Goal: Task Accomplishment & Management: Manage account settings

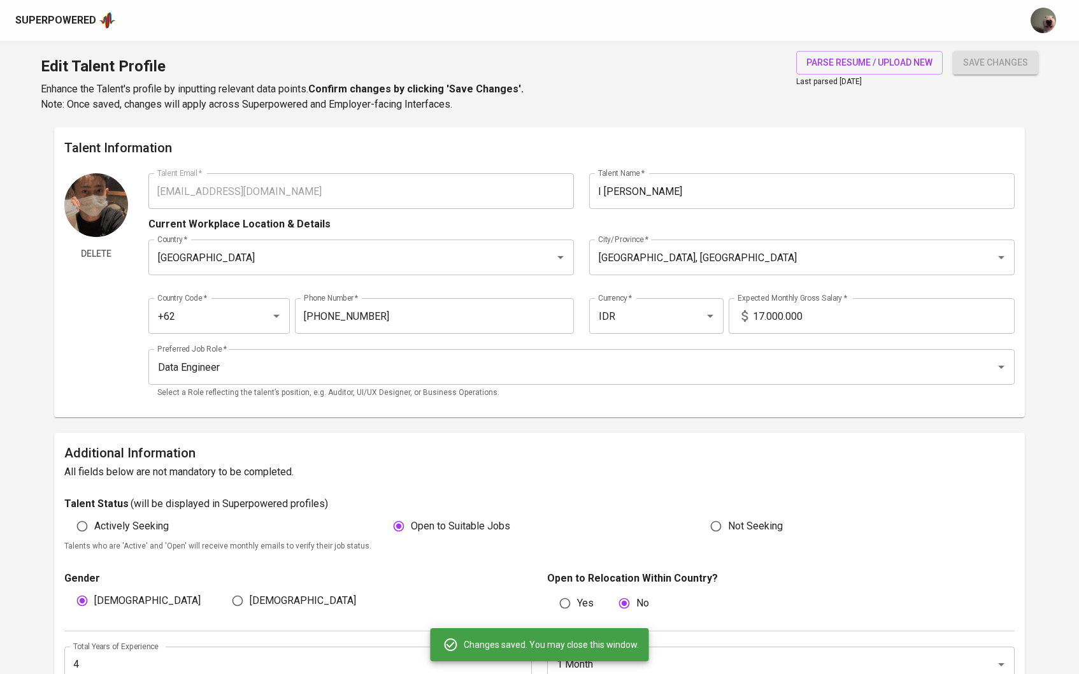
scroll to position [2566, 0]
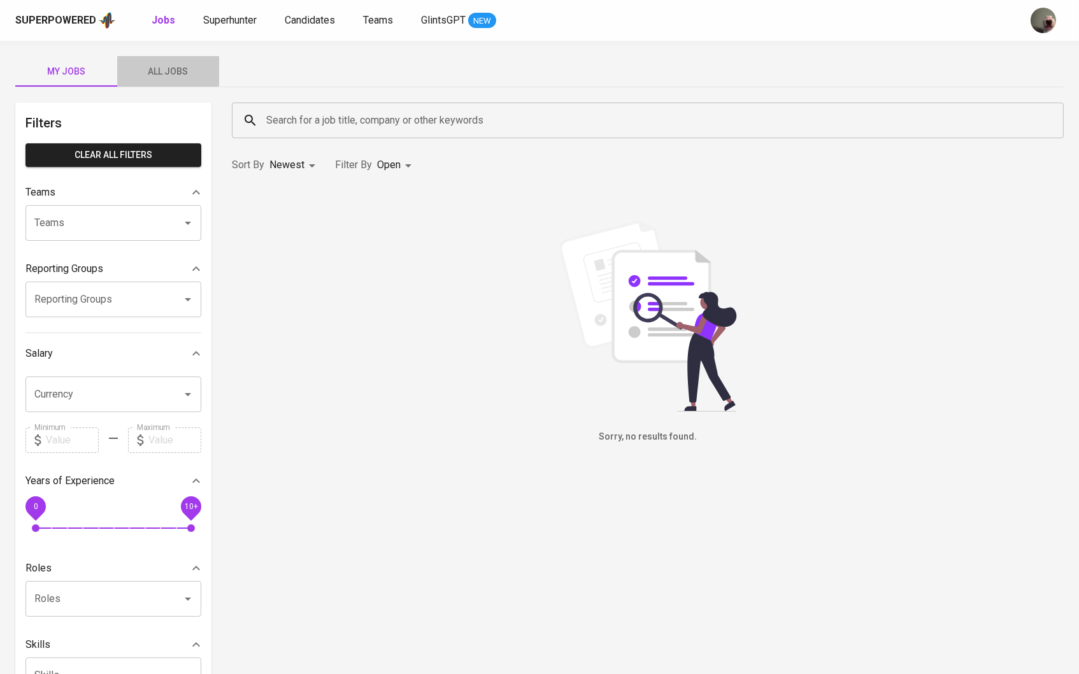
click at [166, 83] on button "All Jobs" at bounding box center [168, 71] width 102 height 31
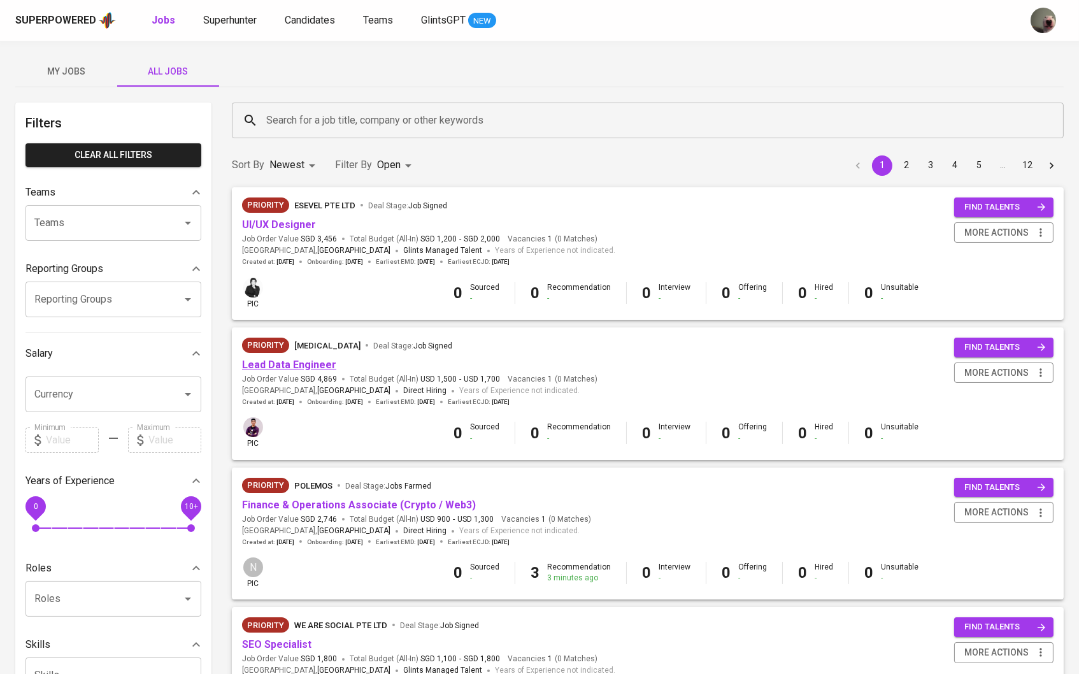
click at [301, 363] on link "Lead Data Engineer" at bounding box center [289, 365] width 94 height 12
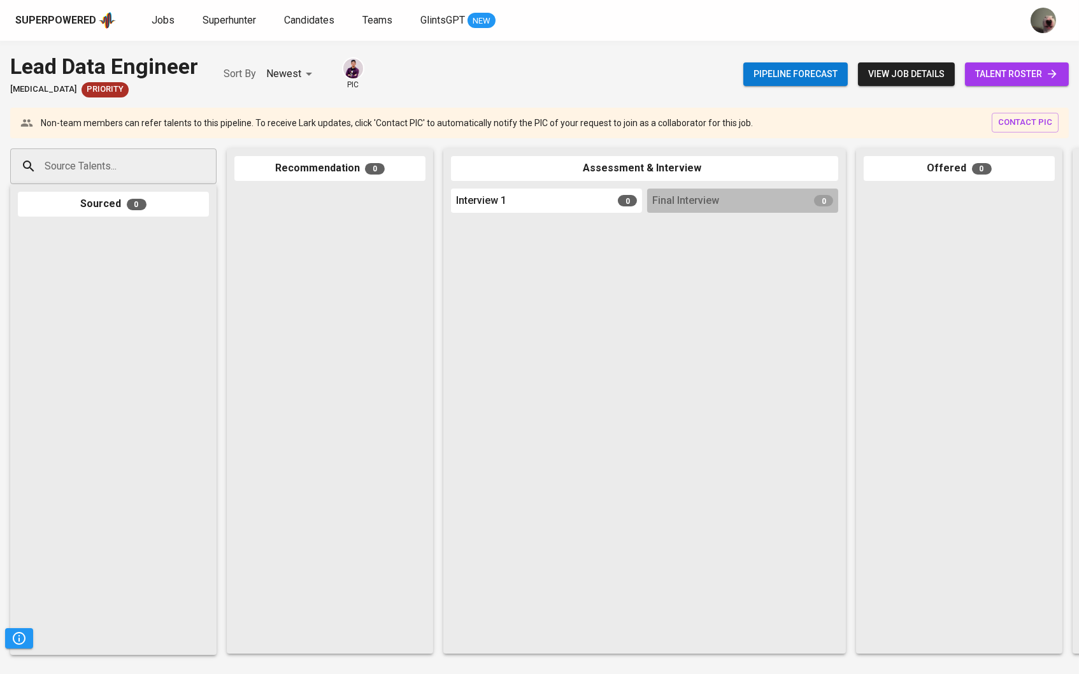
click at [1014, 59] on div "Pipeline forecast view job details talent roster" at bounding box center [906, 74] width 326 height 47
click at [1014, 75] on span "talent roster" at bounding box center [1016, 74] width 83 height 16
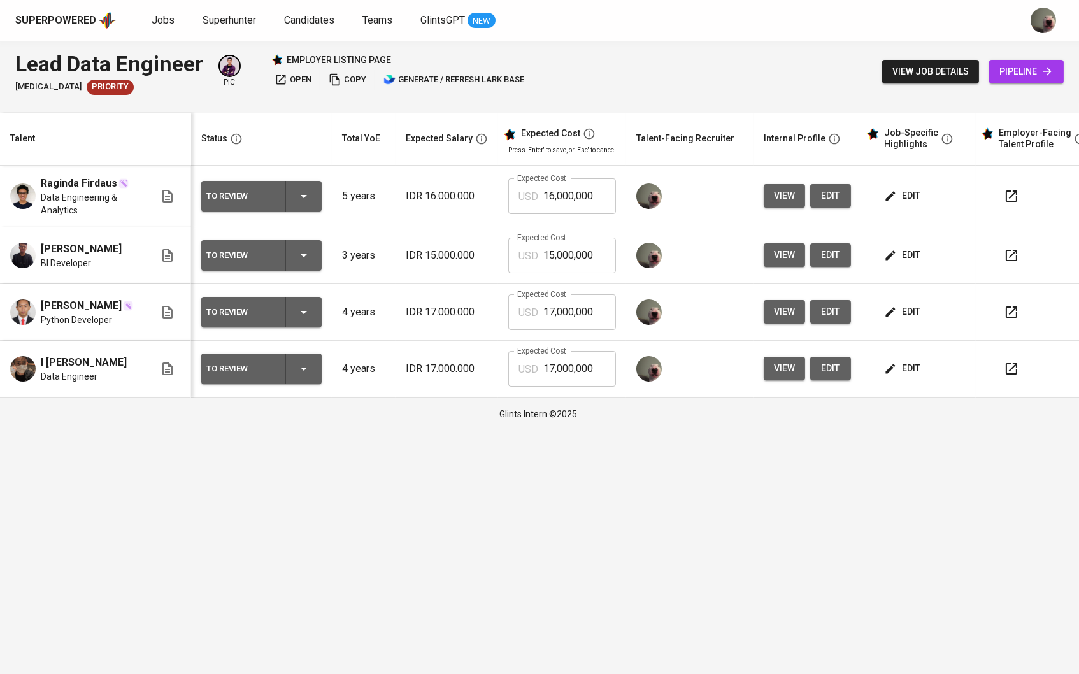
click at [893, 375] on icon "button" at bounding box center [890, 369] width 13 height 13
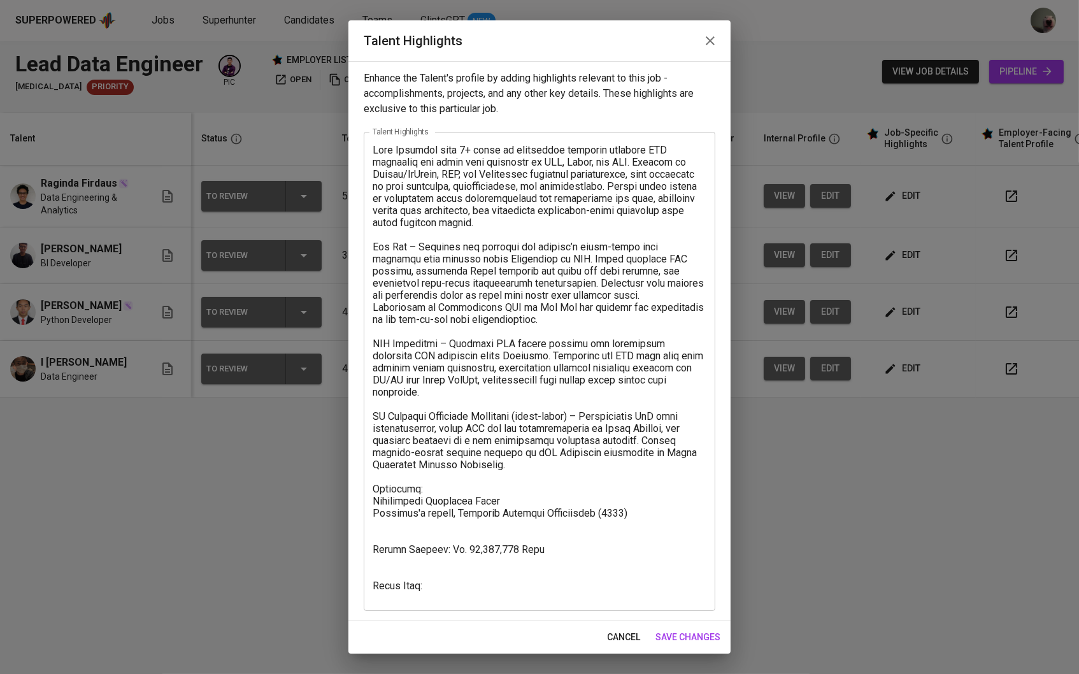
scroll to position [1, 0]
click at [474, 587] on textarea at bounding box center [540, 373] width 334 height 456
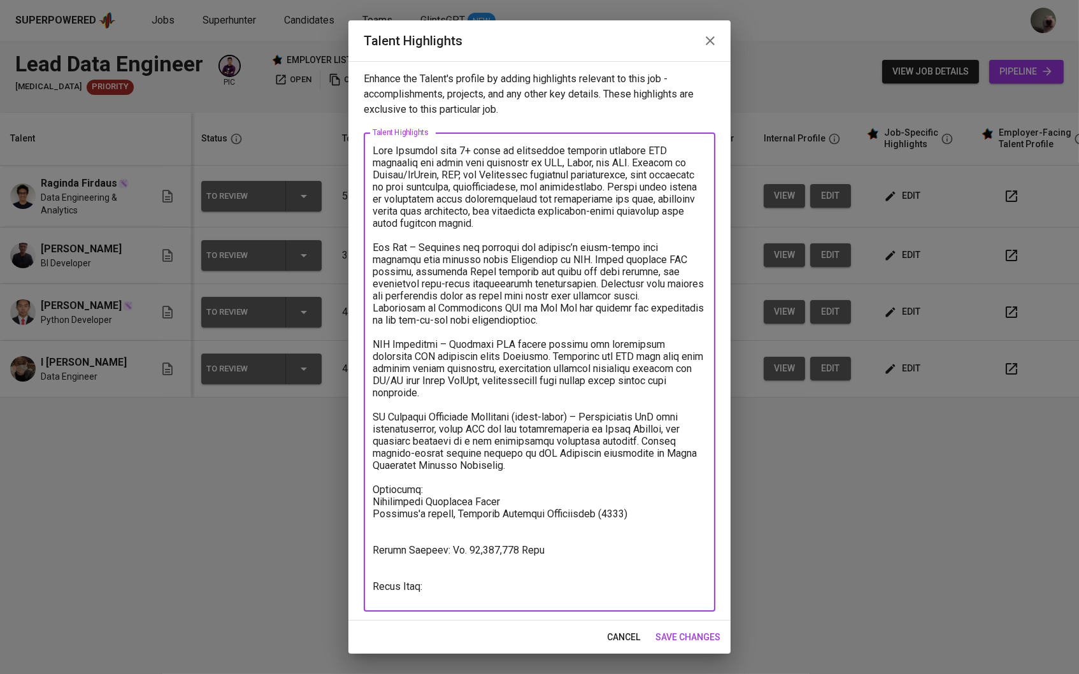
paste textarea "https://glints.sg.larksuite.com/minutes/obsg8l78v5x4gz651757dyu1?from=from_copy…"
type textarea "Data Engineer with 3+ years of experience building scalable ETL pipelines and c…"
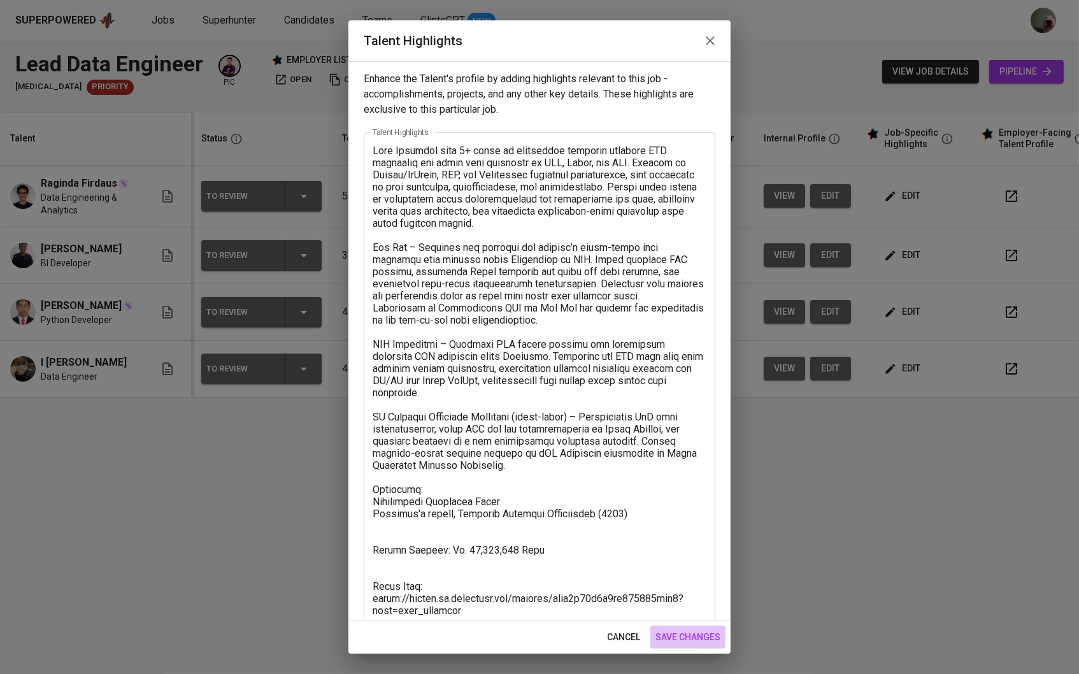
click at [690, 638] on span "save changes" at bounding box center [688, 637] width 65 height 16
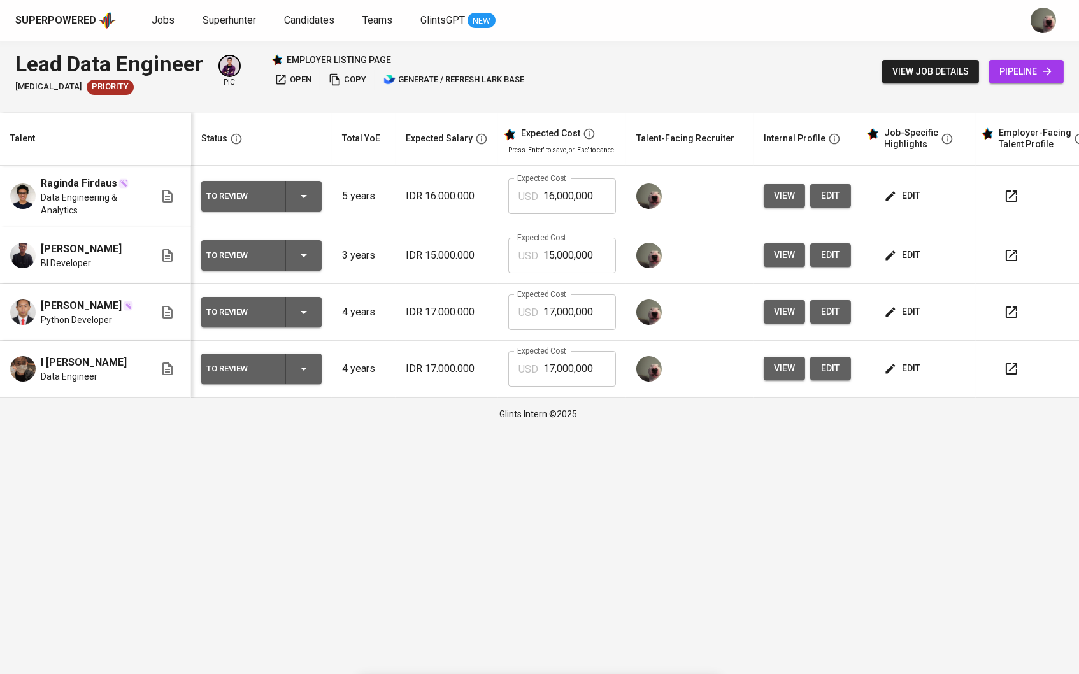
click at [921, 252] on span "edit" at bounding box center [904, 255] width 34 height 16
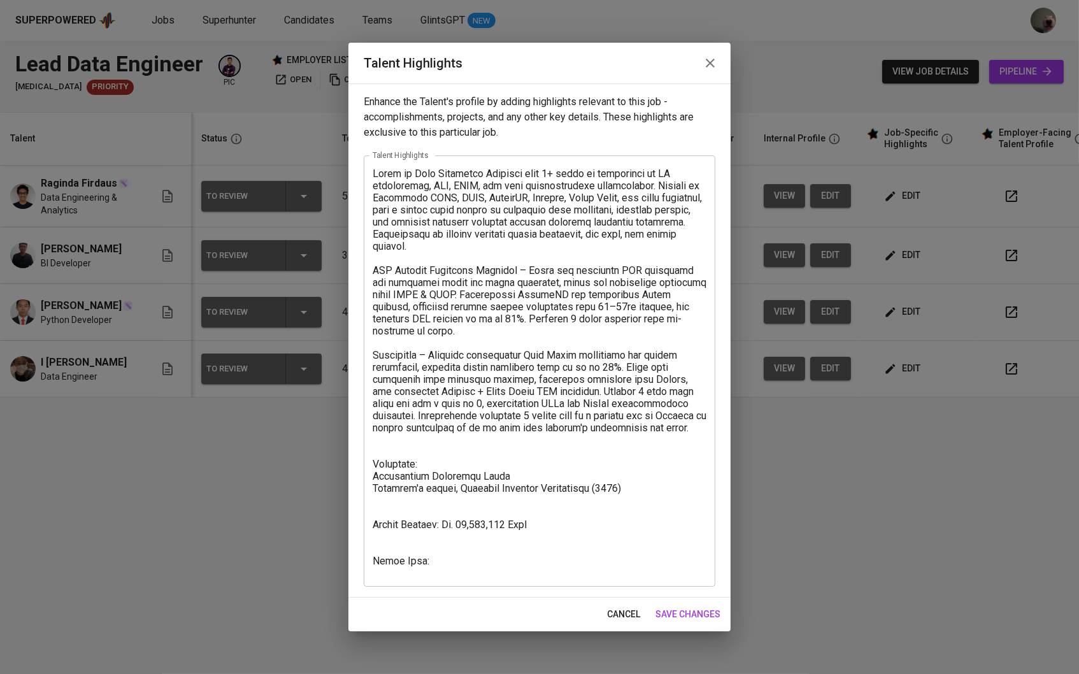
click at [432, 578] on div "x Talent Highlights" at bounding box center [540, 370] width 352 height 431
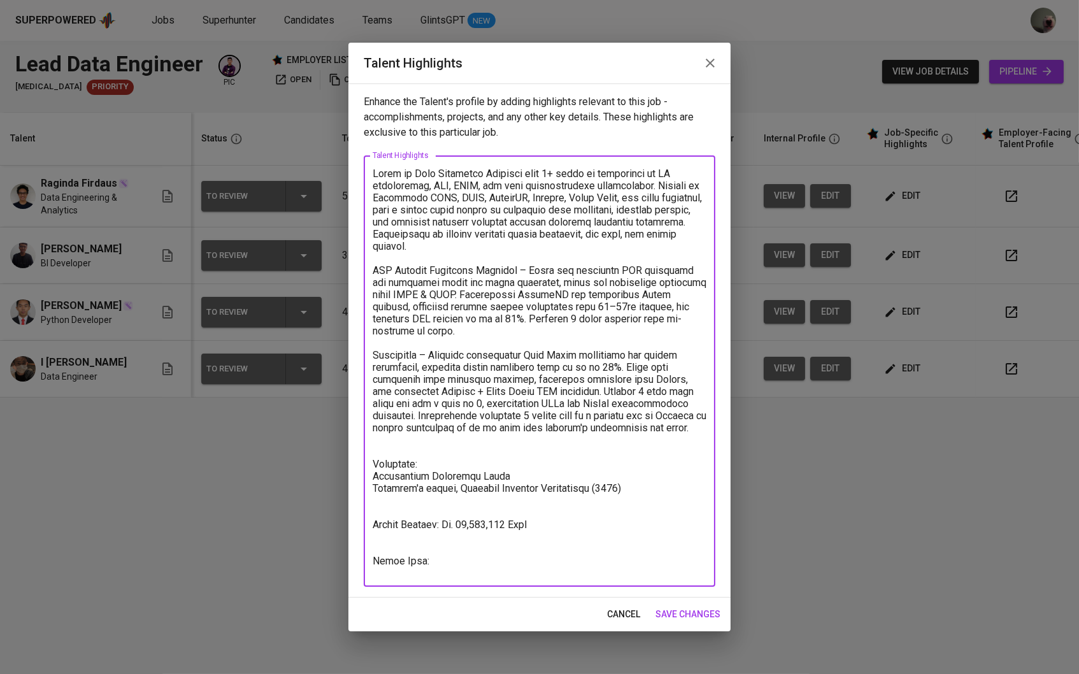
click at [436, 574] on textarea at bounding box center [540, 372] width 334 height 408
paste textarea "https://glints.sg.larksuite.com/minutes/obsg8lx1ilj6j414i5rot632?from=from_copy…"
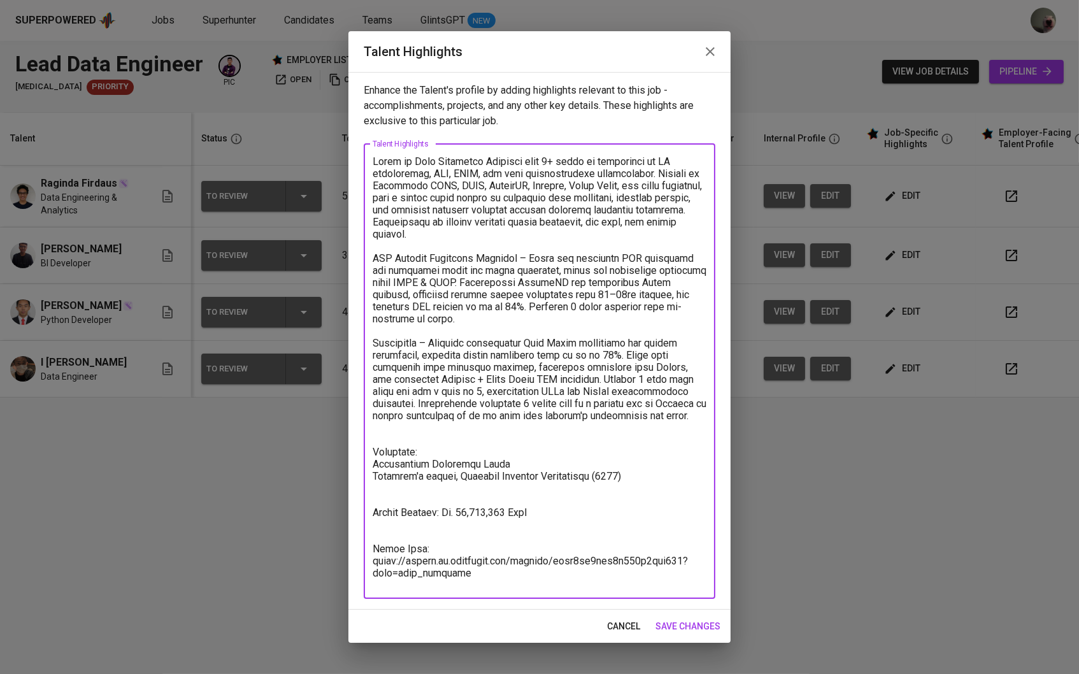
type textarea "Akmal is Data Analytics Engineer with 3+ years of experience in BI development,…"
click at [677, 626] on span "save changes" at bounding box center [688, 627] width 65 height 16
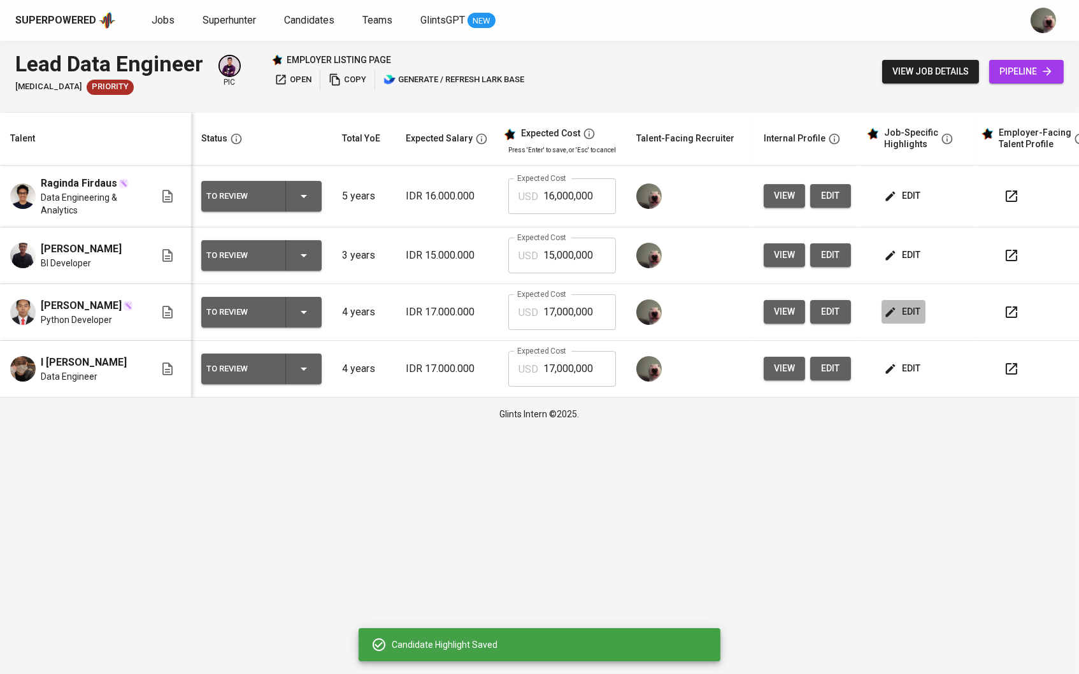
click at [894, 319] on icon "button" at bounding box center [890, 312] width 13 height 13
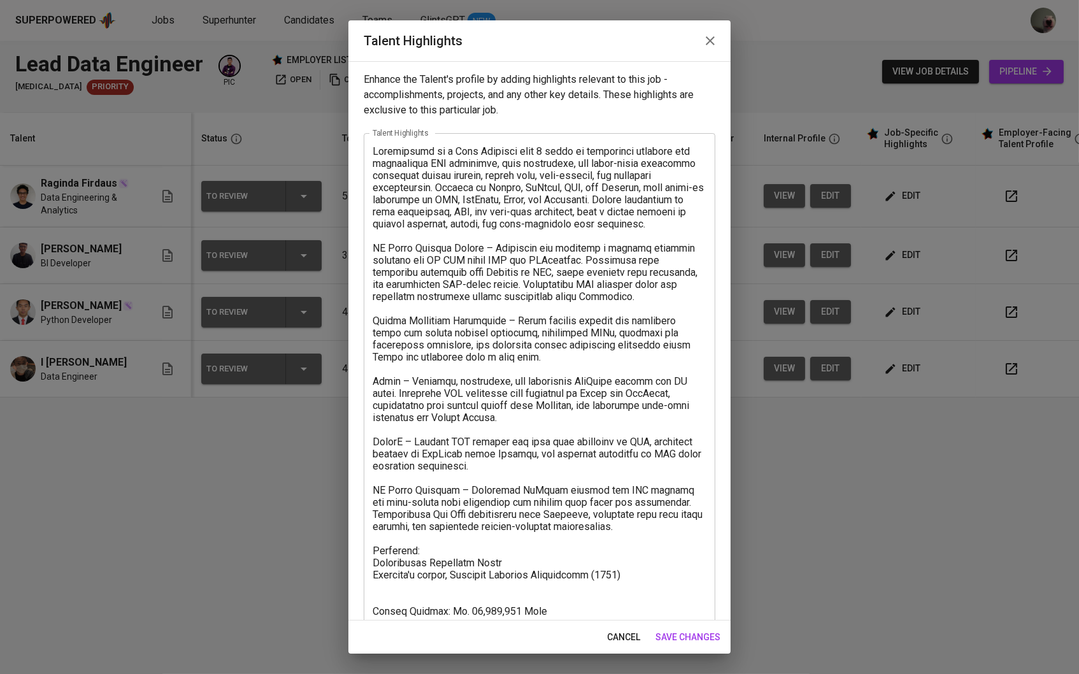
click at [681, 639] on span "save changes" at bounding box center [688, 637] width 65 height 16
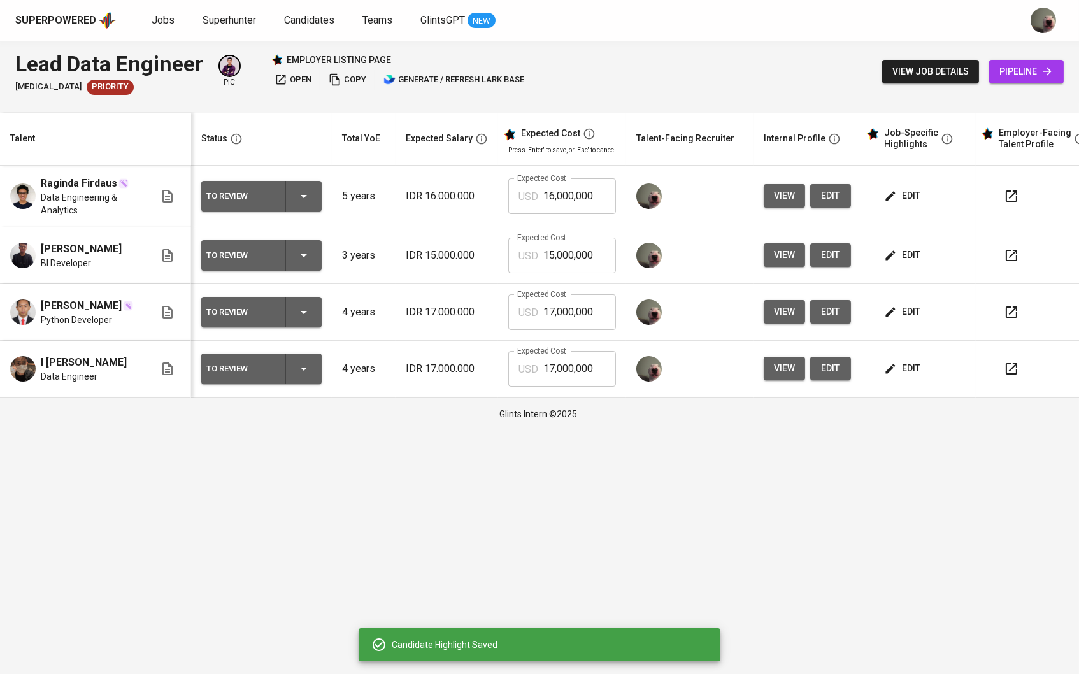
click at [911, 312] on span "edit" at bounding box center [904, 312] width 34 height 16
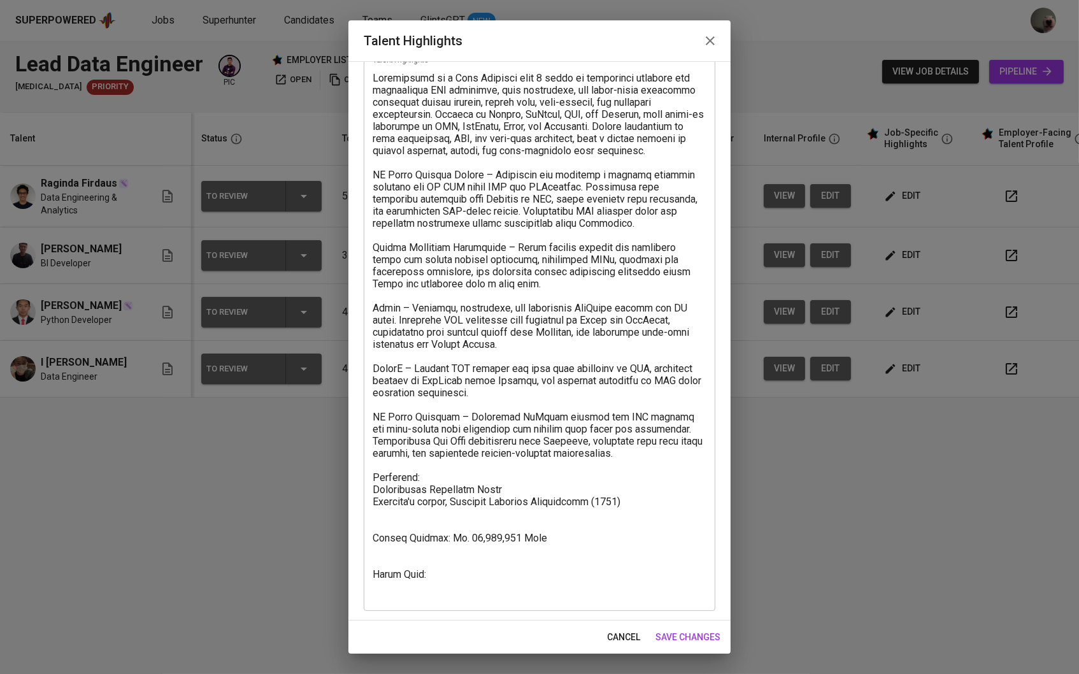
click at [491, 562] on textarea at bounding box center [540, 336] width 334 height 528
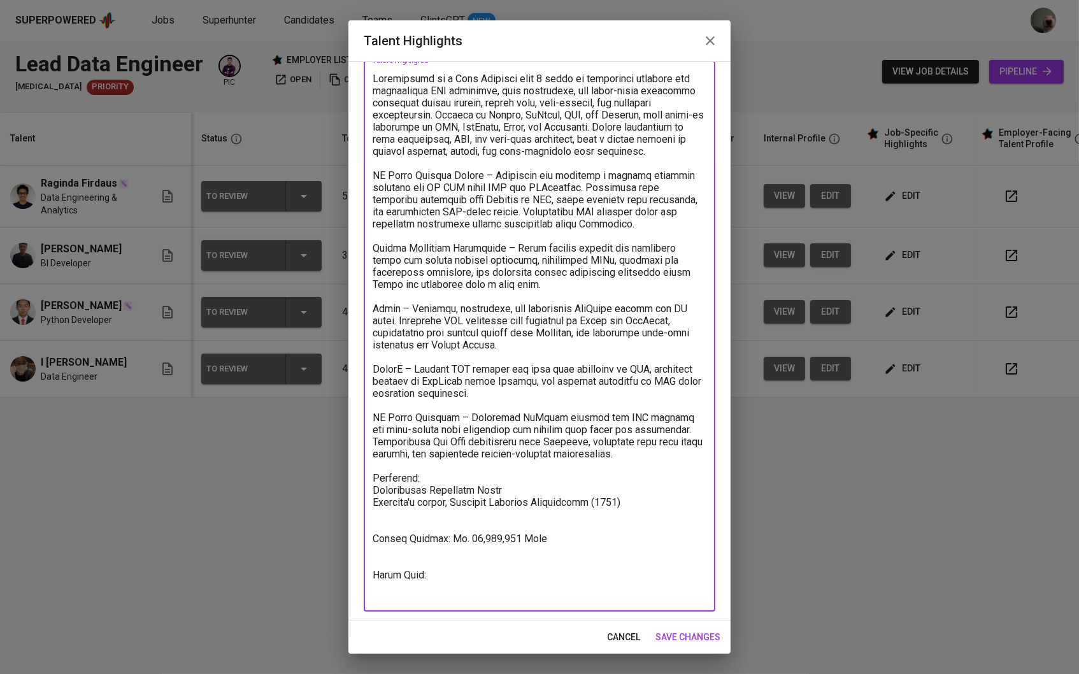
click at [483, 566] on textarea at bounding box center [540, 337] width 334 height 528
paste textarea "https://glints.sg.larksuite.com/minutes/obsg8msk174s27xu5lsp547s?from=from_copy…"
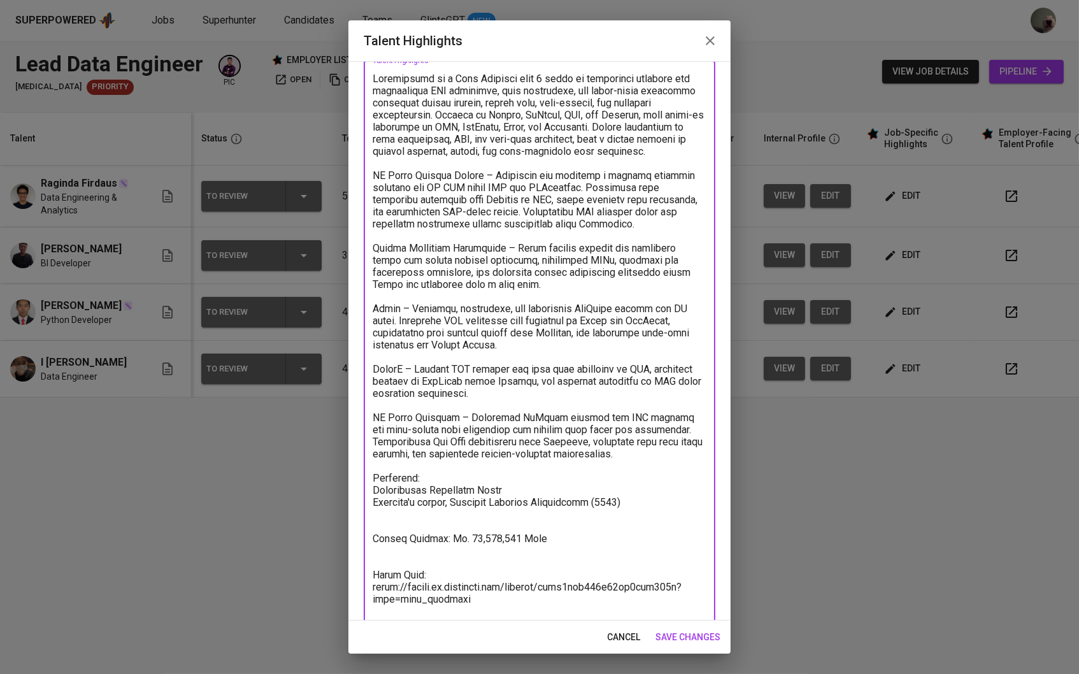
type textarea "Nurdiansyah is a Data Engineer with 4 years of experience building and maintain…"
click at [696, 647] on button "save changes" at bounding box center [687, 638] width 75 height 24
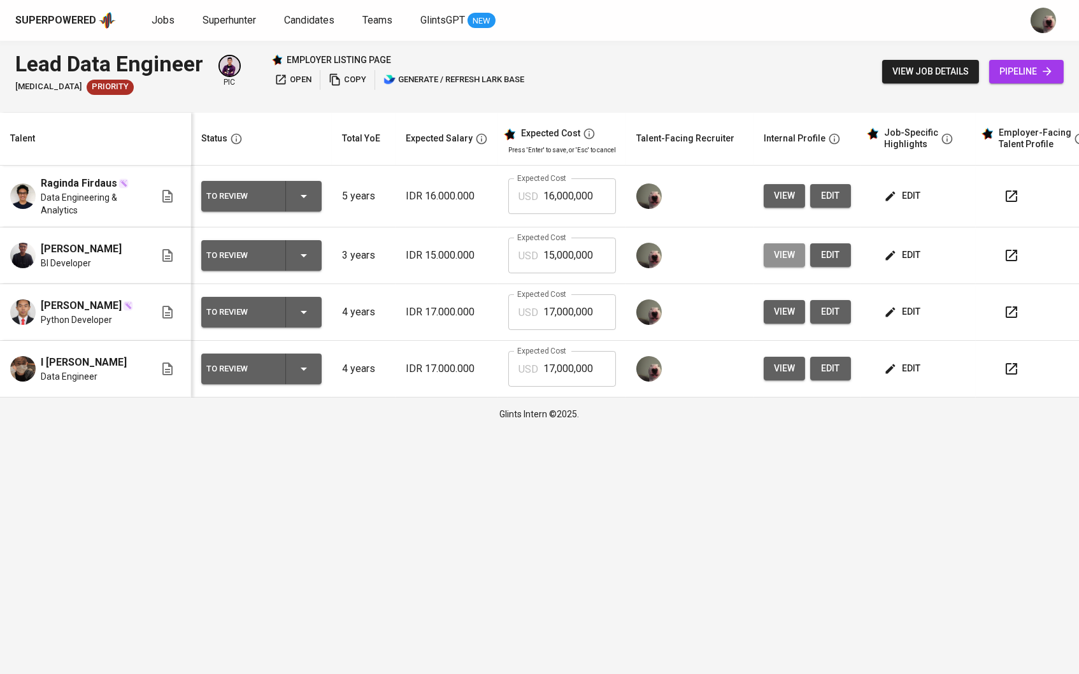
click at [796, 266] on button "view" at bounding box center [784, 255] width 41 height 24
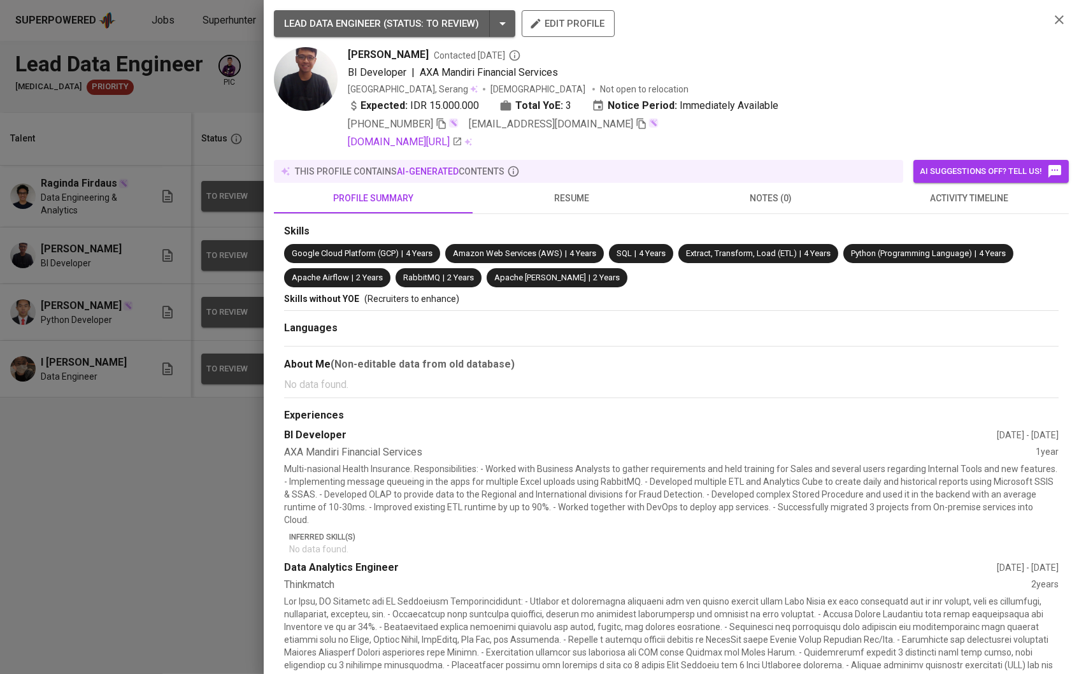
scroll to position [92, 0]
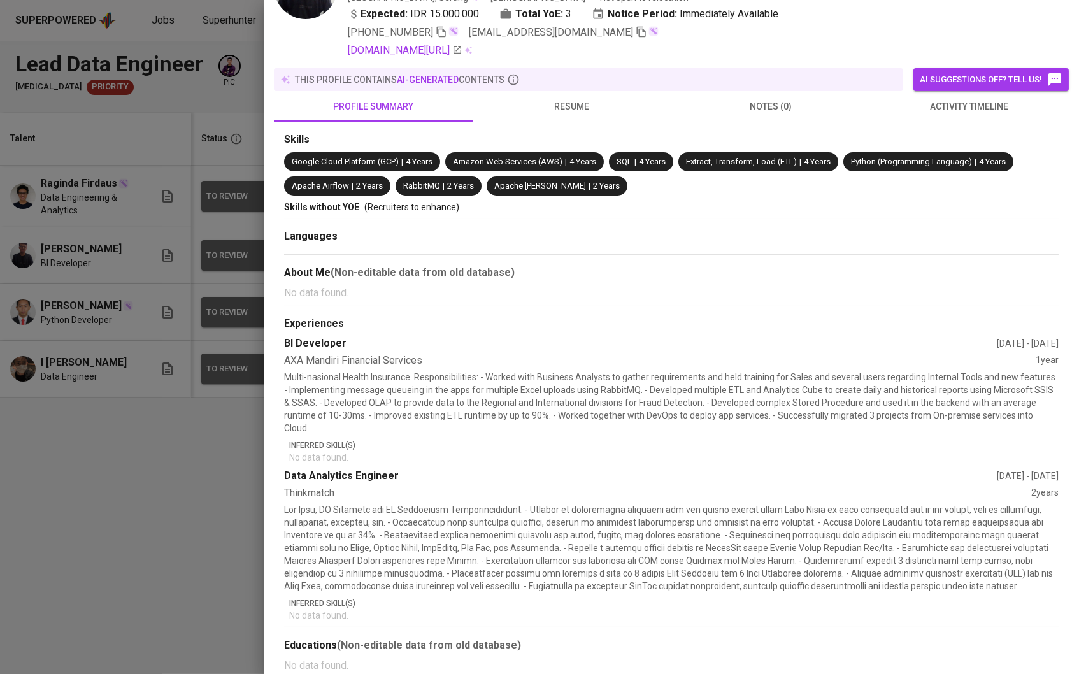
click at [129, 536] on div at bounding box center [539, 337] width 1079 height 674
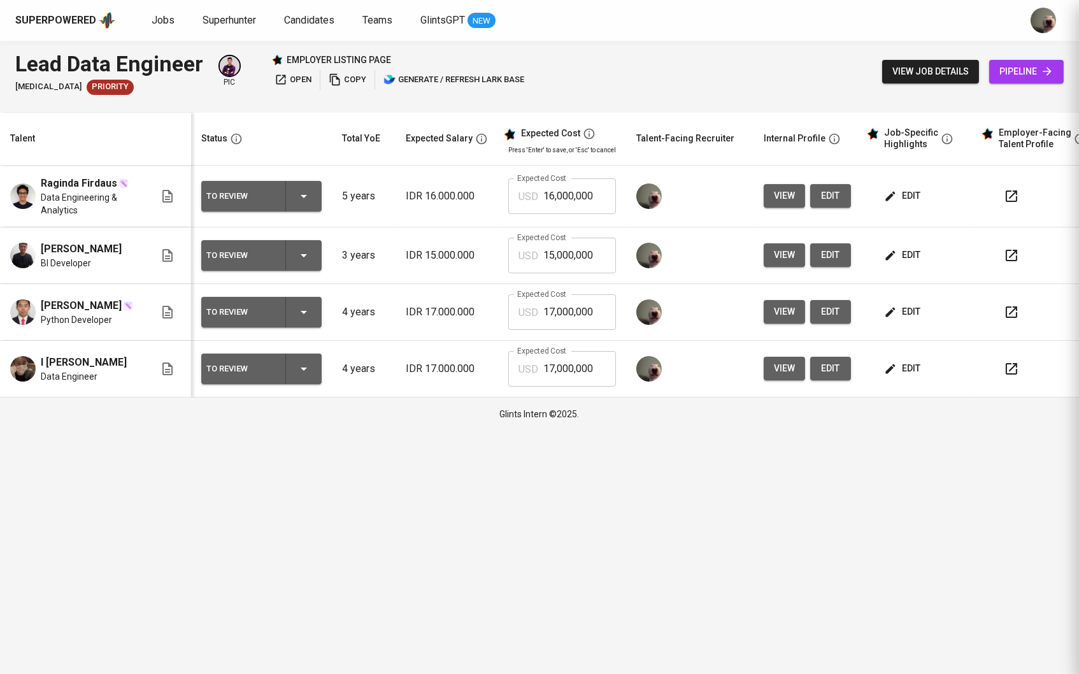
scroll to position [0, 0]
click at [787, 377] on span "view" at bounding box center [784, 369] width 21 height 16
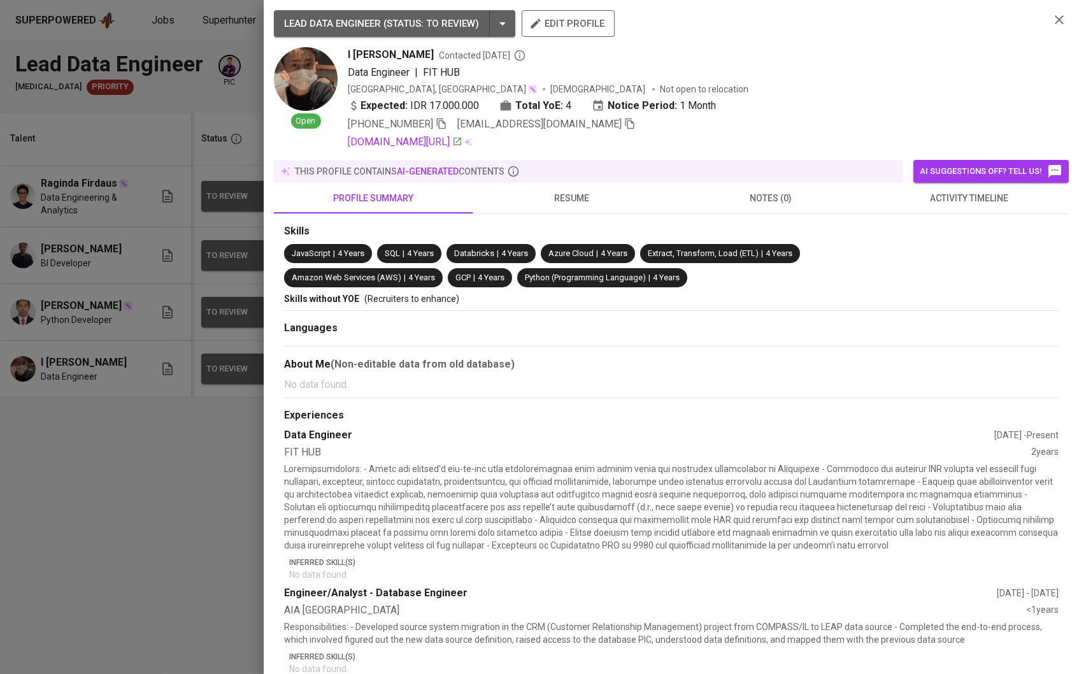
click at [519, 213] on button "resume" at bounding box center [572, 198] width 199 height 31
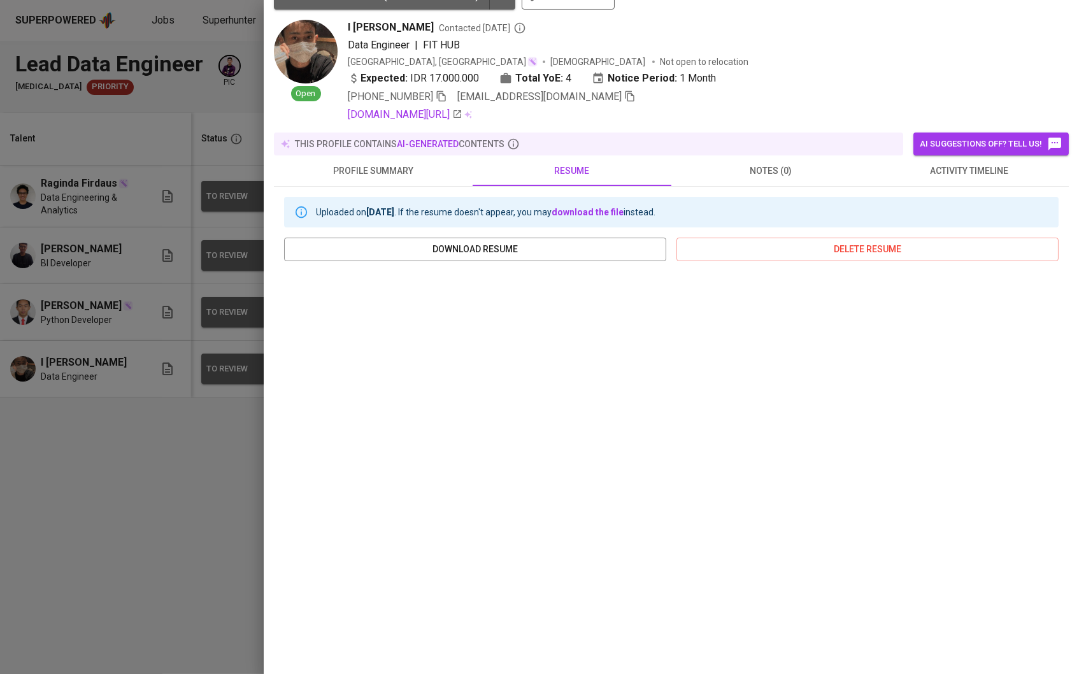
scroll to position [32, 0]
click at [200, 506] on div at bounding box center [539, 337] width 1079 height 674
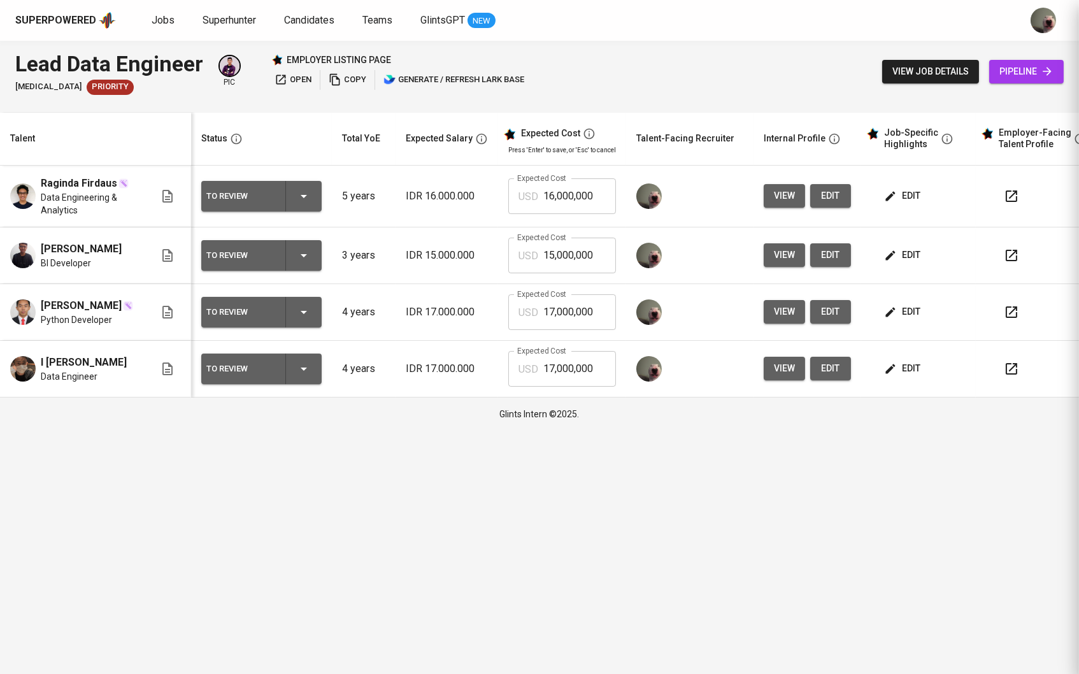
scroll to position [0, 0]
click at [917, 272] on td "edit" at bounding box center [918, 255] width 115 height 57
click at [908, 252] on span "edit" at bounding box center [904, 255] width 34 height 16
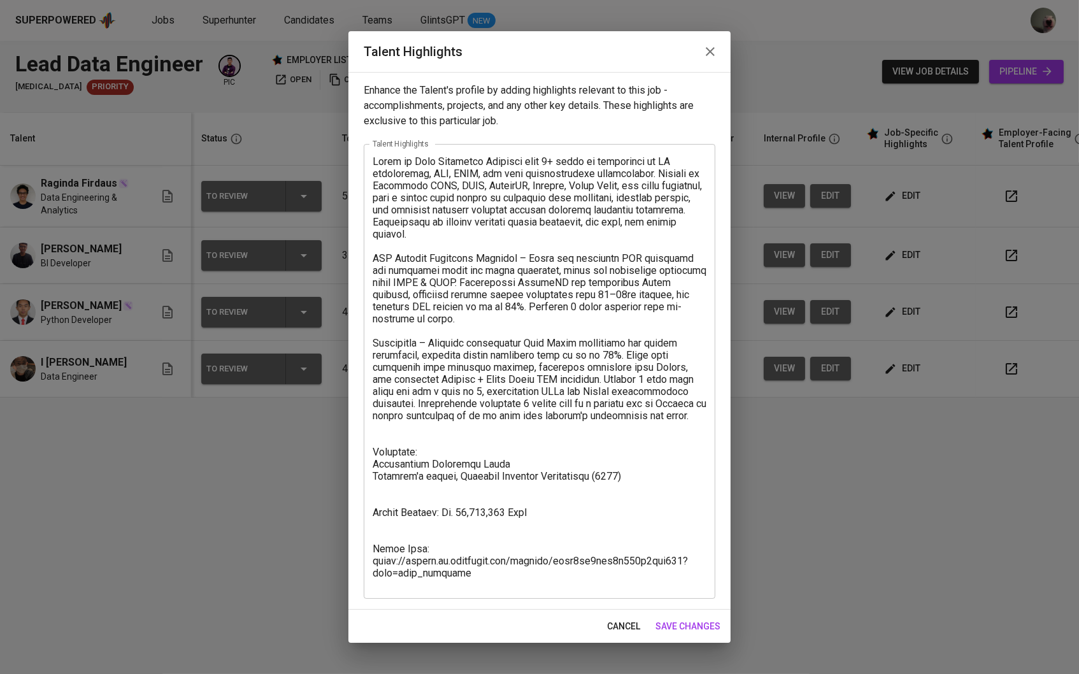
click at [627, 610] on div "cancel save changes" at bounding box center [539, 627] width 382 height 34
click at [628, 619] on span "cancel" at bounding box center [623, 627] width 33 height 16
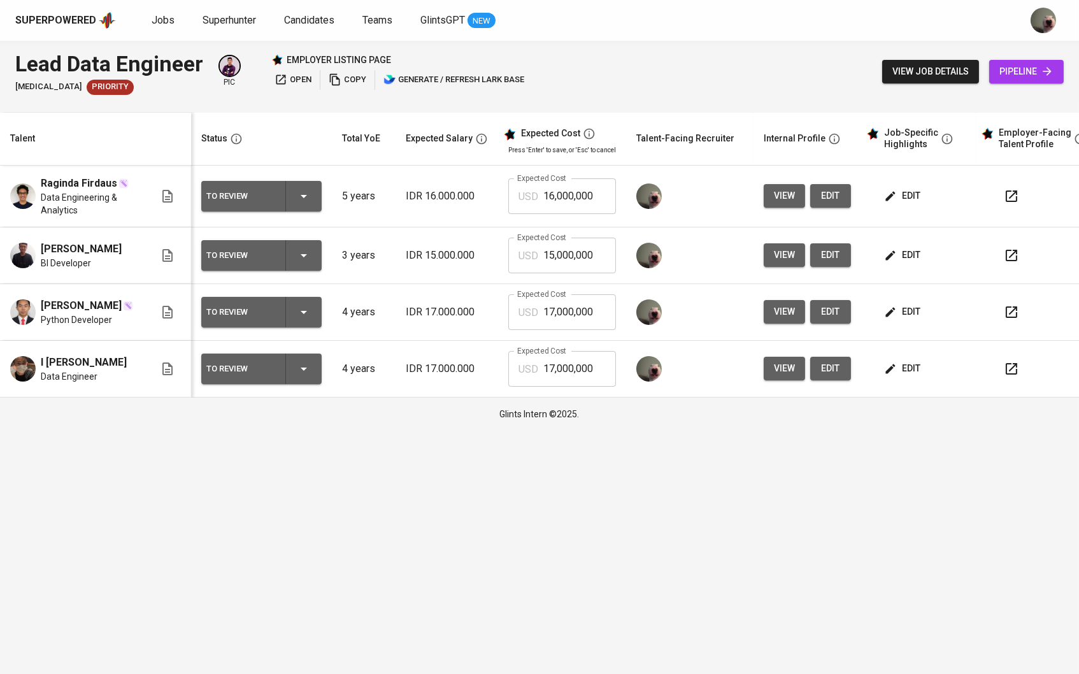
click at [908, 320] on span "edit" at bounding box center [904, 312] width 34 height 16
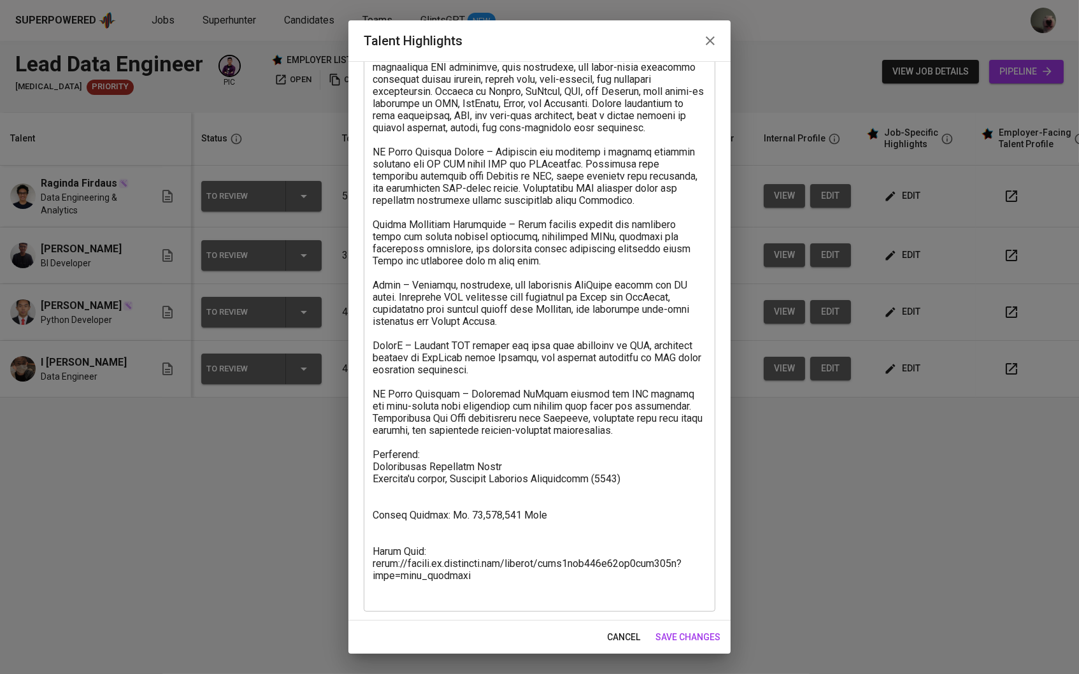
scroll to position [96, 0]
click at [634, 635] on span "cancel" at bounding box center [623, 637] width 33 height 16
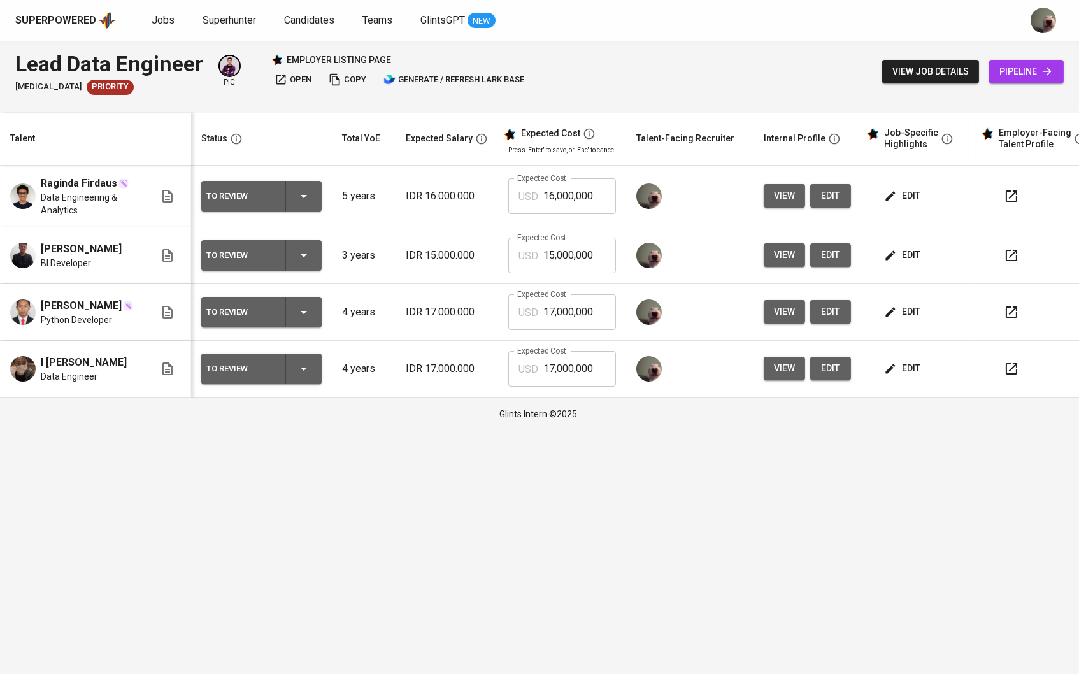
click at [898, 275] on td "edit" at bounding box center [918, 255] width 115 height 57
click at [897, 260] on icon "button" at bounding box center [890, 255] width 13 height 13
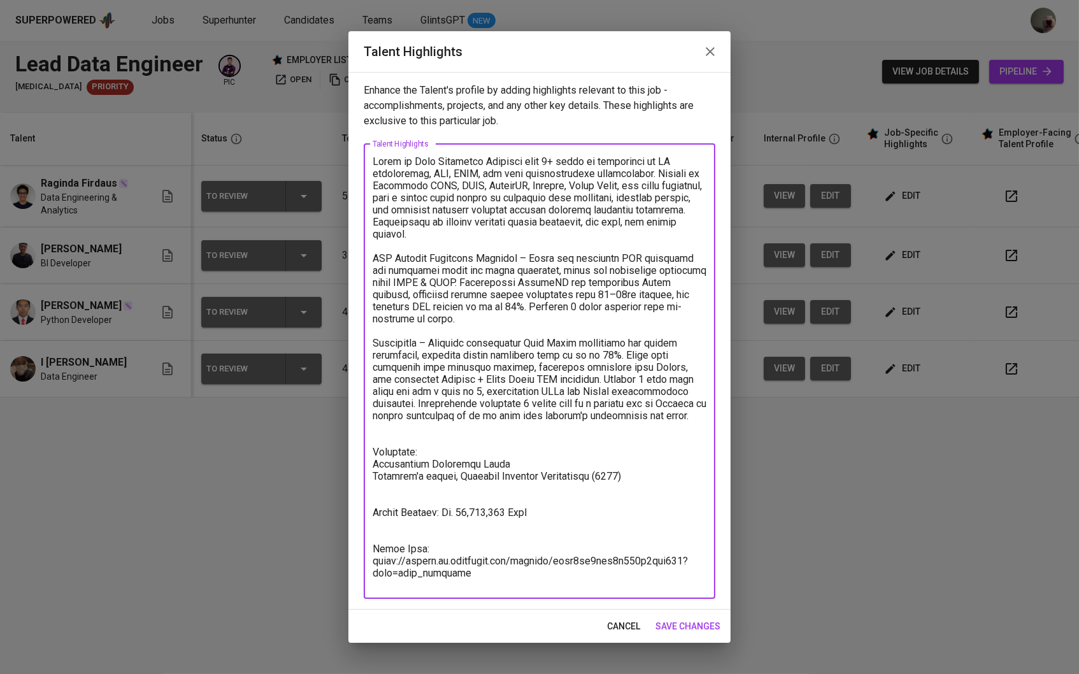
drag, startPoint x: 638, startPoint y: 485, endPoint x: 375, endPoint y: 474, distance: 264.0
click at [375, 474] on textarea at bounding box center [540, 370] width 334 height 431
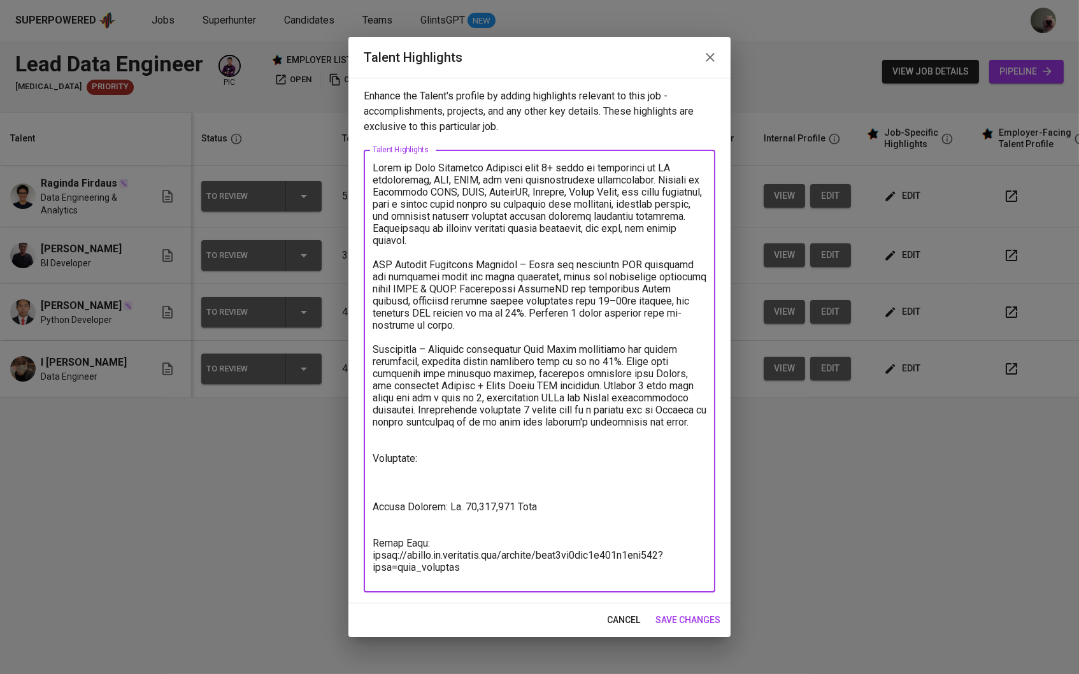
type textarea "Akmal is Data Analytics Engineer with 3+ years of experience in BI development,…"
click at [691, 608] on button "save changes" at bounding box center [687, 620] width 75 height 24
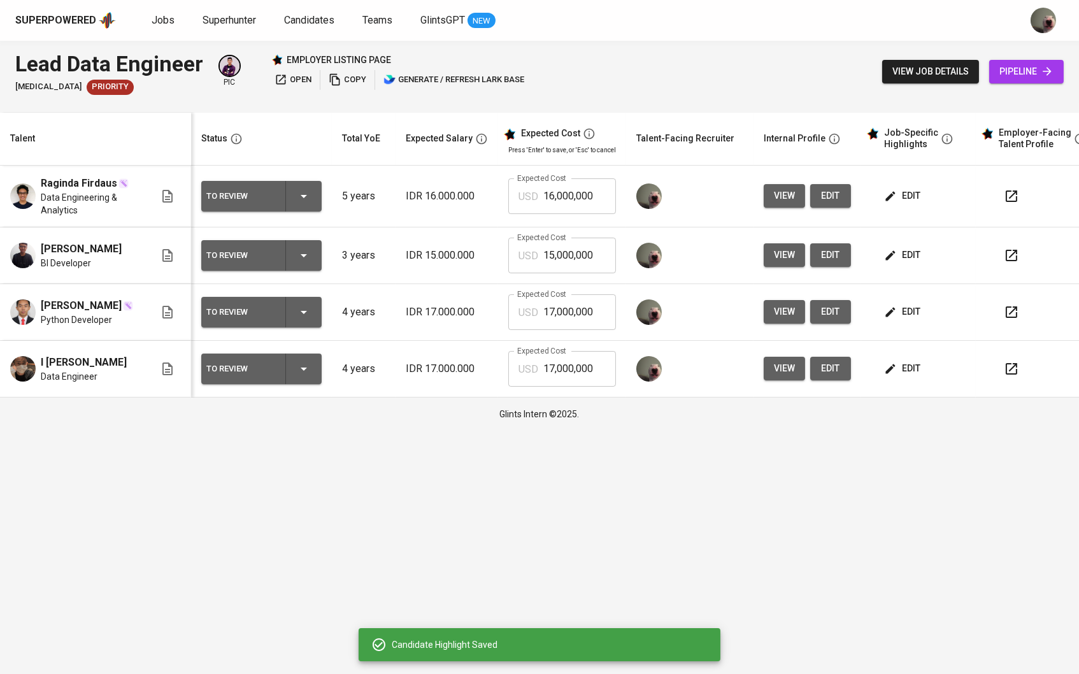
click at [889, 313] on icon "button" at bounding box center [890, 312] width 13 height 13
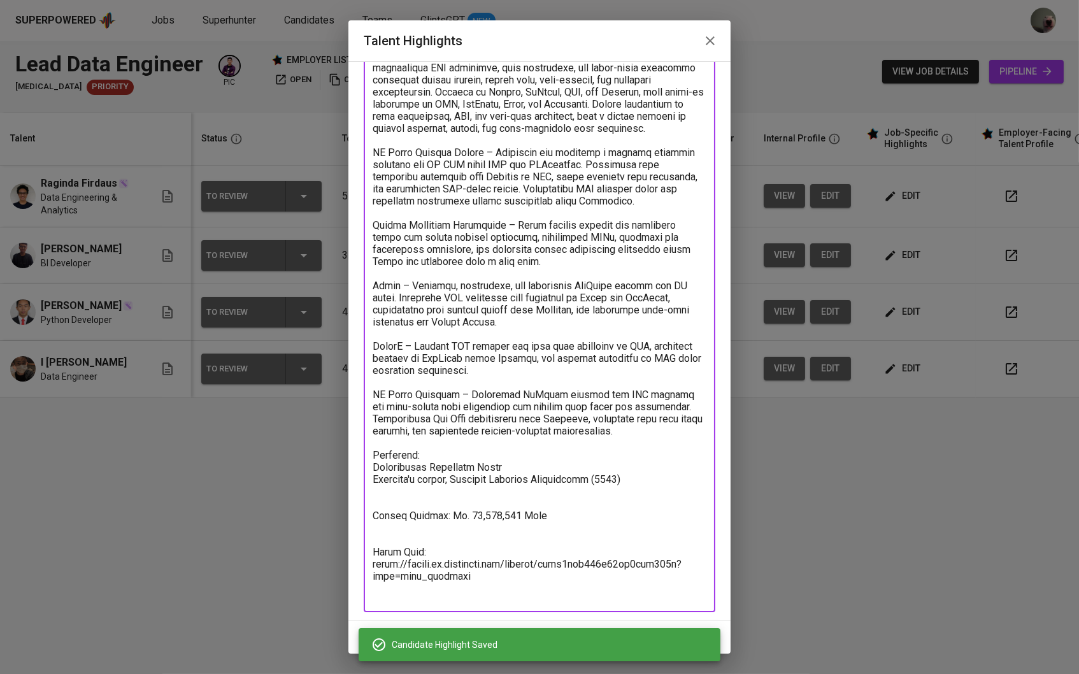
drag, startPoint x: 642, startPoint y: 473, endPoint x: 366, endPoint y: 466, distance: 275.3
click at [366, 466] on div "x Talent Highlights" at bounding box center [540, 325] width 352 height 575
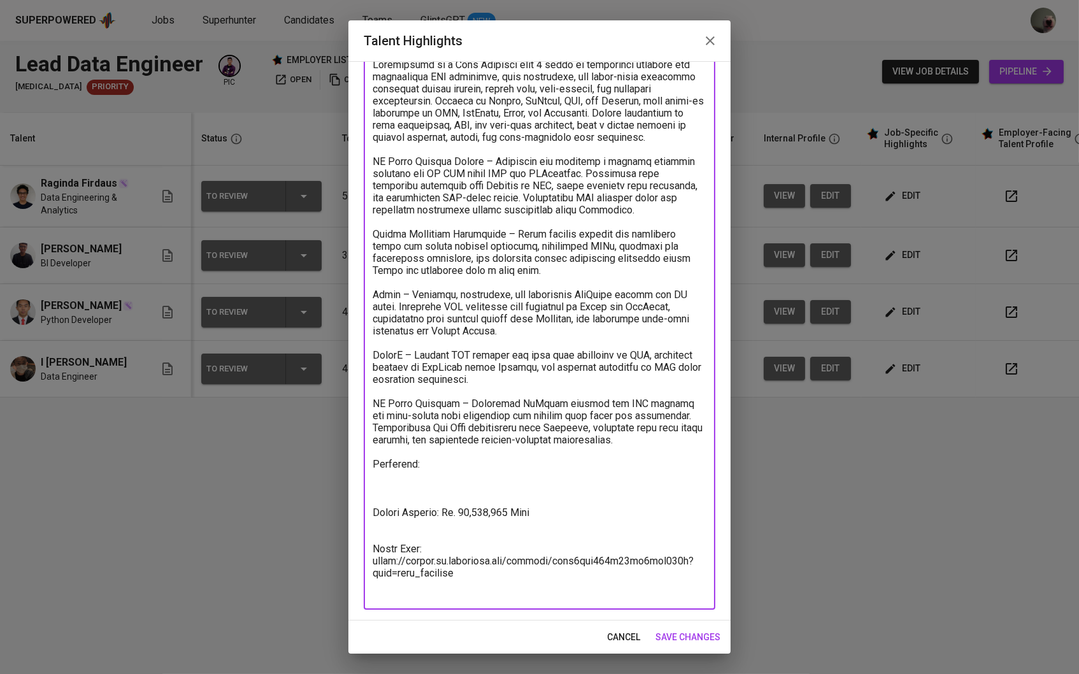
scroll to position [84, 0]
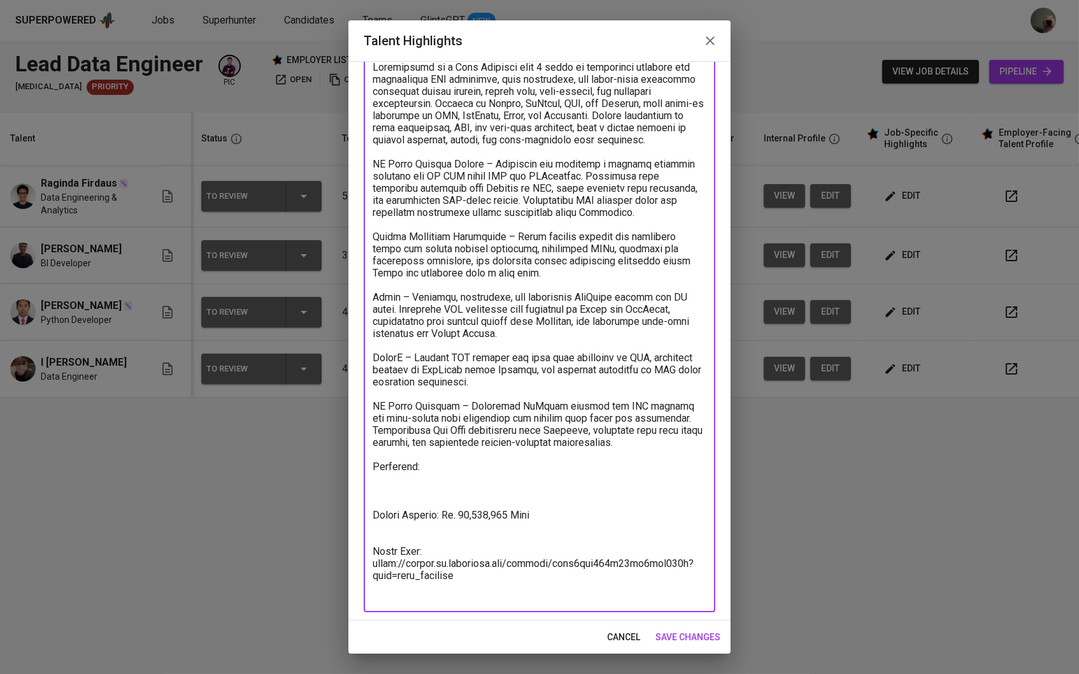
type textarea "Nurdiansyah is a Data Engineer with 4 years of experience building and maintain…"
click at [679, 639] on span "save changes" at bounding box center [688, 637] width 65 height 16
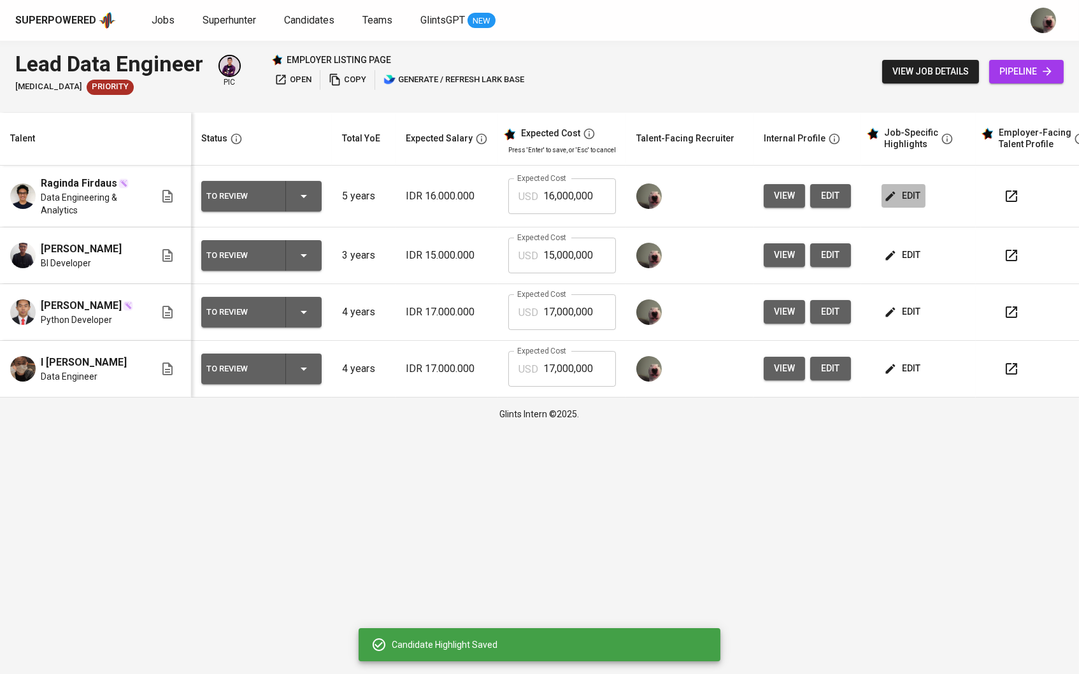
click at [921, 188] on span "edit" at bounding box center [904, 196] width 34 height 16
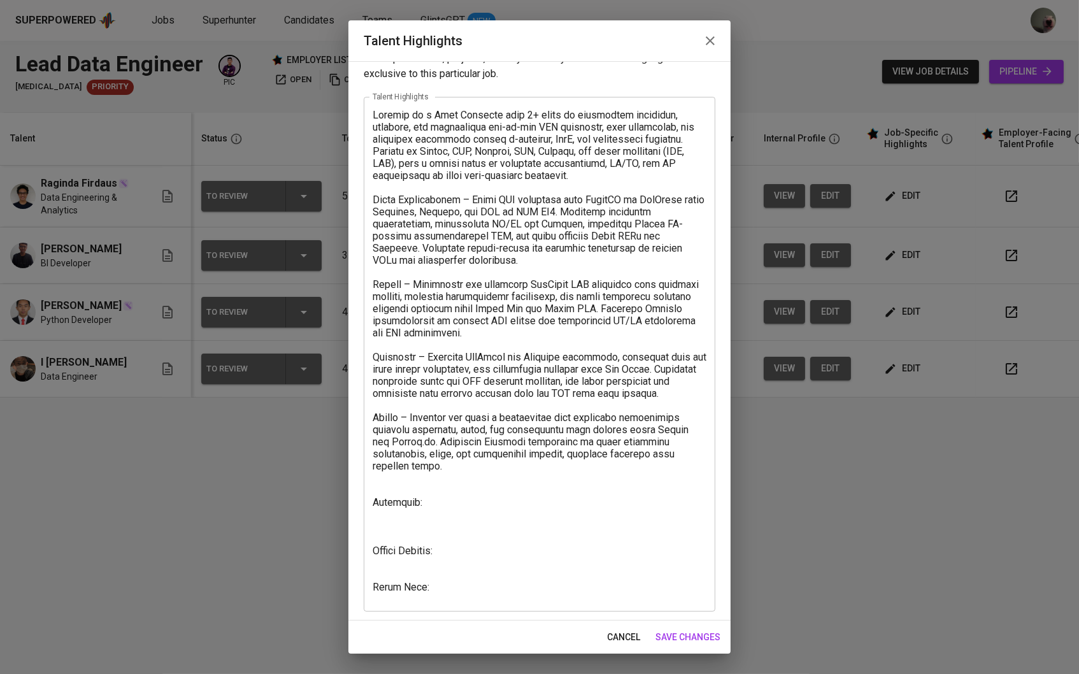
scroll to position [36, 0]
click at [700, 632] on span "save changes" at bounding box center [688, 637] width 65 height 16
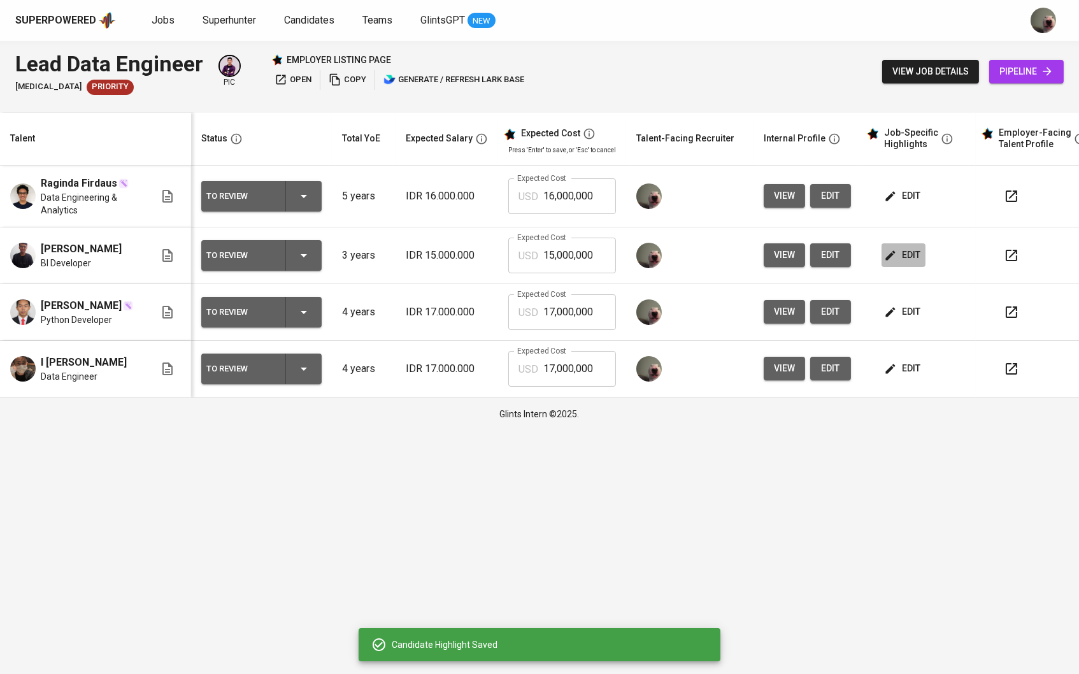
click at [906, 262] on span "edit" at bounding box center [904, 255] width 34 height 16
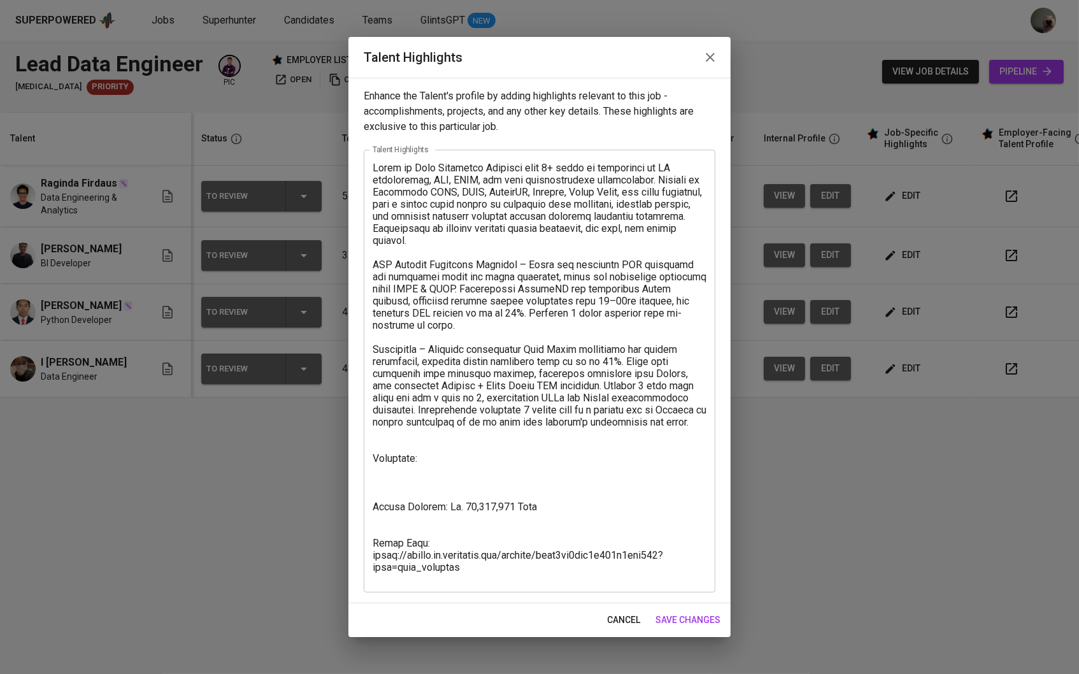
click at [612, 613] on span "cancel" at bounding box center [623, 620] width 33 height 16
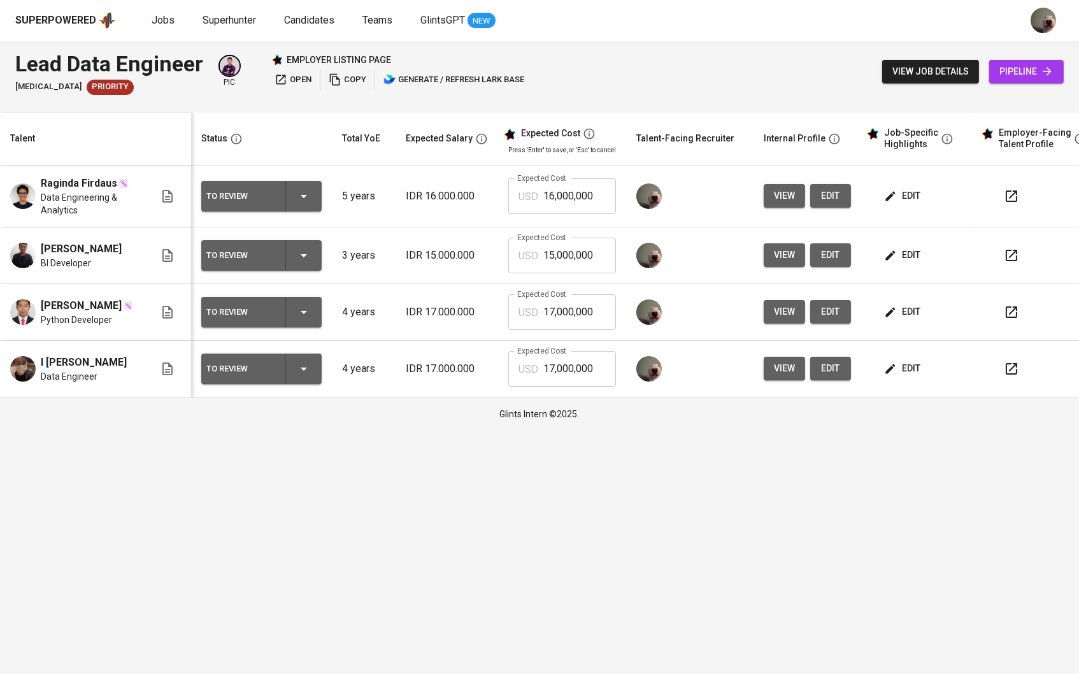
click at [785, 324] on button "view" at bounding box center [784, 312] width 41 height 24
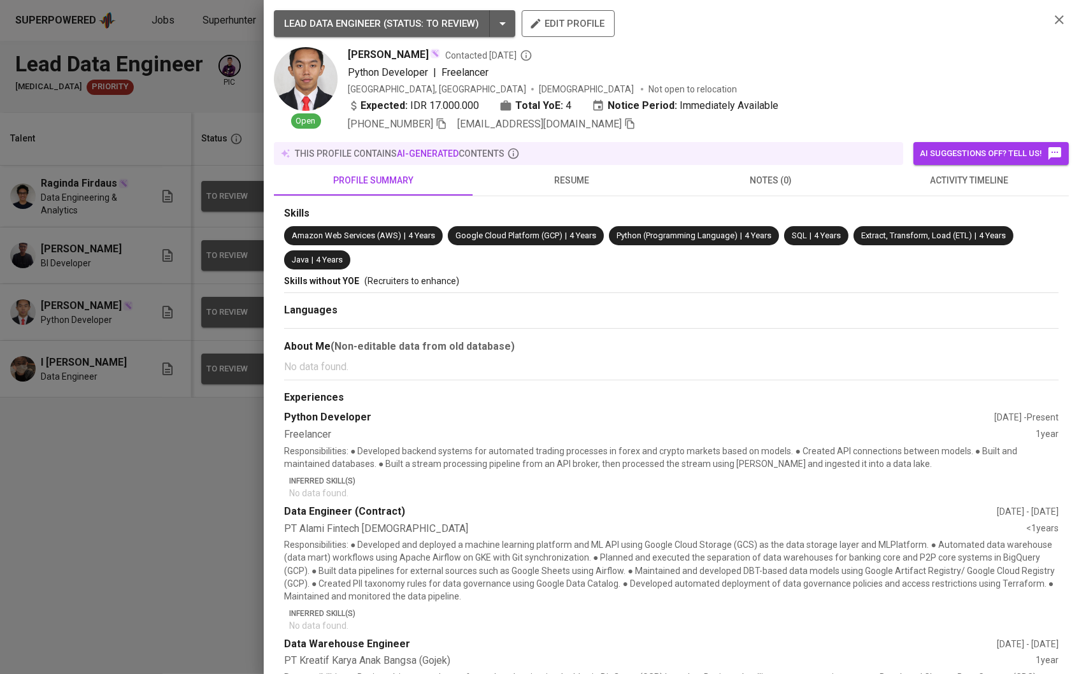
click at [534, 187] on span "resume" at bounding box center [571, 181] width 183 height 16
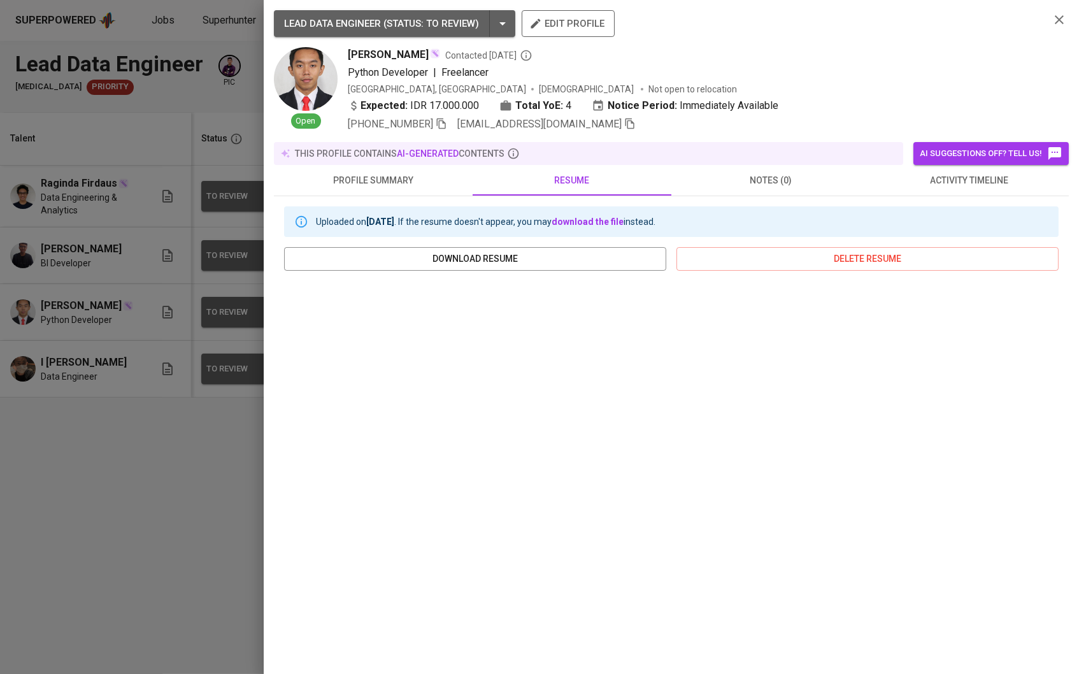
click at [154, 491] on div at bounding box center [539, 337] width 1079 height 674
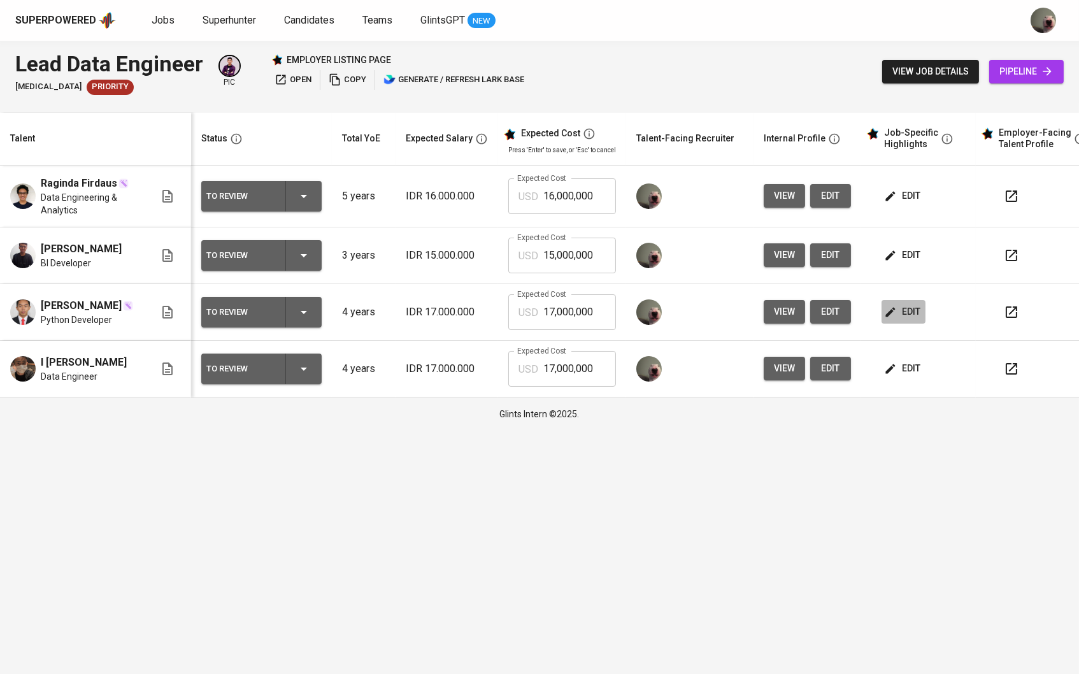
click at [891, 317] on icon "button" at bounding box center [890, 312] width 13 height 13
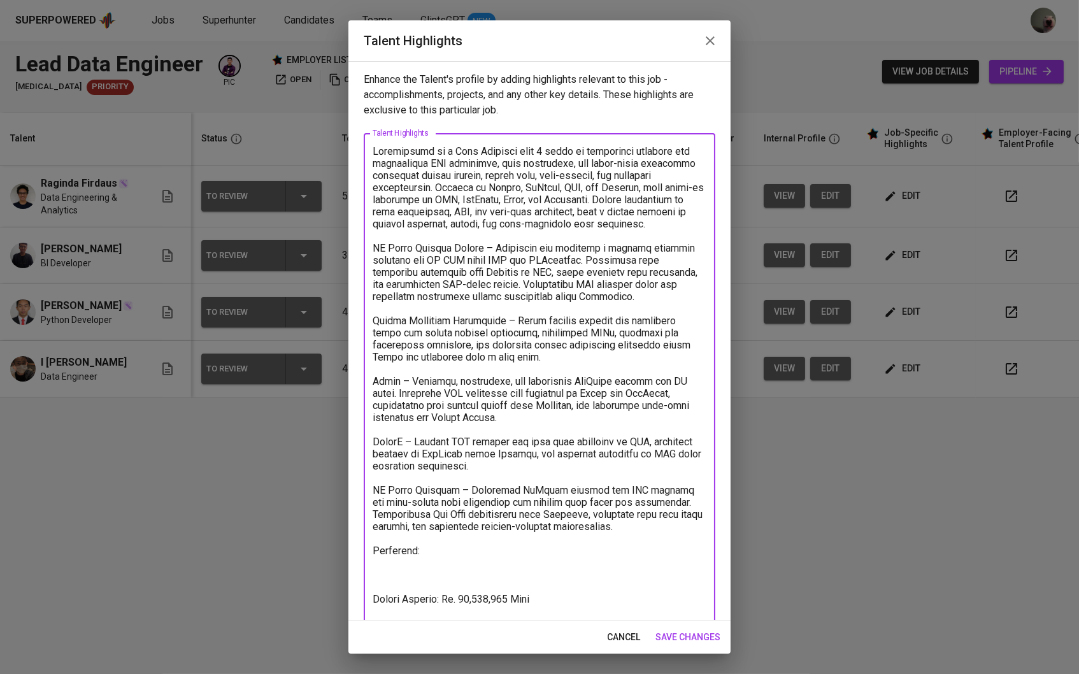
click at [506, 541] on textarea at bounding box center [540, 415] width 334 height 540
paste textarea "IPB University"
type textarea "Nurdiansyah is a Data Engineer with 4 years of experience building and maintain…"
click at [677, 636] on span "save changes" at bounding box center [688, 637] width 65 height 16
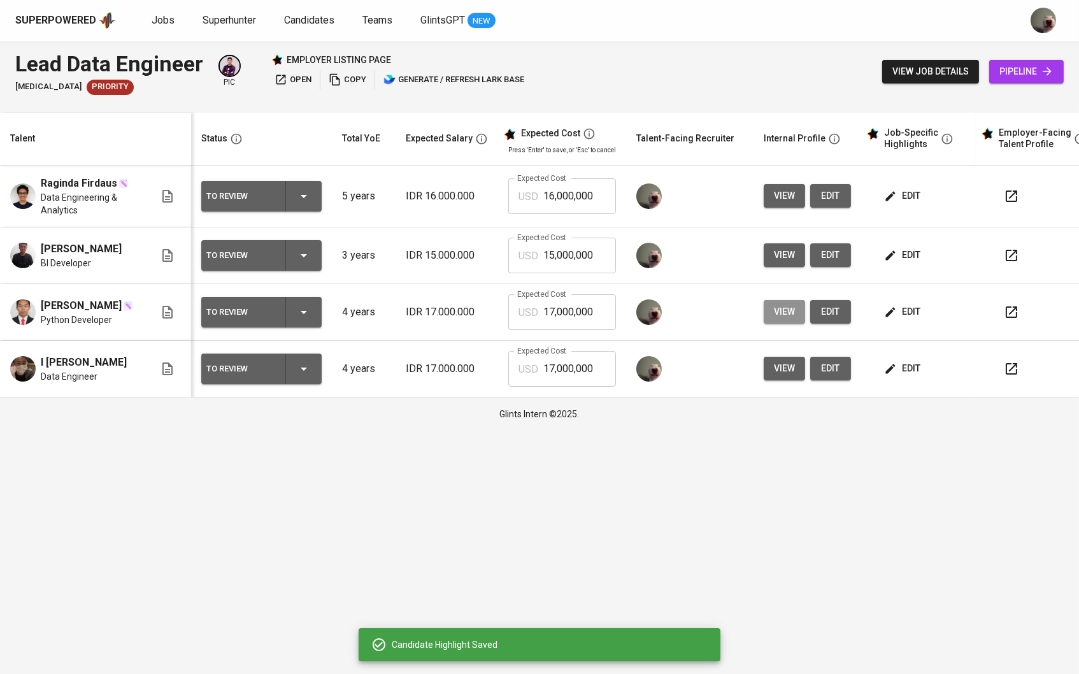
click at [782, 324] on button "view" at bounding box center [784, 312] width 41 height 24
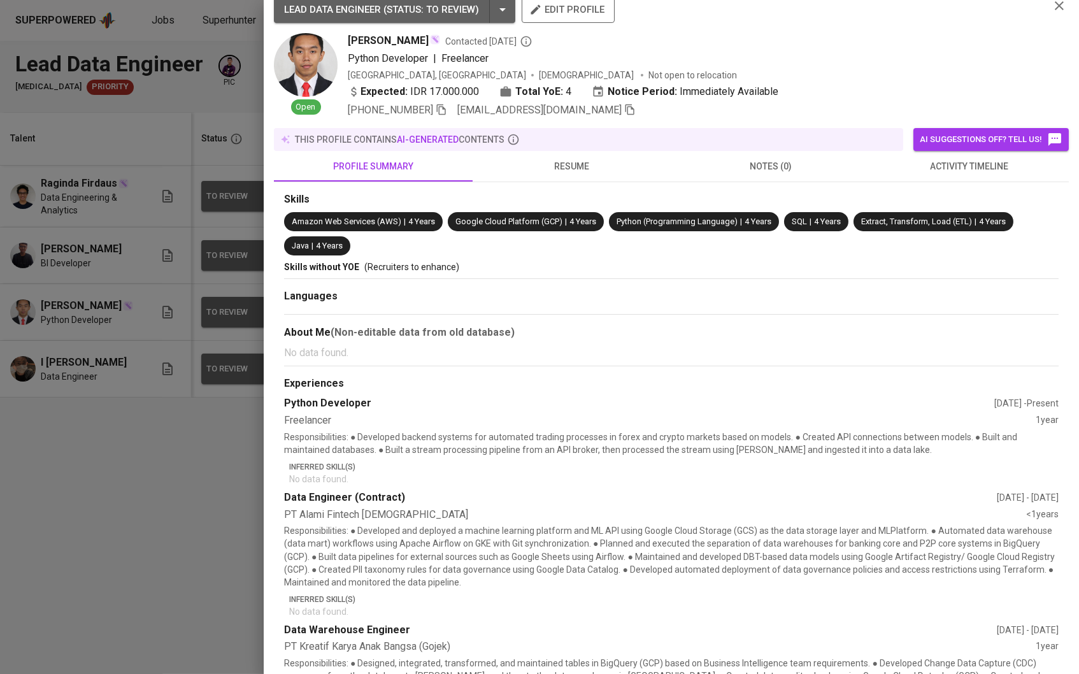
scroll to position [13, 0]
click at [610, 173] on span "resume" at bounding box center [571, 167] width 183 height 16
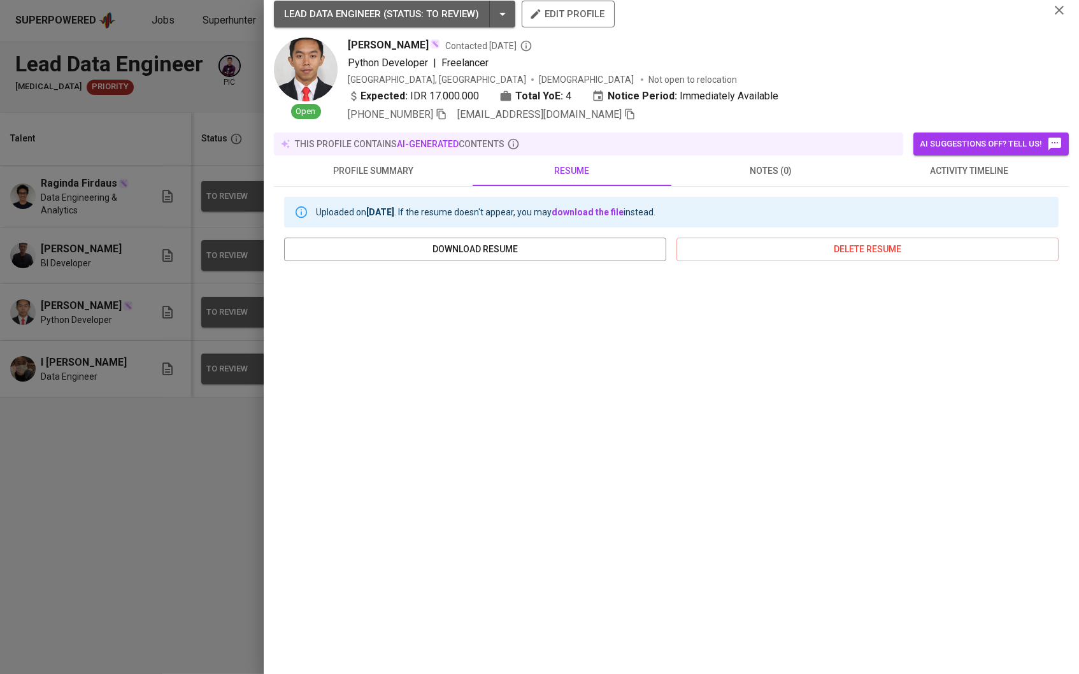
click at [140, 535] on div at bounding box center [539, 337] width 1079 height 674
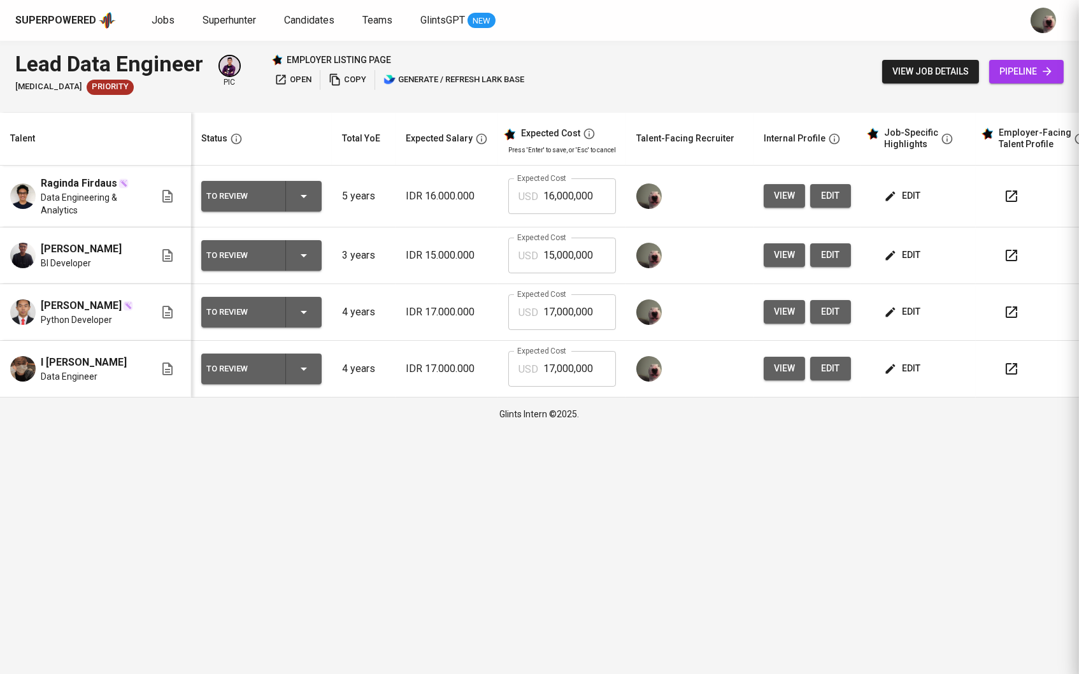
scroll to position [0, 0]
click at [801, 324] on button "view" at bounding box center [784, 312] width 41 height 24
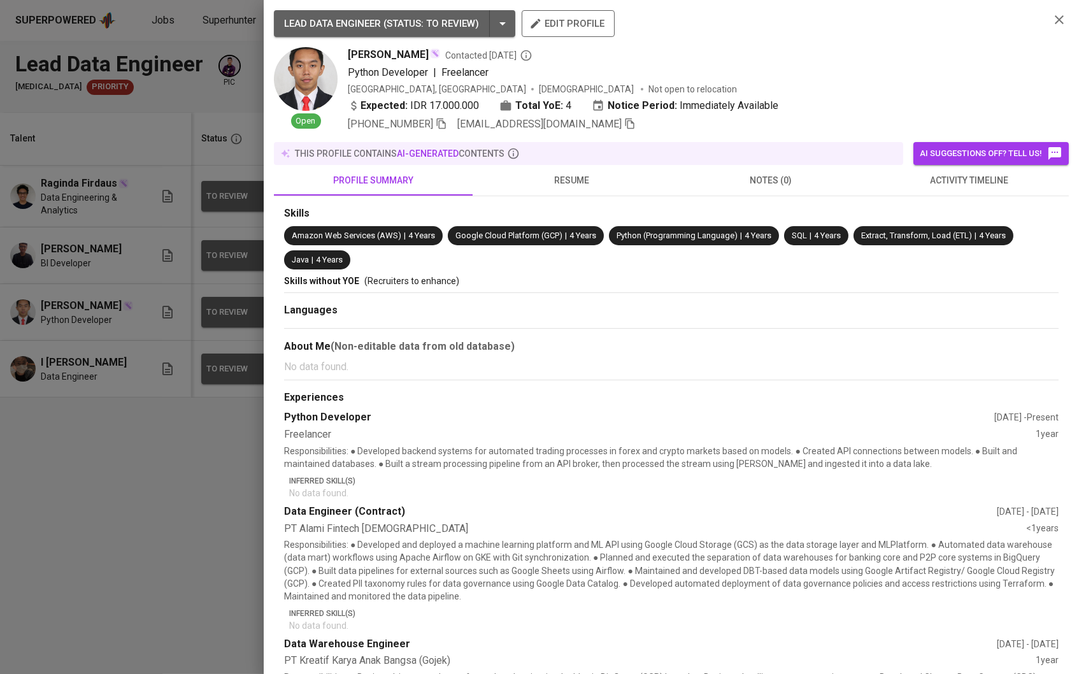
click at [185, 513] on div at bounding box center [539, 337] width 1079 height 674
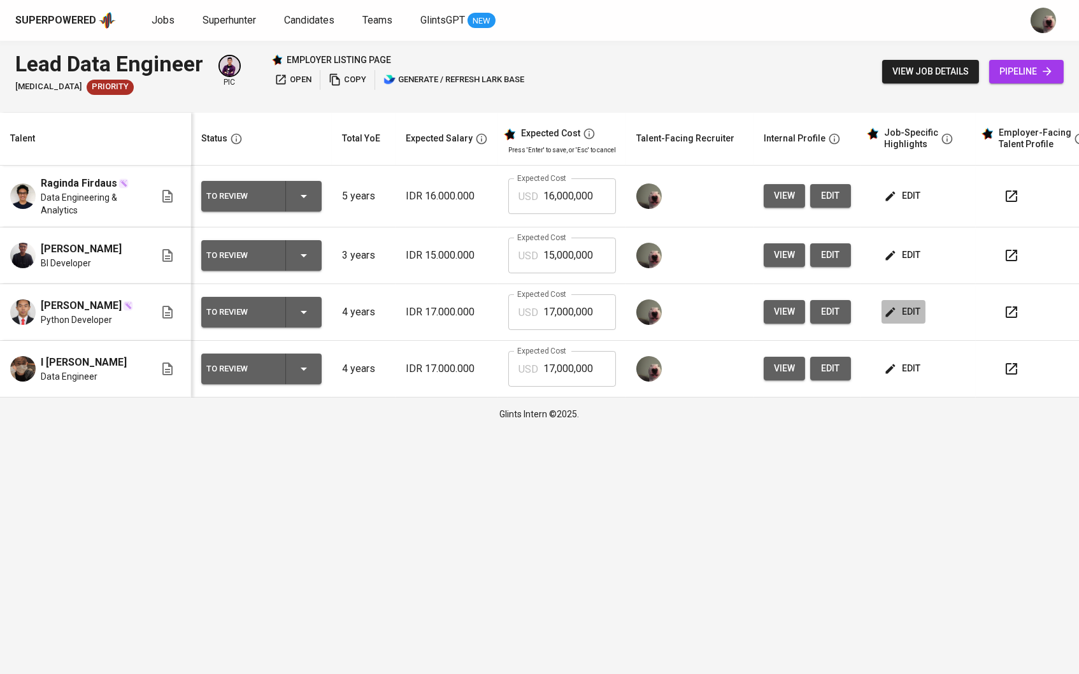
click at [893, 319] on icon "button" at bounding box center [890, 312] width 13 height 13
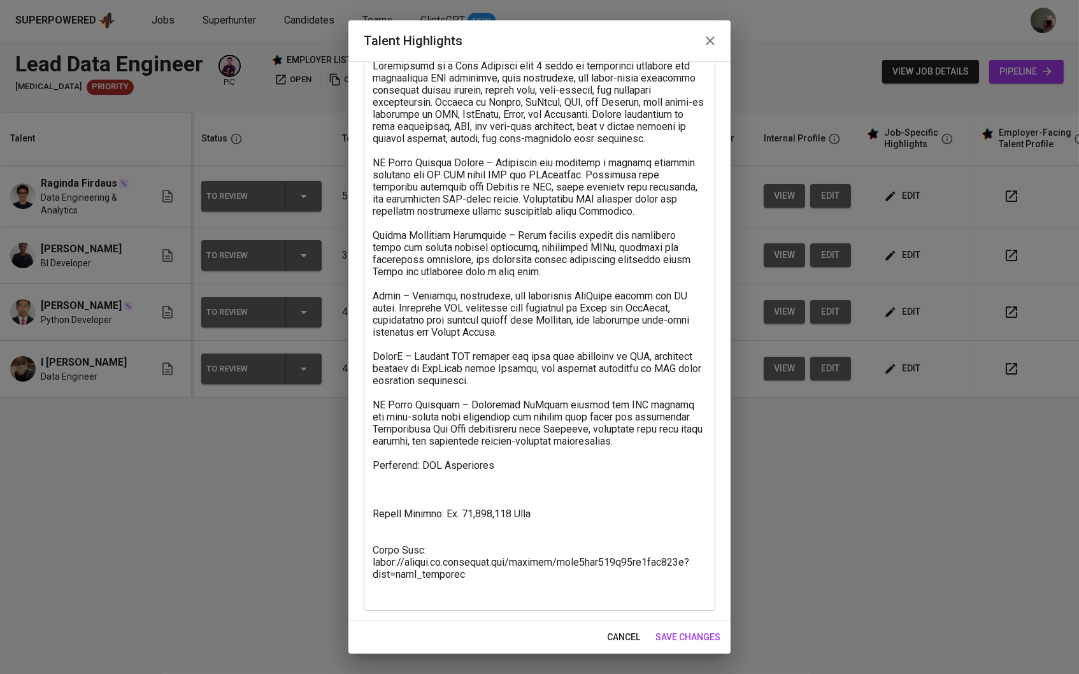
scroll to position [84, 0]
click at [624, 635] on span "cancel" at bounding box center [623, 637] width 33 height 16
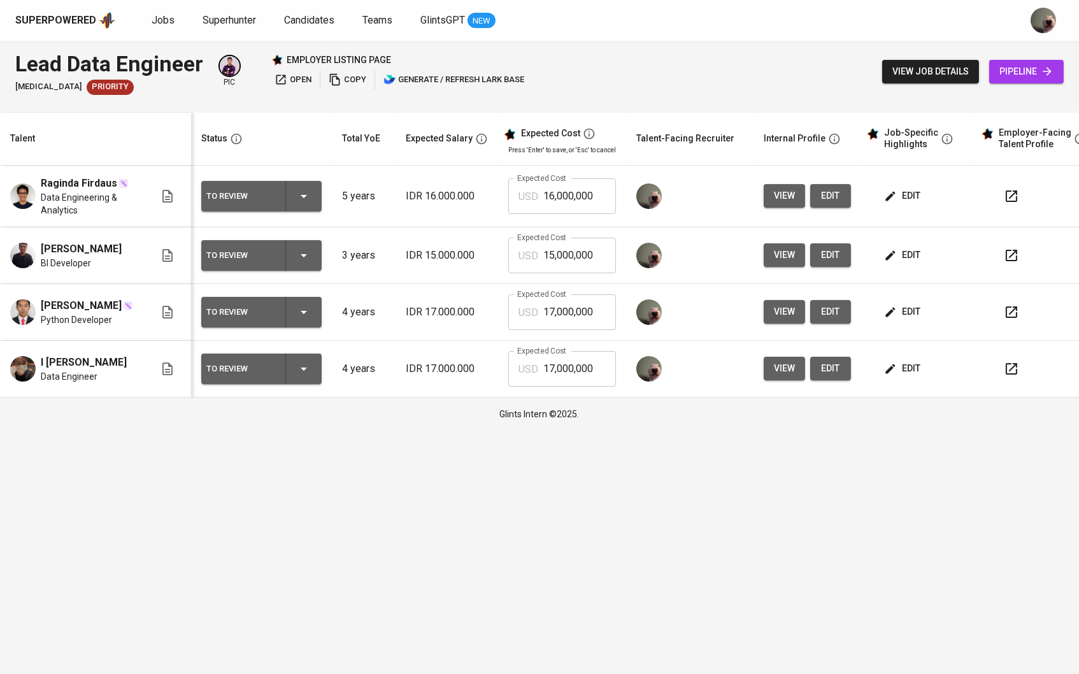
click at [795, 320] on span "view" at bounding box center [784, 312] width 21 height 16
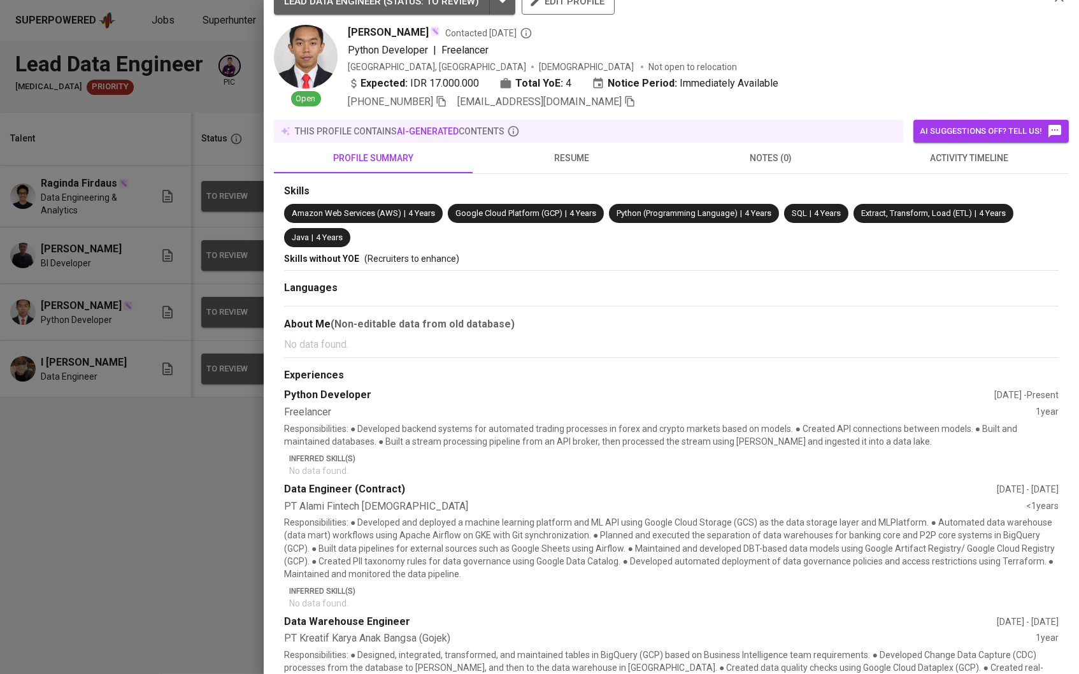
click at [581, 155] on span "resume" at bounding box center [571, 158] width 183 height 16
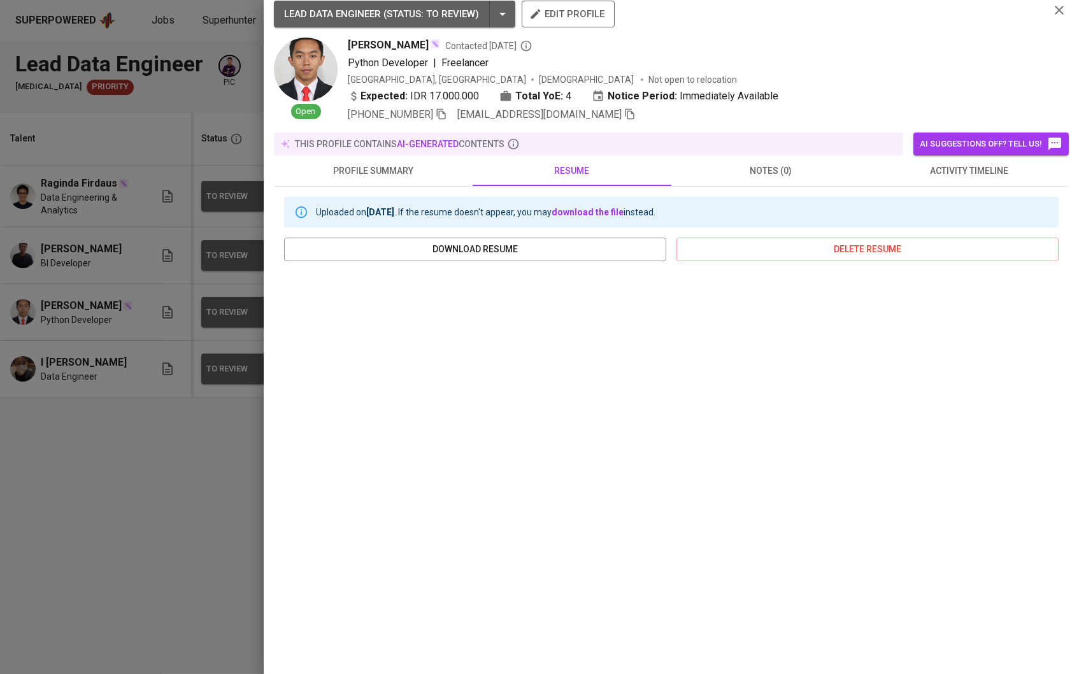
scroll to position [13, 0]
click at [145, 529] on div at bounding box center [539, 337] width 1079 height 674
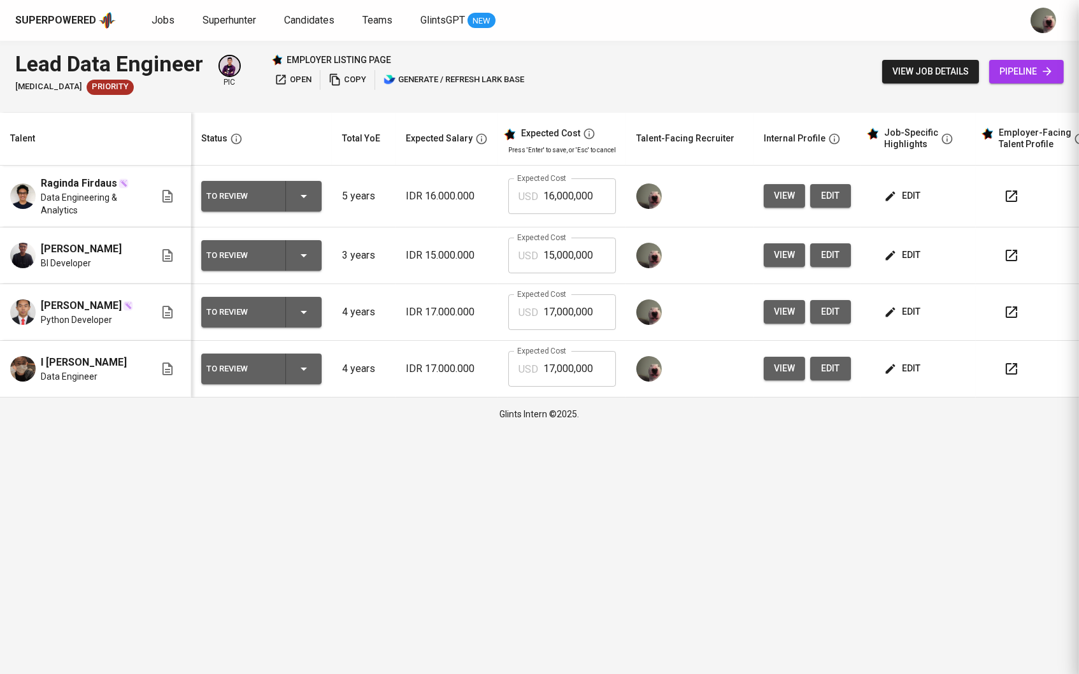
scroll to position [0, 0]
click at [774, 332] on td "view edit" at bounding box center [808, 312] width 108 height 57
click at [783, 320] on span "view" at bounding box center [784, 312] width 21 height 16
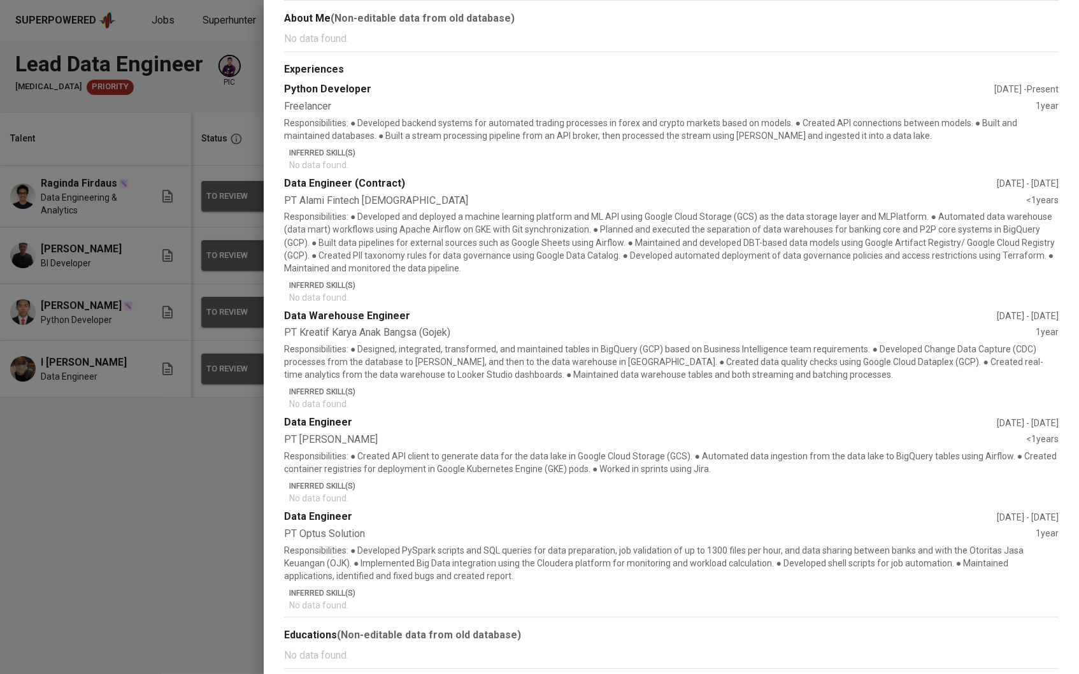
scroll to position [40, 0]
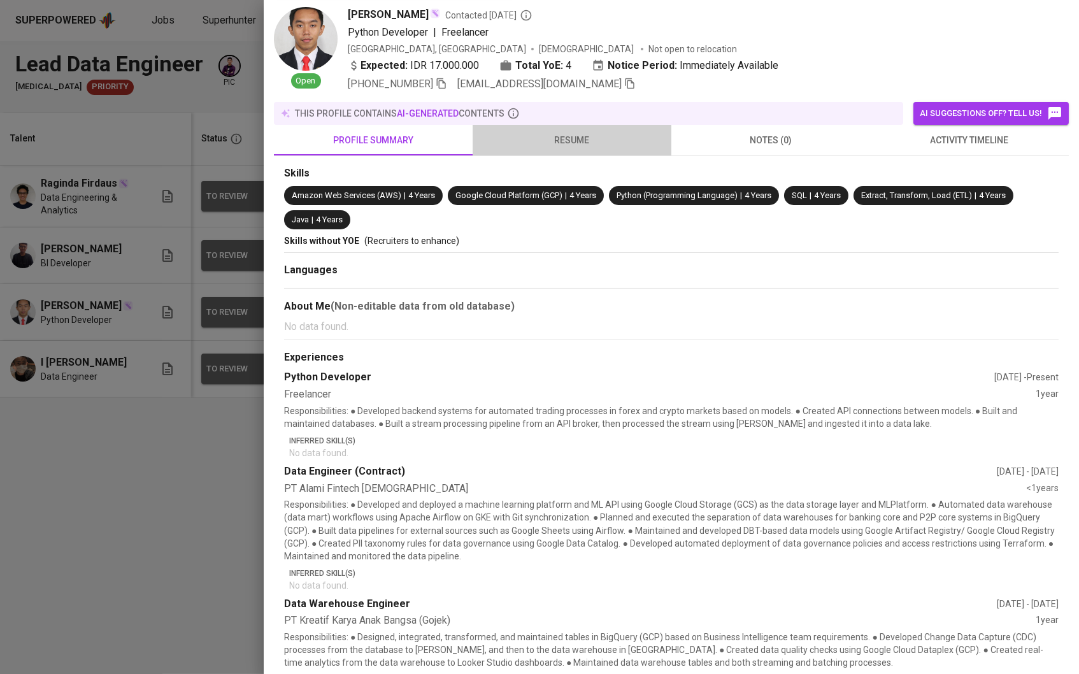
click at [547, 155] on button "resume" at bounding box center [572, 140] width 199 height 31
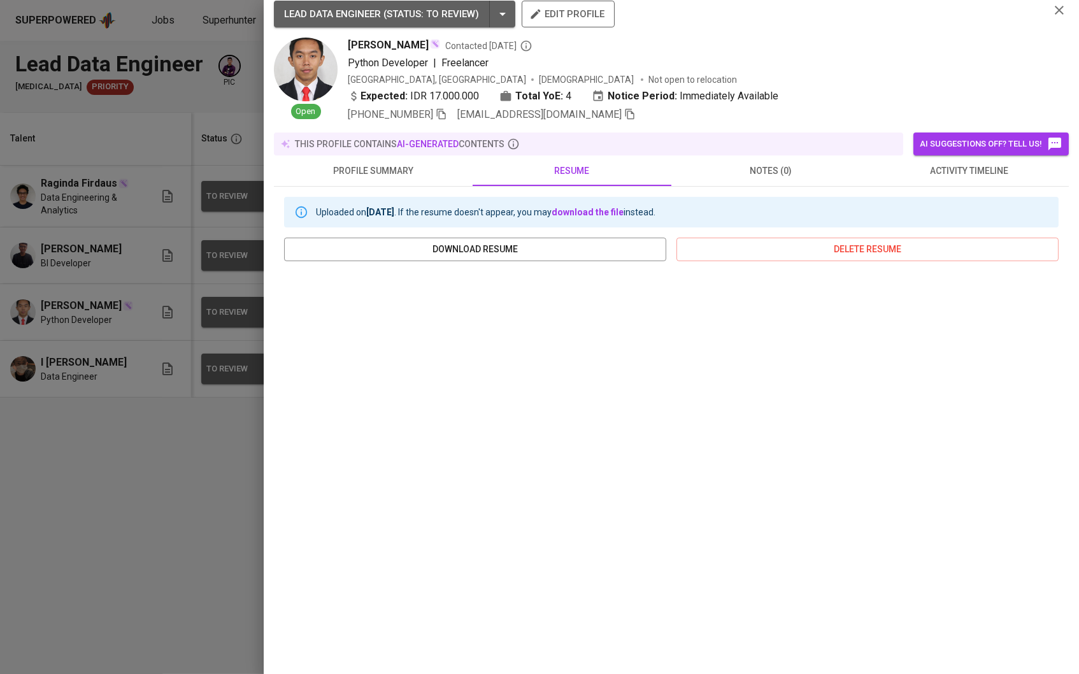
click at [160, 533] on div at bounding box center [539, 337] width 1079 height 674
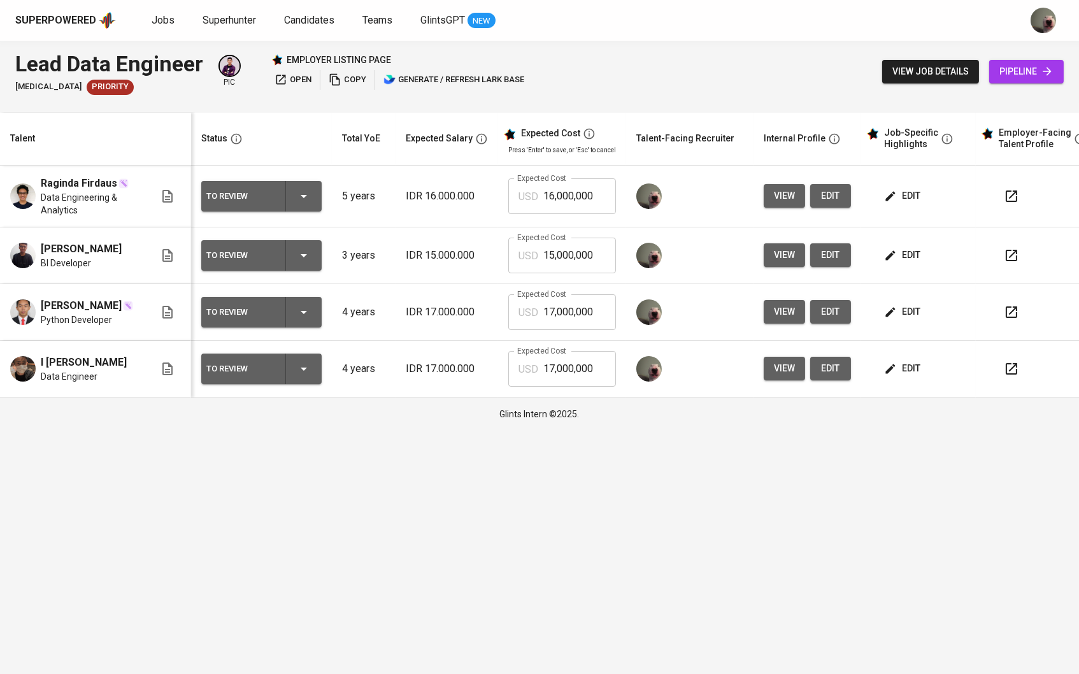
click at [884, 311] on td "edit" at bounding box center [918, 312] width 115 height 57
click at [897, 312] on icon "button" at bounding box center [890, 312] width 13 height 13
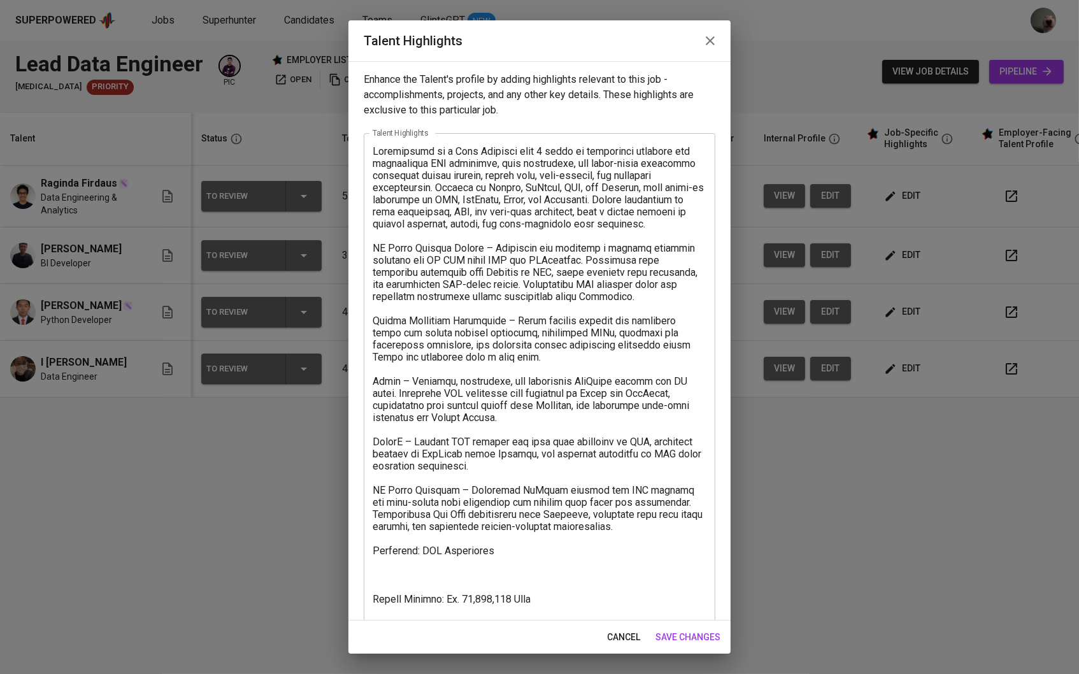
click at [468, 561] on textarea at bounding box center [540, 415] width 334 height 540
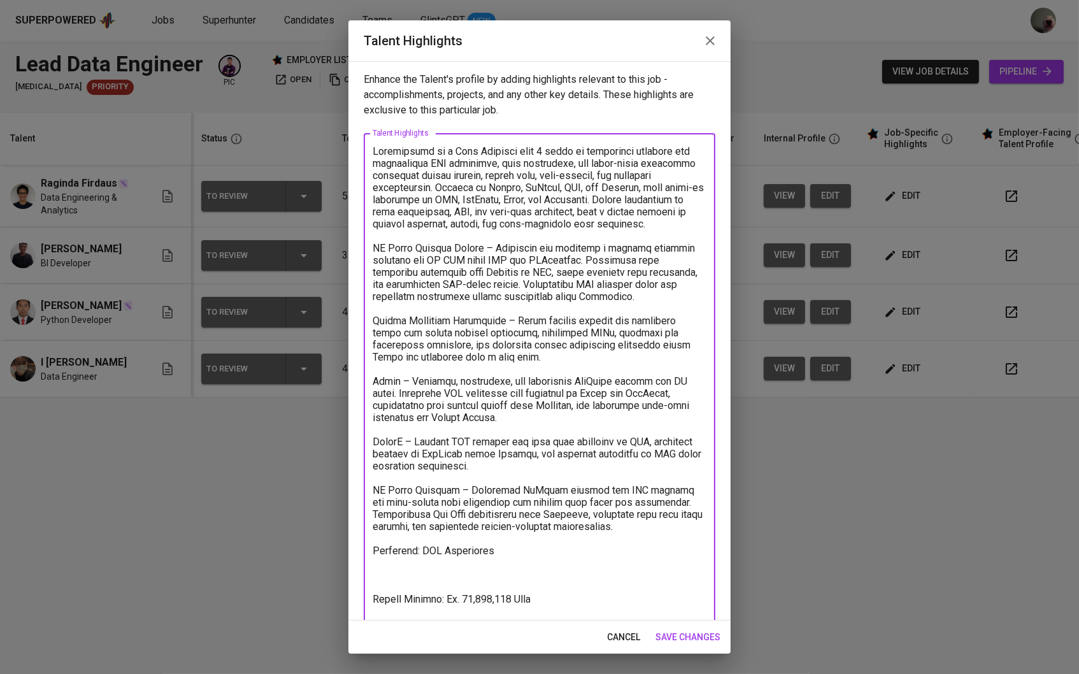
click at [496, 553] on textarea at bounding box center [540, 415] width 334 height 540
paste textarea "Physics Department"
click at [422, 542] on textarea at bounding box center [540, 415] width 334 height 540
click at [482, 568] on textarea at bounding box center [540, 420] width 334 height 551
type textarea "Nurdiansyah is a Data Engineer with 4 years of experience building and maintain…"
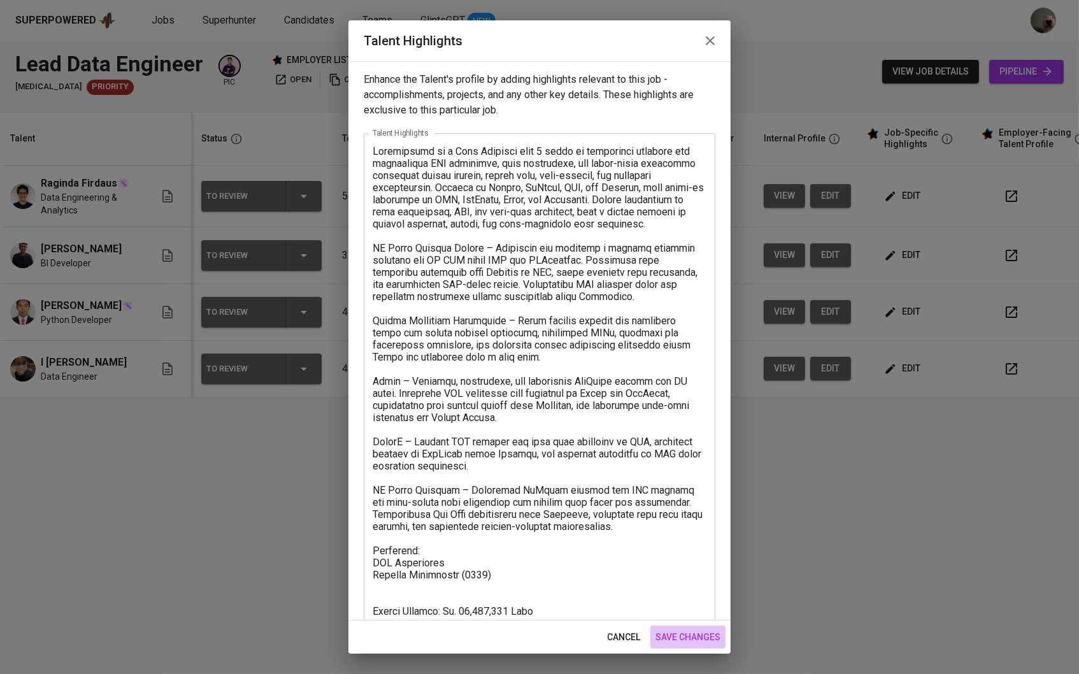
click at [678, 640] on span "save changes" at bounding box center [688, 637] width 65 height 16
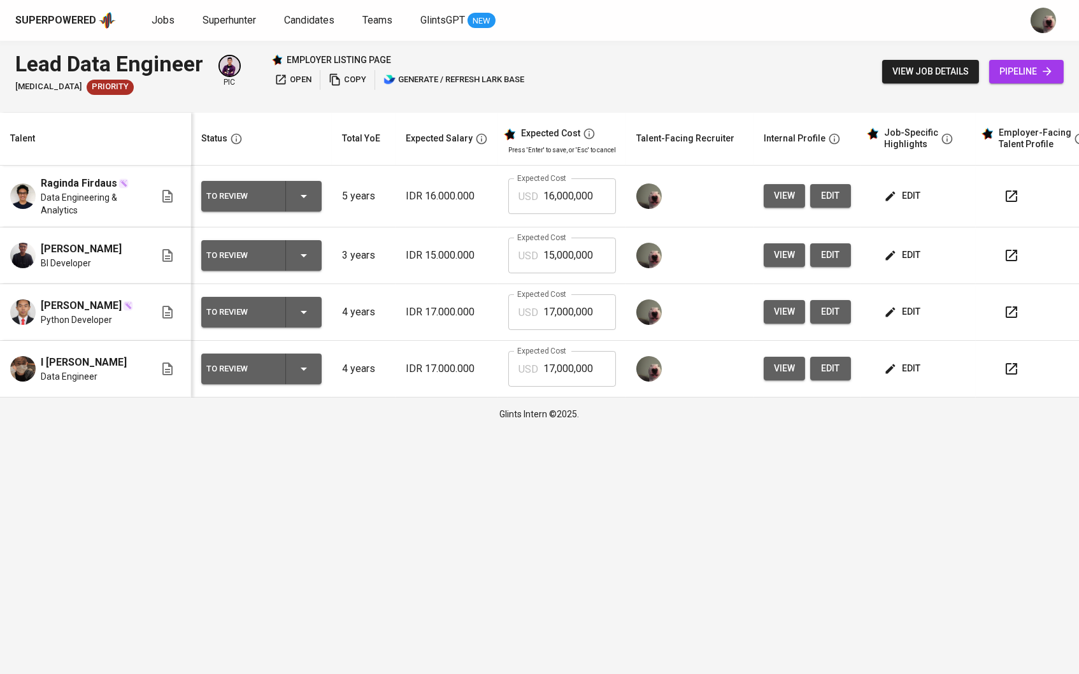
click at [898, 276] on td "edit" at bounding box center [918, 255] width 115 height 57
click at [810, 254] on div "view edit" at bounding box center [807, 255] width 87 height 24
click at [795, 256] on span "view" at bounding box center [784, 255] width 21 height 16
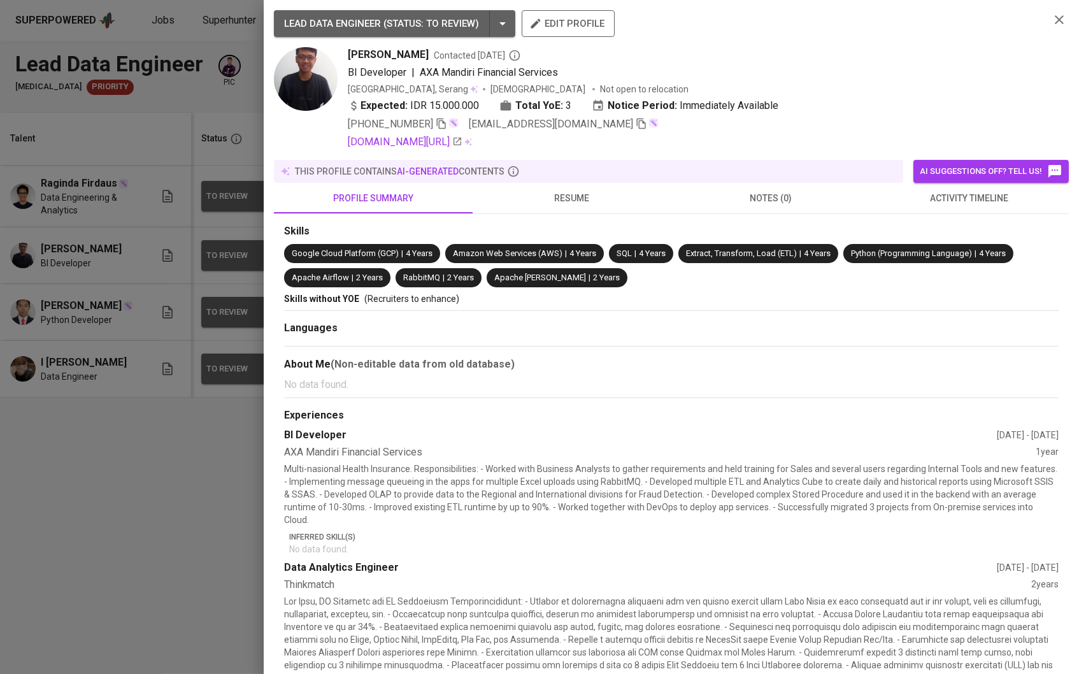
click at [570, 210] on button "resume" at bounding box center [572, 198] width 199 height 31
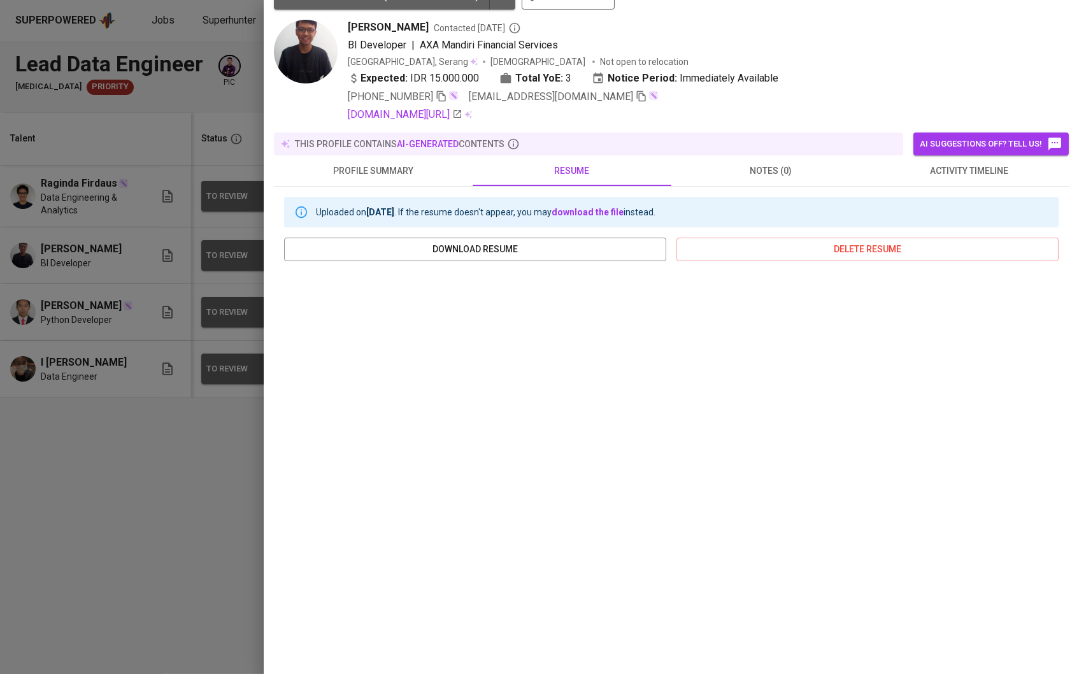
scroll to position [32, 0]
click at [71, 498] on div at bounding box center [539, 337] width 1079 height 674
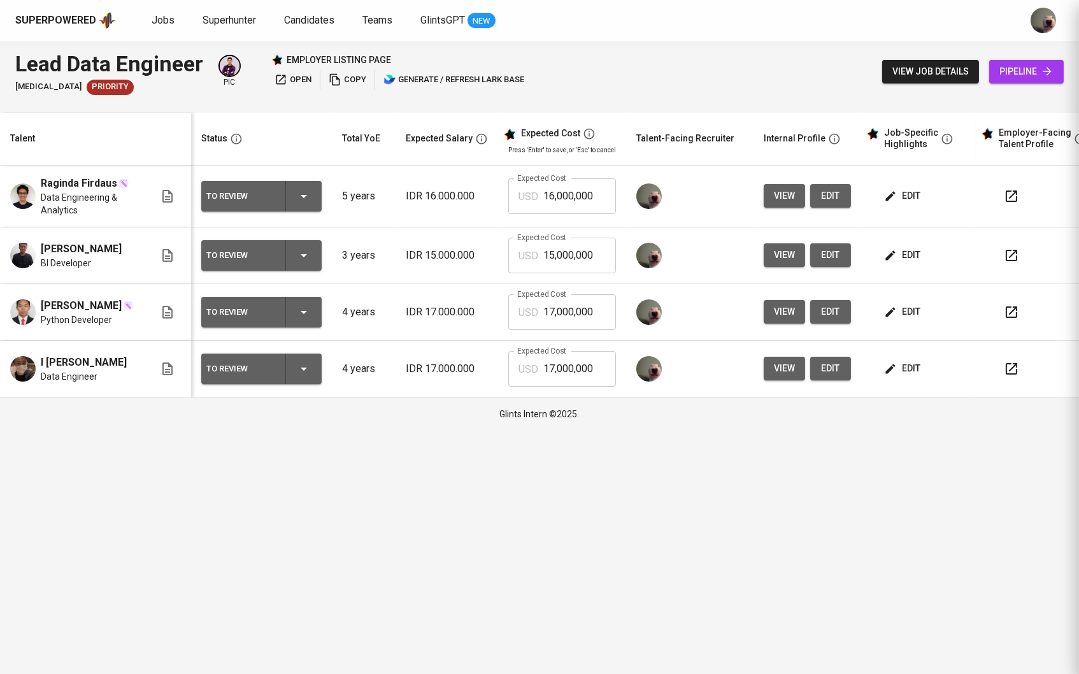
scroll to position [0, 0]
click at [910, 254] on span "edit" at bounding box center [904, 255] width 34 height 16
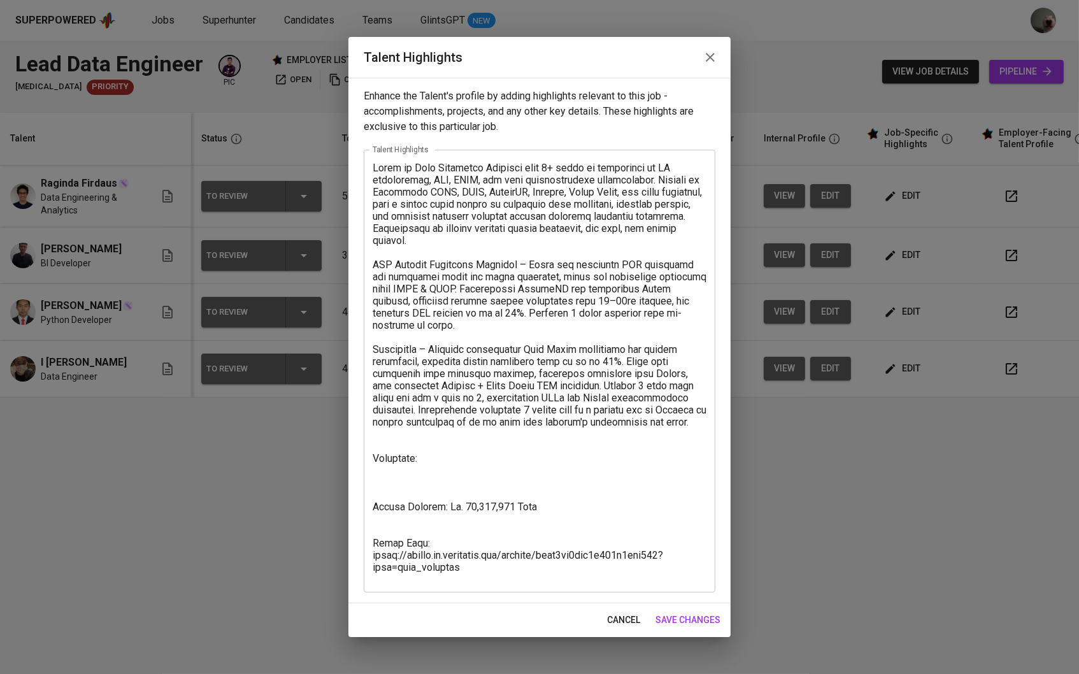
click at [514, 458] on textarea at bounding box center [540, 371] width 334 height 419
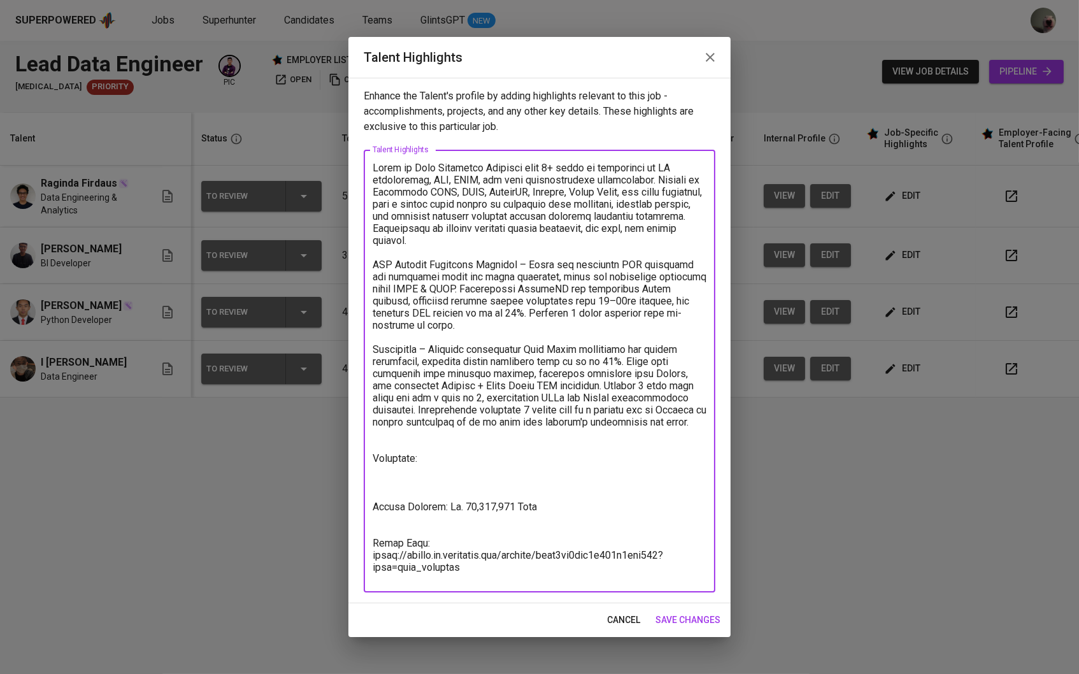
click at [458, 474] on textarea at bounding box center [540, 371] width 334 height 419
paste textarea "Universitas Gadjah Mada - Yogyakarta, Indonesia Bachelor Physics Engineering, 3…"
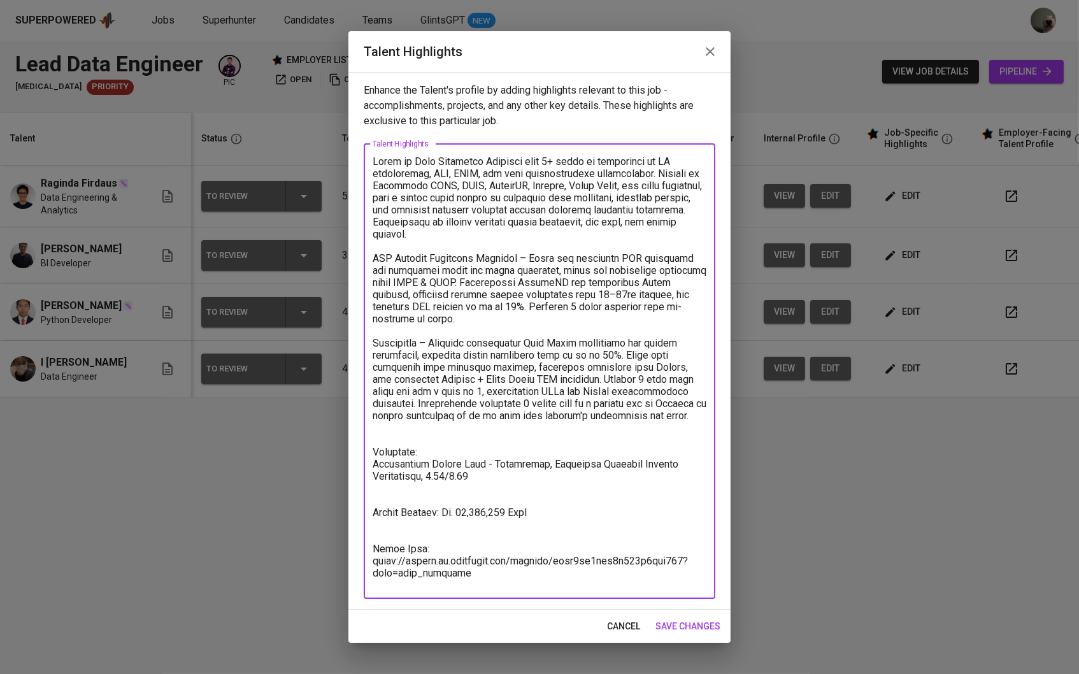
drag, startPoint x: 479, startPoint y: 485, endPoint x: 428, endPoint y: 486, distance: 51.0
click at [428, 486] on textarea at bounding box center [540, 370] width 334 height 431
drag, startPoint x: 494, startPoint y: 470, endPoint x: 592, endPoint y: 470, distance: 98.7
click at [592, 470] on textarea at bounding box center [540, 370] width 334 height 431
type textarea "Akmal is Data Analytics Engineer with 3+ years of experience in BI development,…"
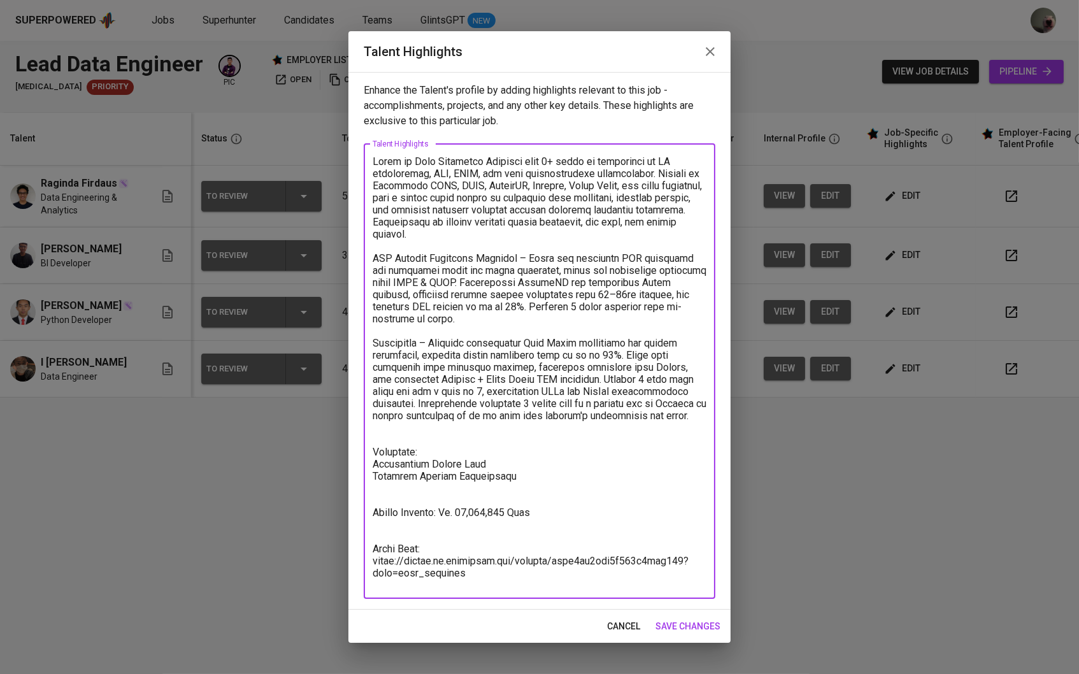
click at [707, 632] on span "save changes" at bounding box center [688, 627] width 65 height 16
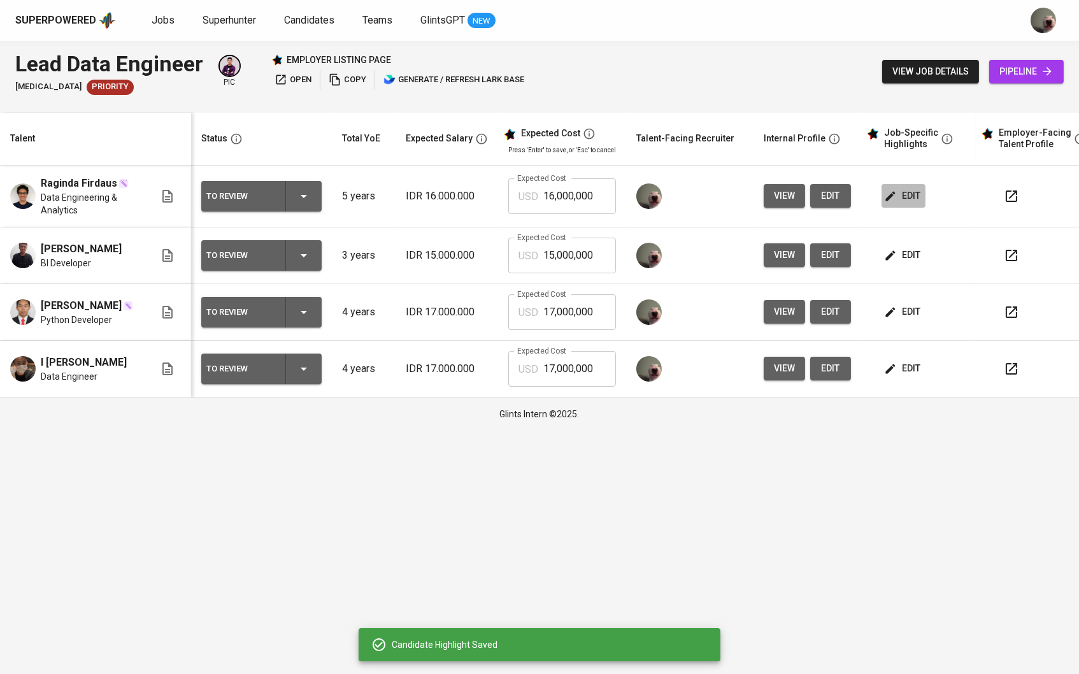
click at [911, 196] on span "edit" at bounding box center [904, 196] width 34 height 16
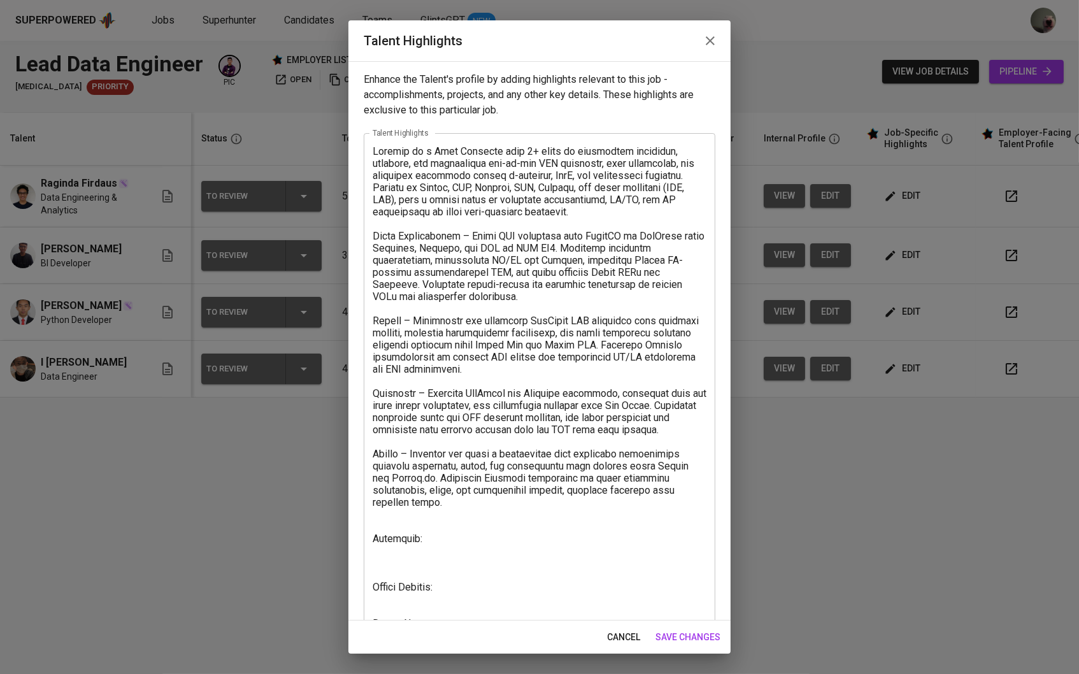
scroll to position [10, 0]
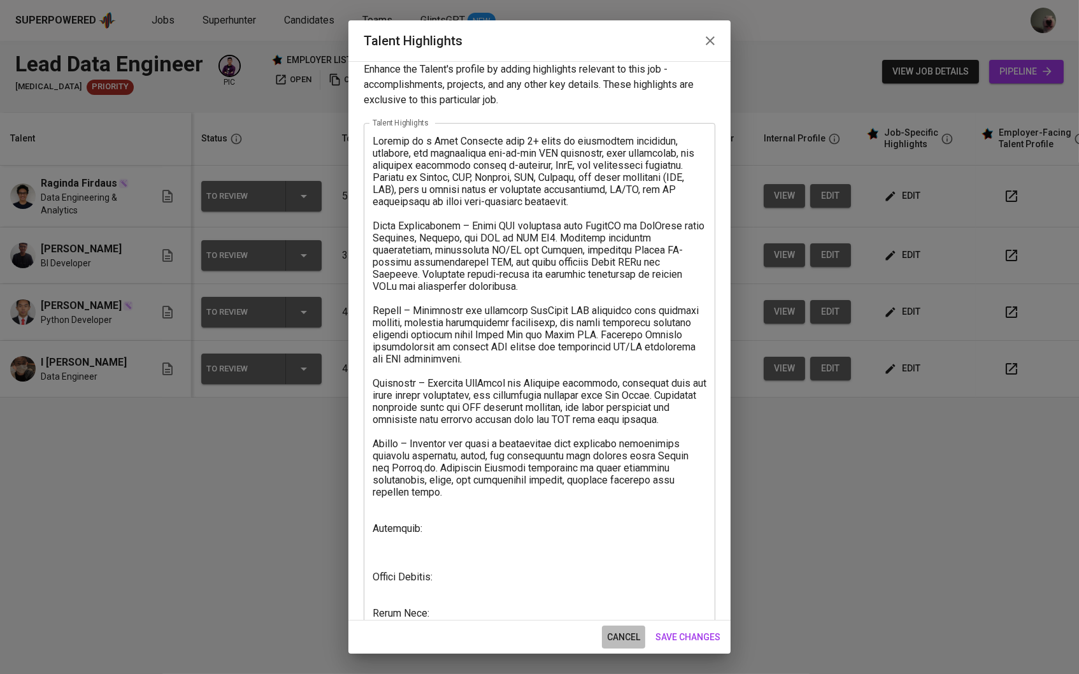
click at [617, 629] on span "cancel" at bounding box center [623, 637] width 33 height 16
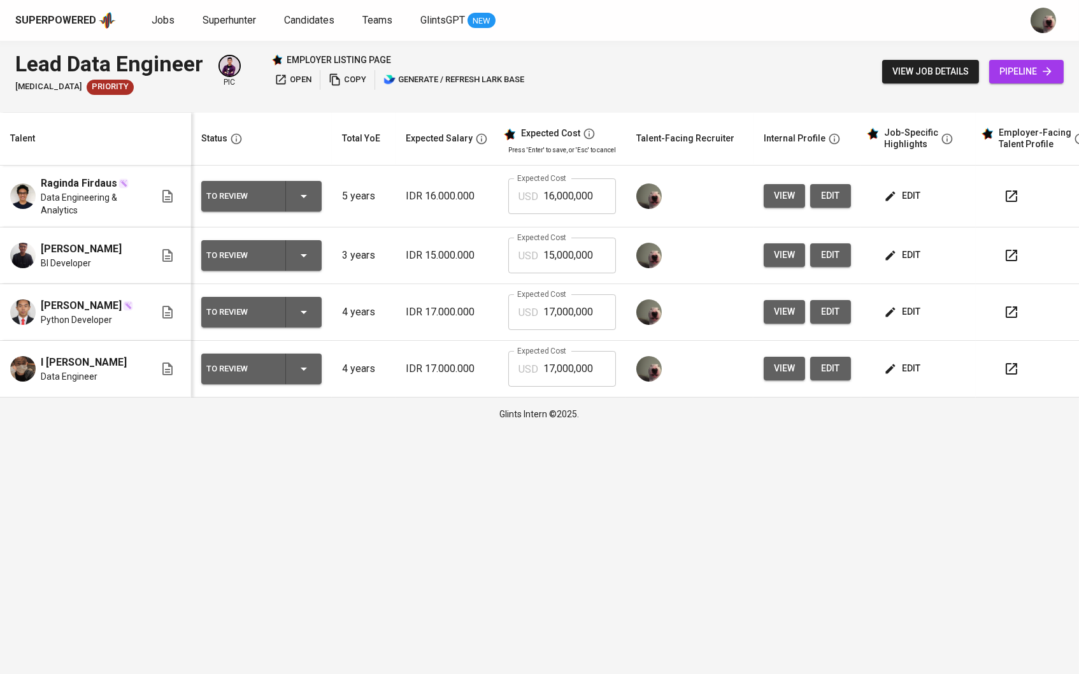
click at [789, 202] on span "view" at bounding box center [784, 196] width 21 height 16
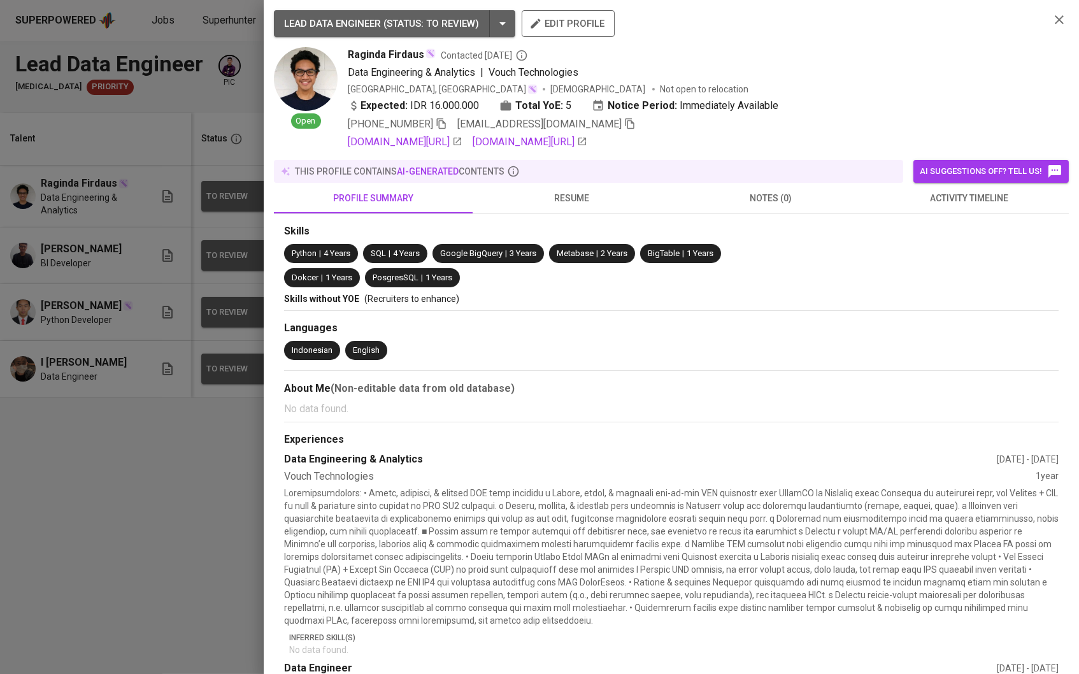
click at [585, 212] on button "resume" at bounding box center [572, 198] width 199 height 31
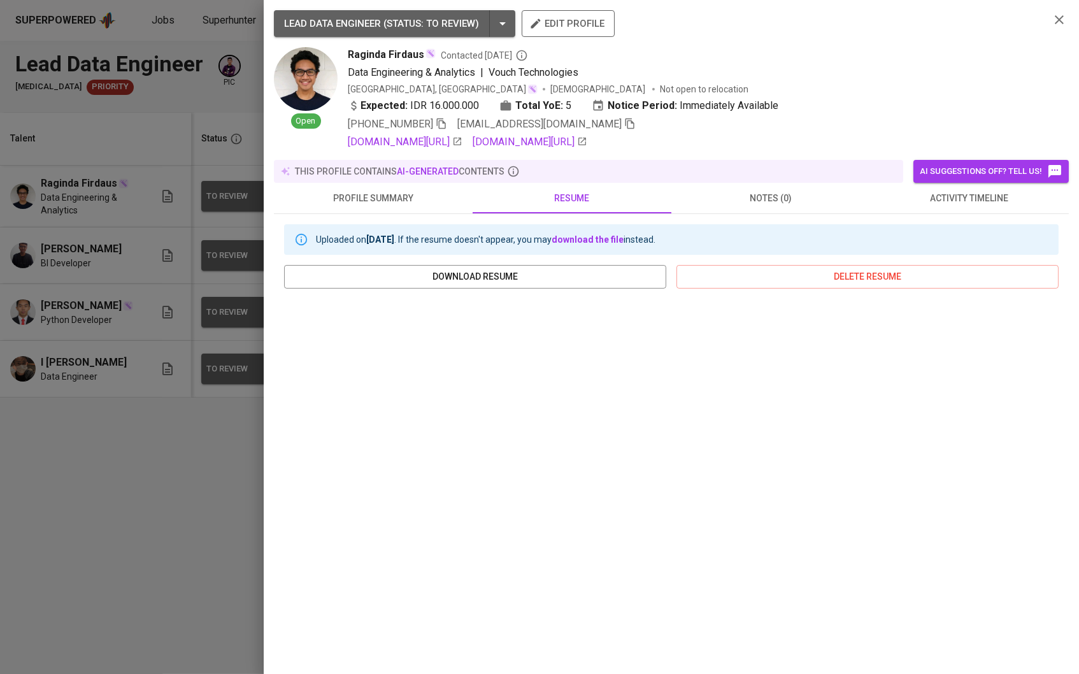
click at [721, 213] on button "notes (0)" at bounding box center [770, 198] width 199 height 31
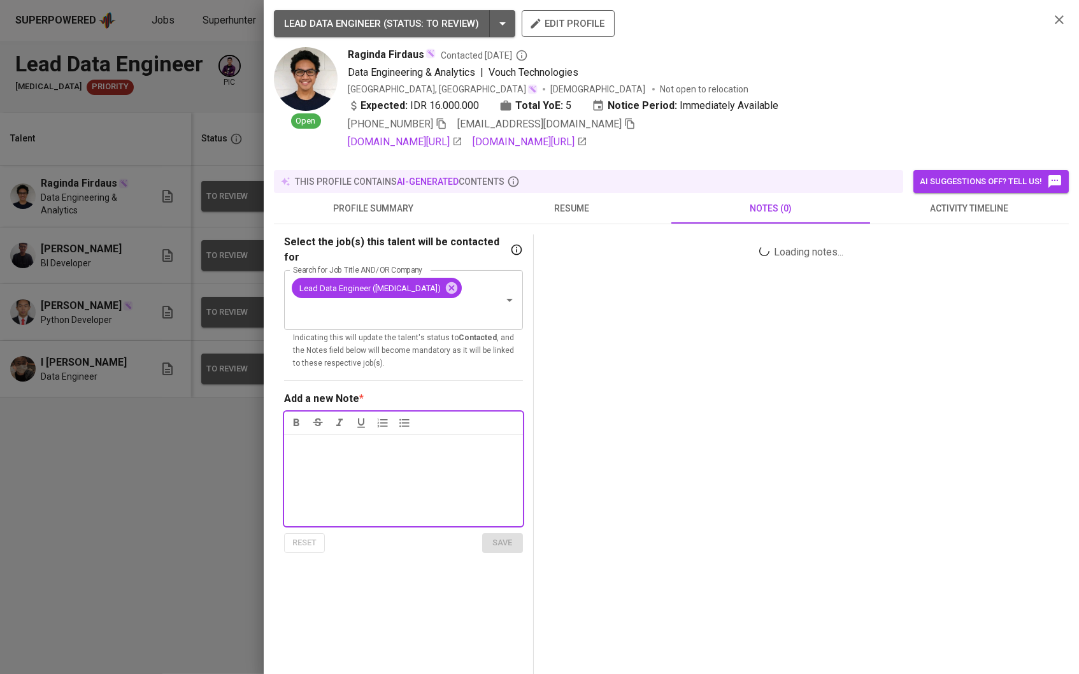
click at [622, 215] on span "resume" at bounding box center [571, 209] width 183 height 16
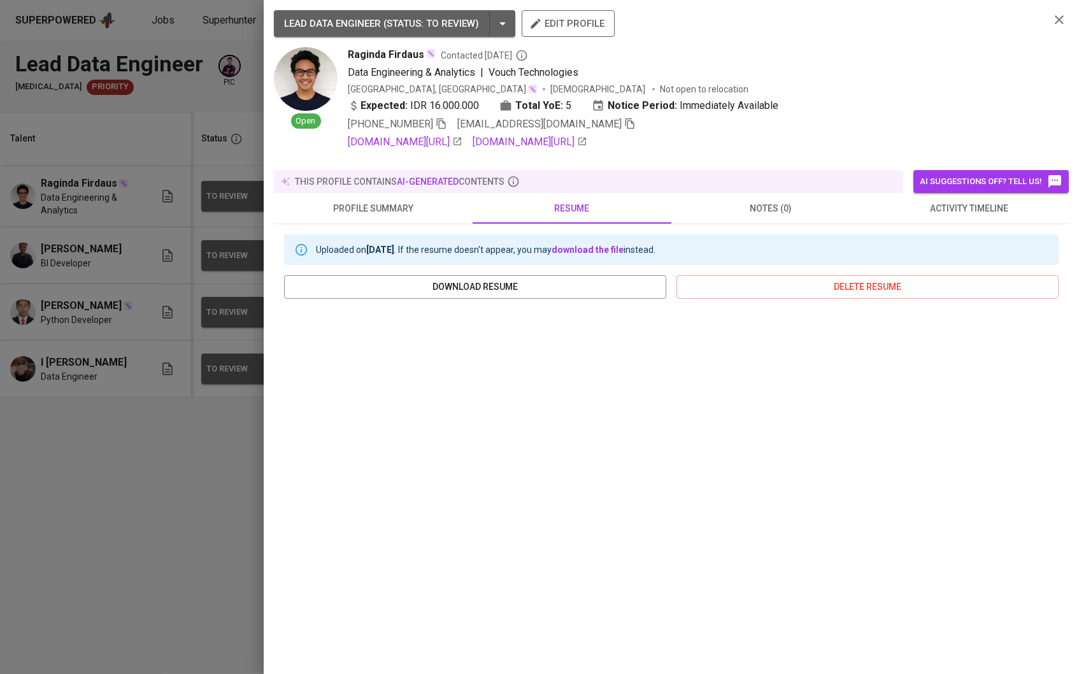
click at [65, 538] on div at bounding box center [539, 337] width 1079 height 674
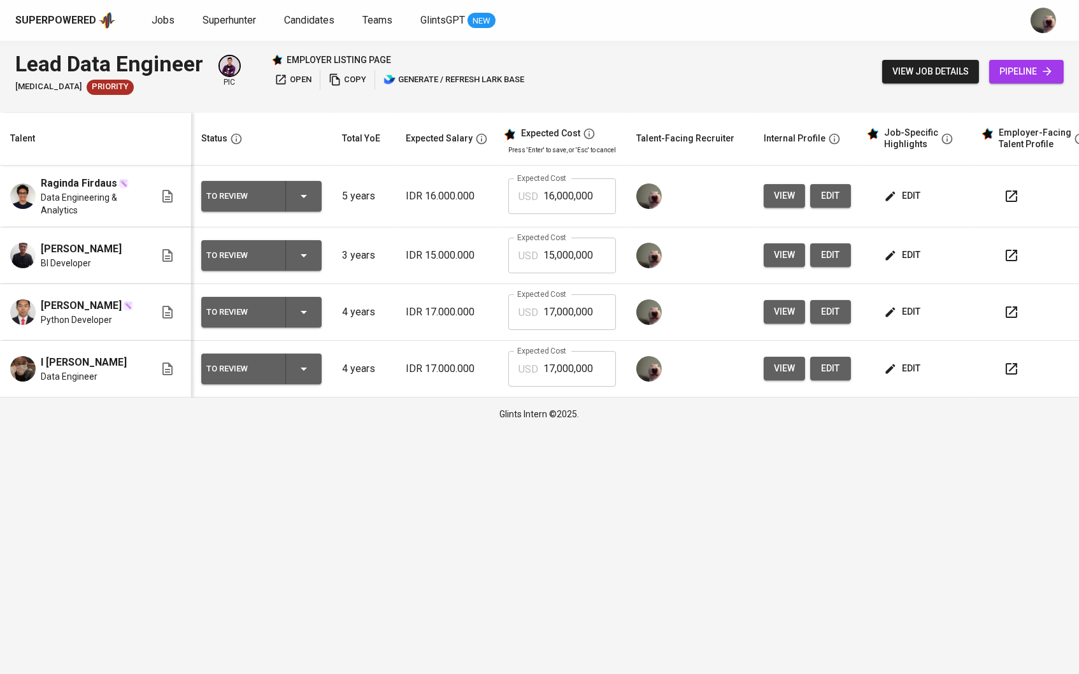
click at [912, 194] on span "edit" at bounding box center [904, 196] width 34 height 16
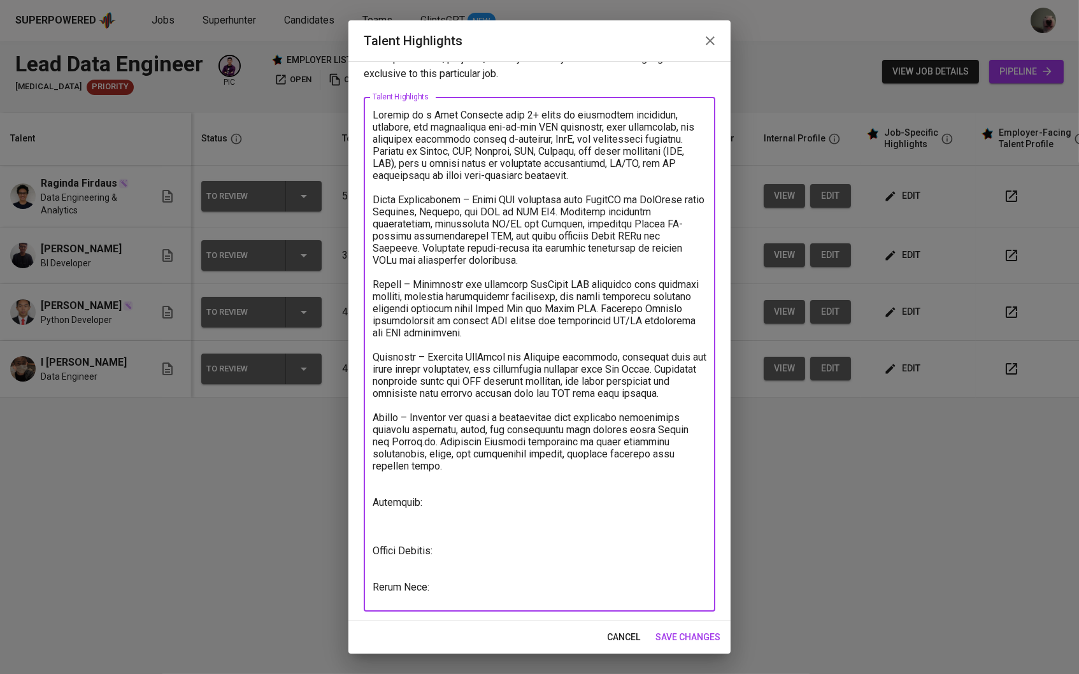
scroll to position [36, 0]
click at [466, 524] on textarea at bounding box center [540, 355] width 334 height 491
paste textarea "Telkom University, Bandung, Indonesia Bachelor of Informatics Engineering (GPA:…"
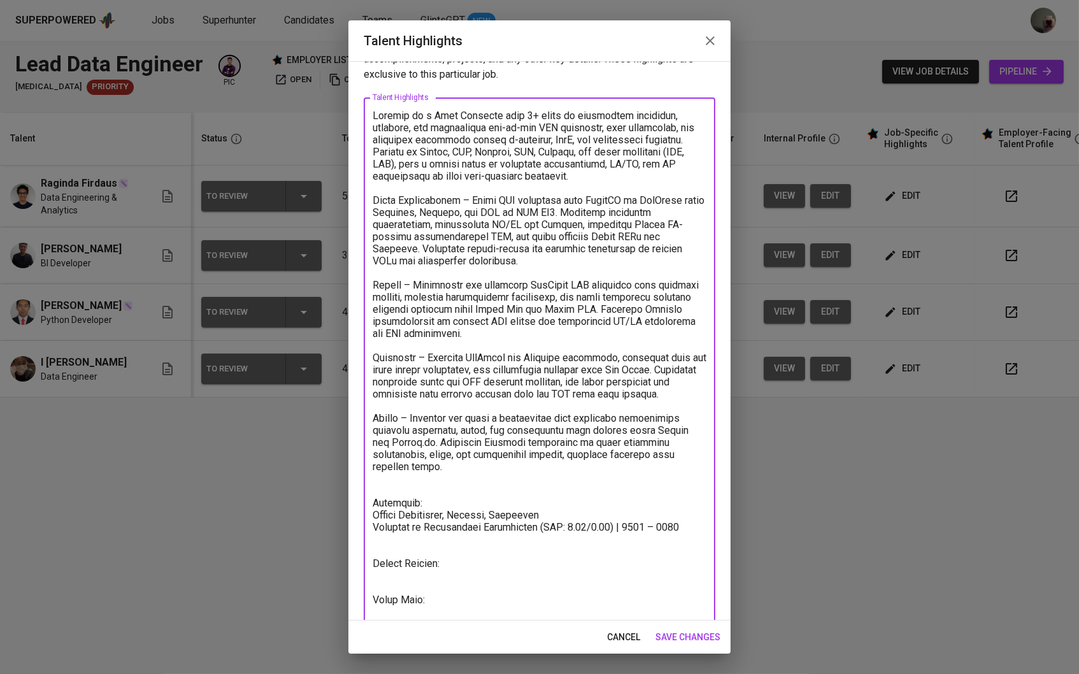
drag, startPoint x: 456, startPoint y: 521, endPoint x: 546, endPoint y: 522, distance: 89.8
click at [546, 522] on textarea at bounding box center [540, 361] width 334 height 503
drag, startPoint x: 534, startPoint y: 530, endPoint x: 656, endPoint y: 531, distance: 121.7
click at [656, 531] on textarea at bounding box center [540, 361] width 334 height 503
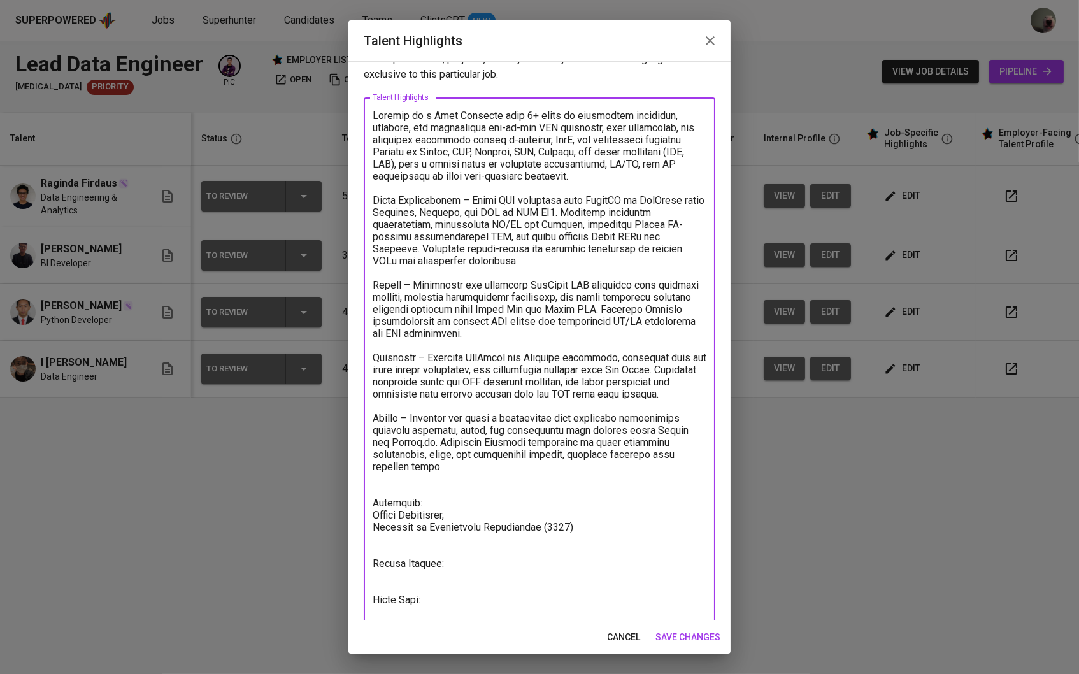
click at [498, 520] on textarea at bounding box center [540, 361] width 334 height 503
type textarea "Loremip do s Amet Consecte adip 2+ elits do eiusmodtem incididun, utlabore, etd…"
click at [670, 632] on span "save changes" at bounding box center [688, 637] width 65 height 16
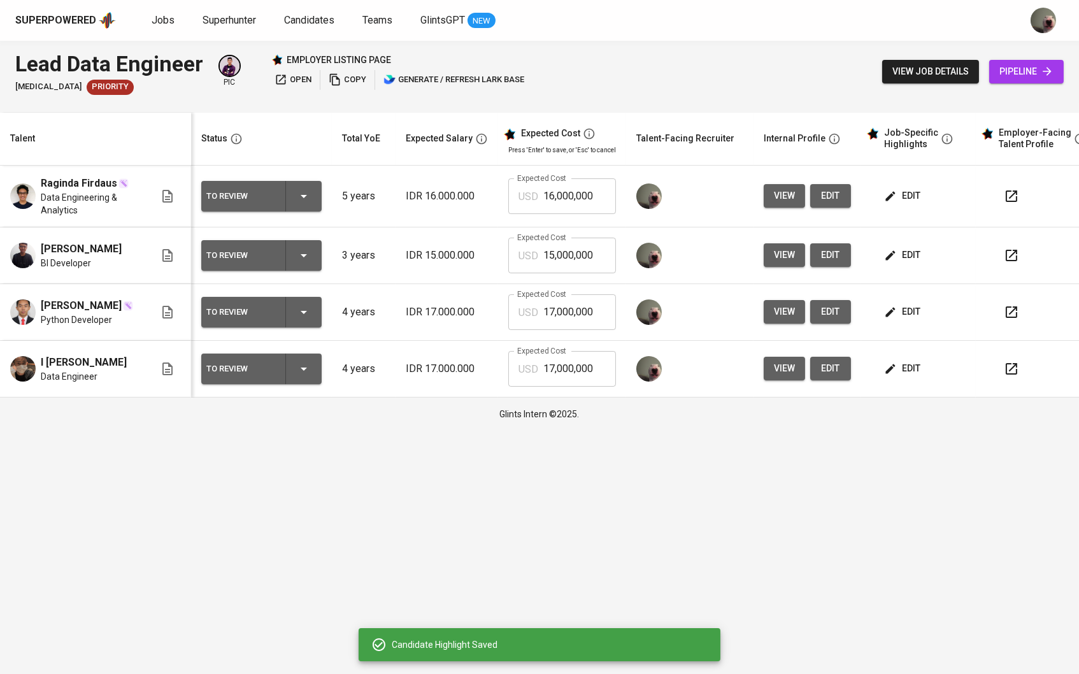
click at [908, 255] on span "edit" at bounding box center [904, 255] width 34 height 16
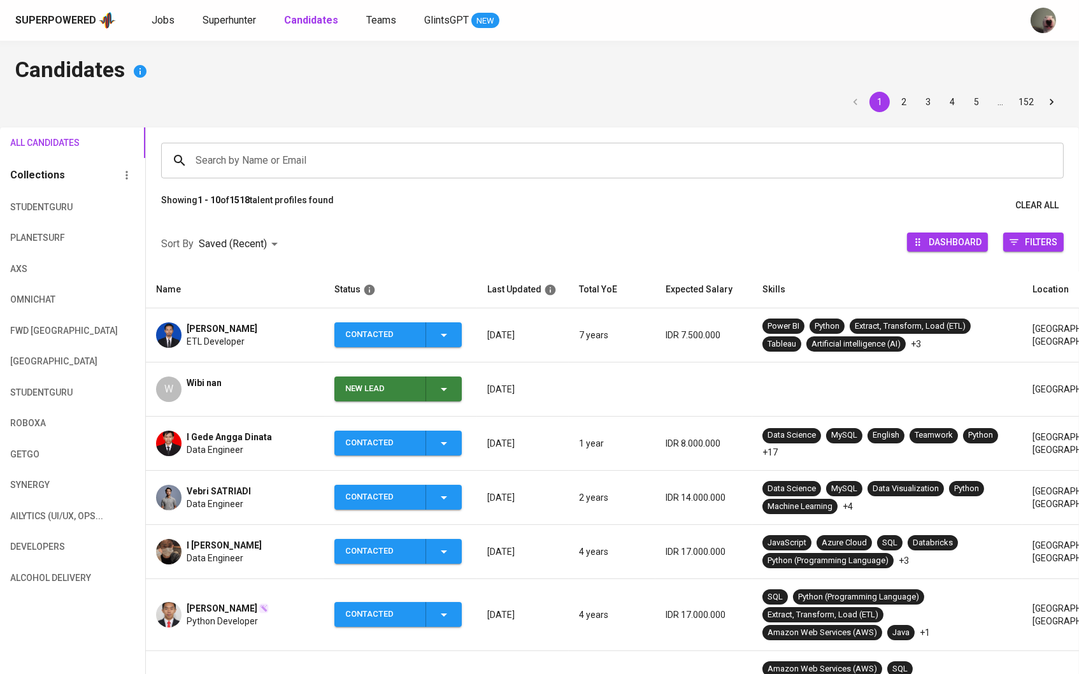
click at [294, 176] on div "Search by Name or Email" at bounding box center [612, 161] width 903 height 36
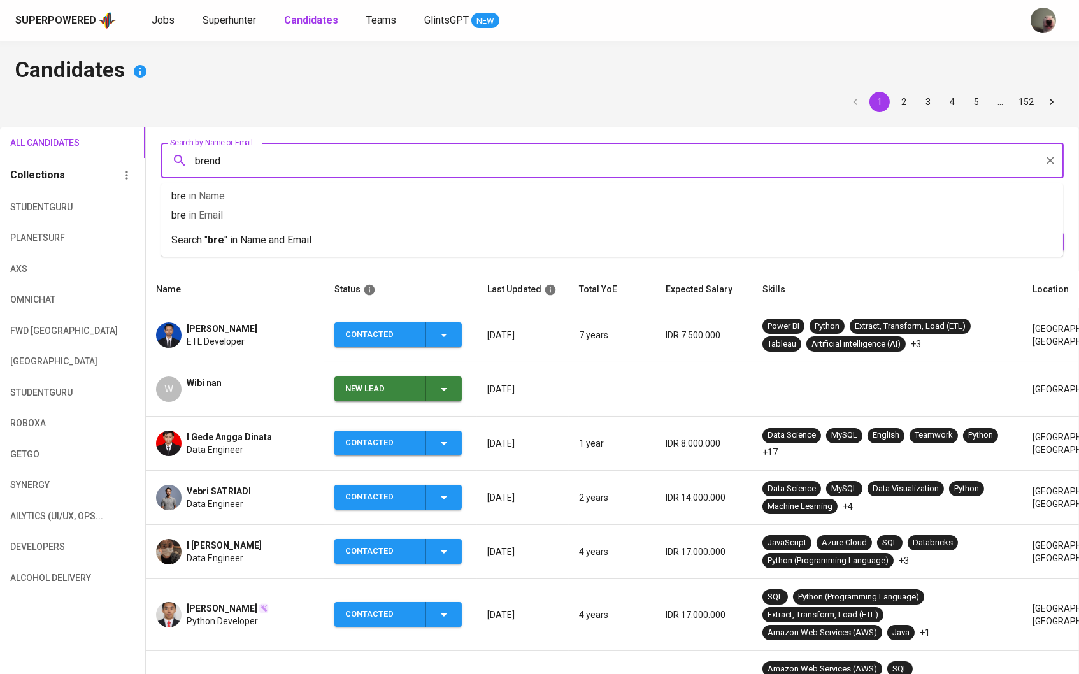
type input "brenda"
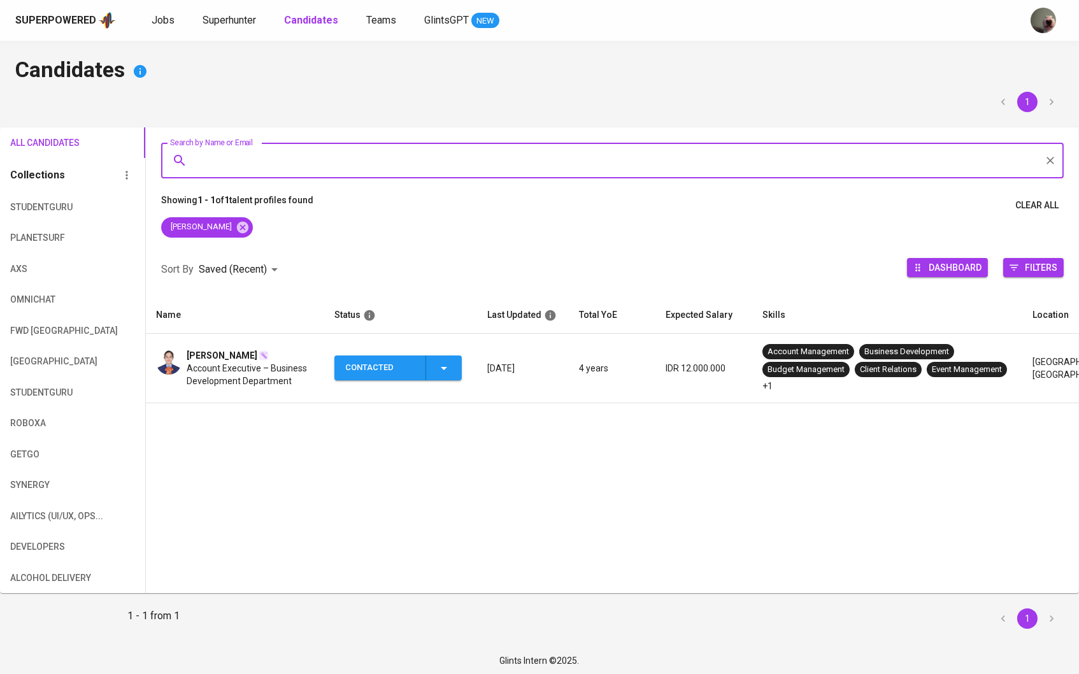
click at [231, 360] on span "Brenda Charlottha" at bounding box center [222, 355] width 71 height 13
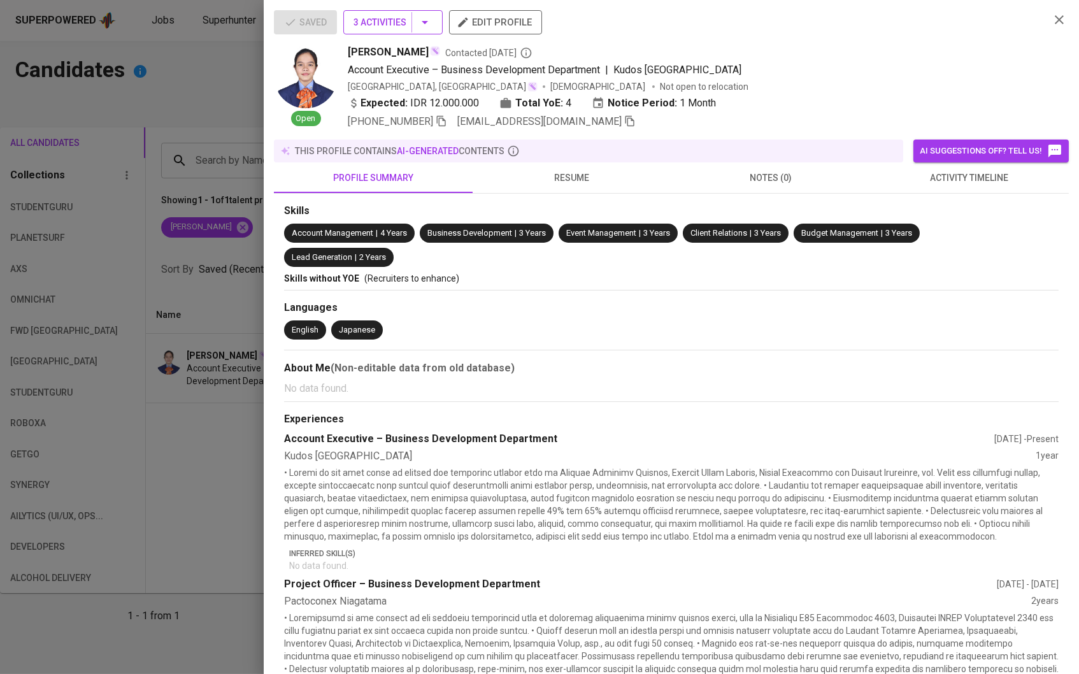
click at [432, 18] on icon "button" at bounding box center [424, 22] width 15 height 15
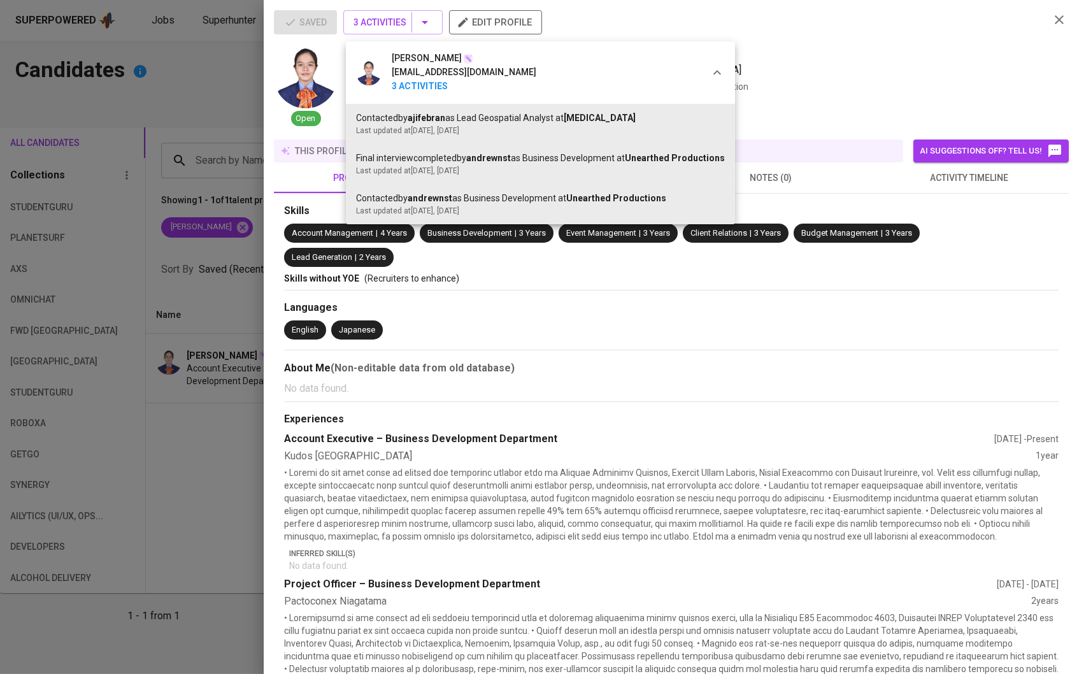
click at [193, 359] on div at bounding box center [539, 337] width 1079 height 674
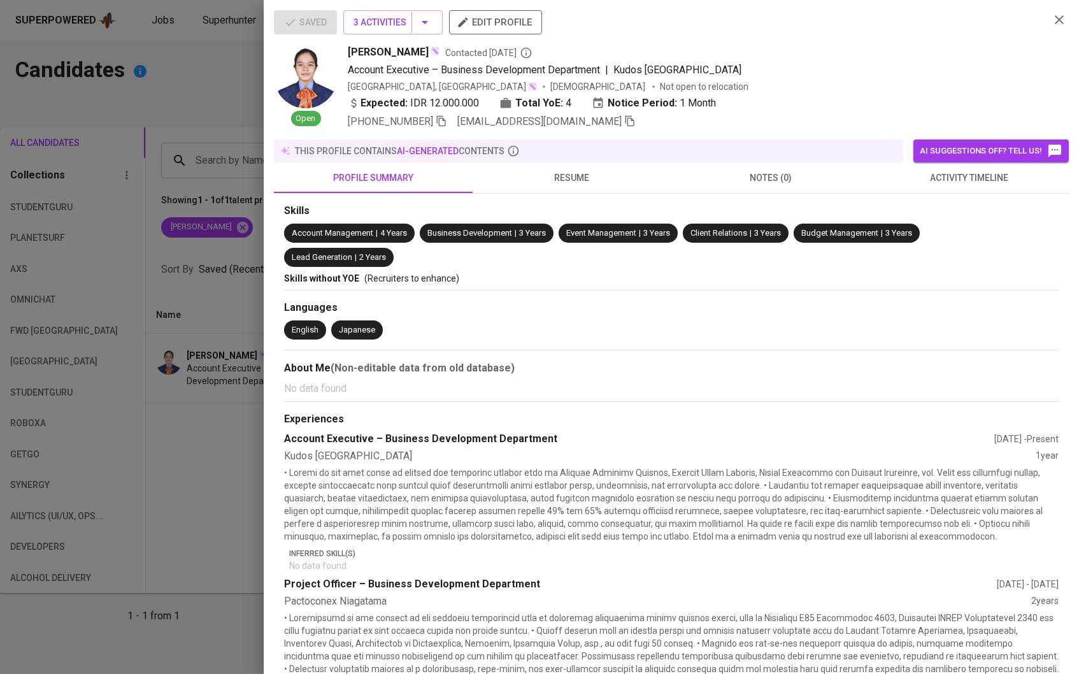
click at [203, 327] on div at bounding box center [539, 337] width 1079 height 674
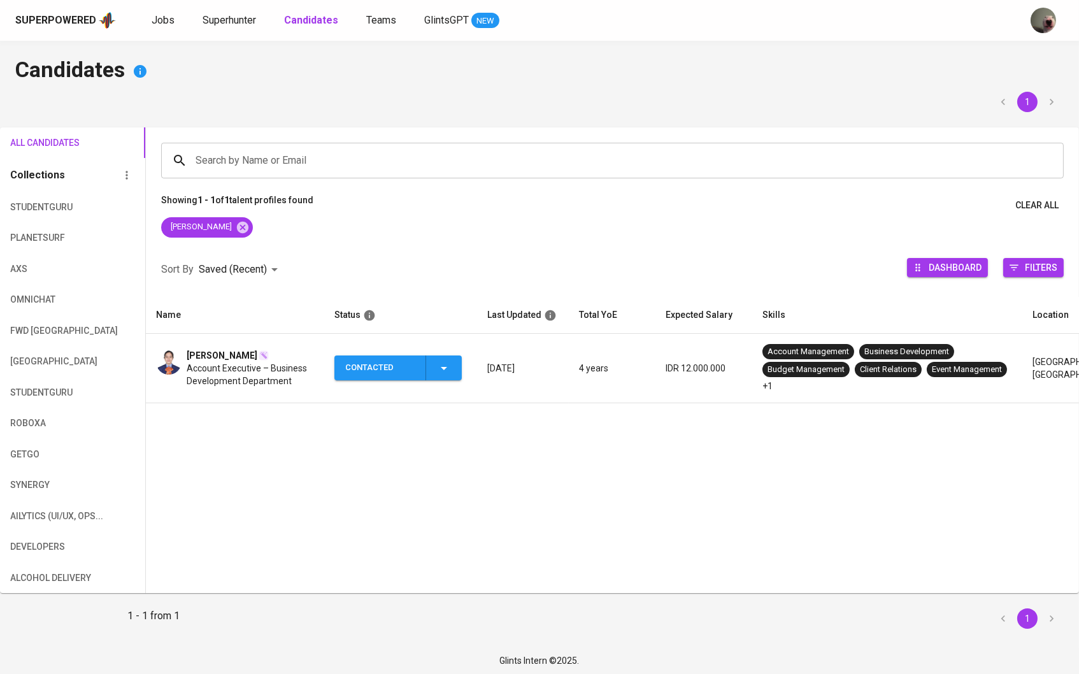
click at [443, 376] on icon "button" at bounding box center [443, 368] width 15 height 15
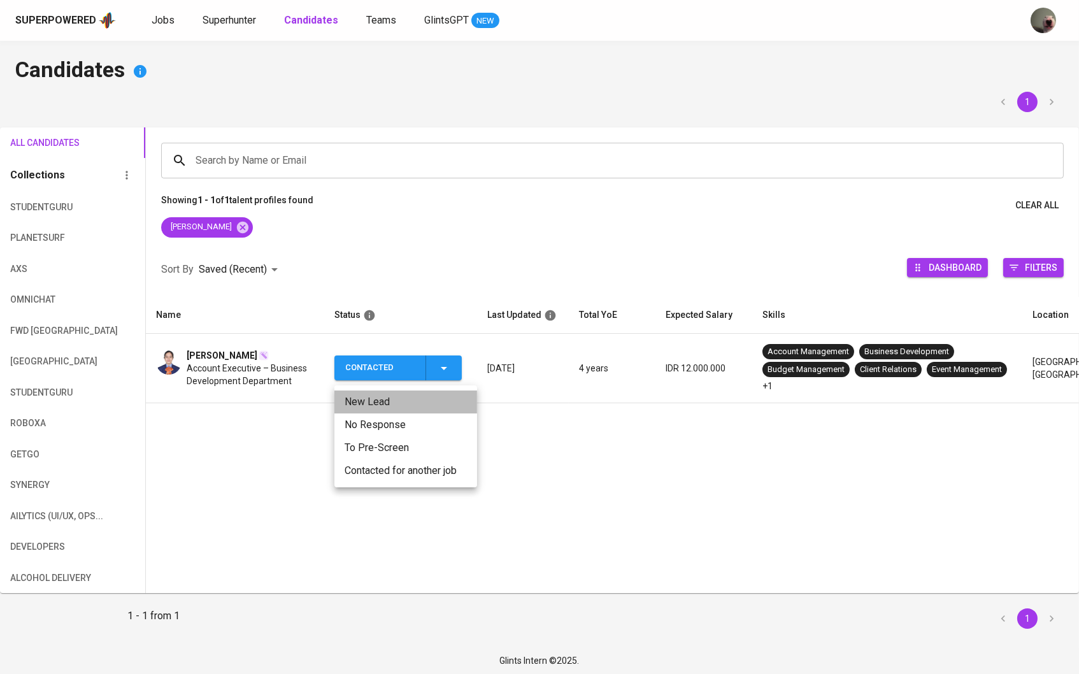
click at [426, 403] on li "New Lead" at bounding box center [405, 402] width 143 height 23
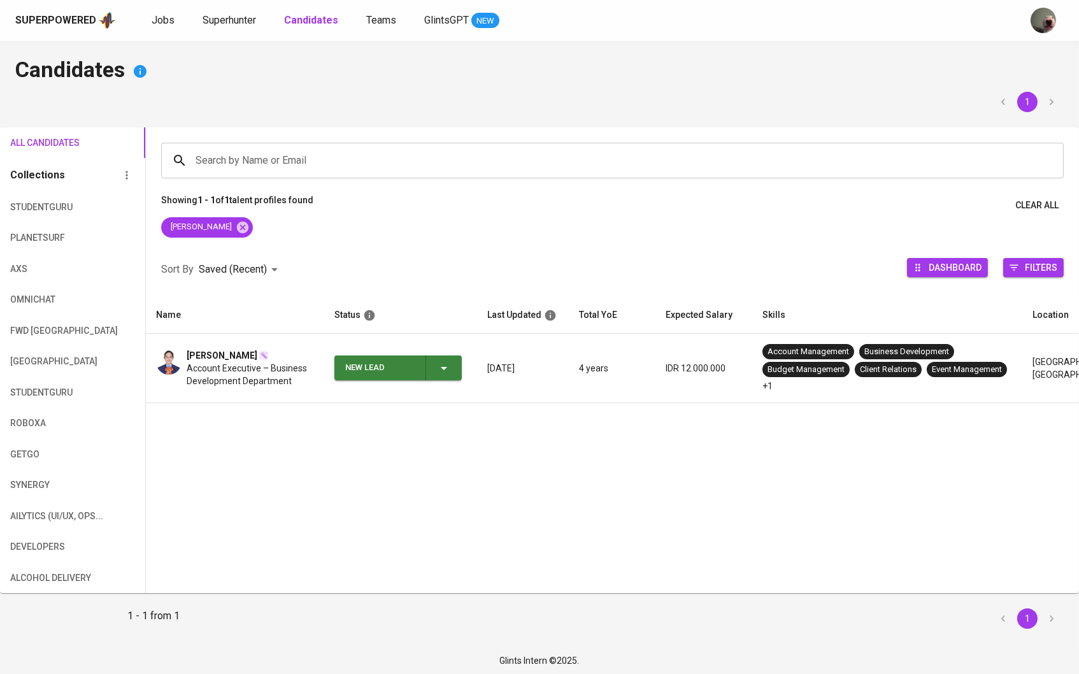
click at [434, 380] on div "New Lead" at bounding box center [398, 367] width 106 height 25
click at [405, 420] on li "Contacted" at bounding box center [397, 424] width 127 height 23
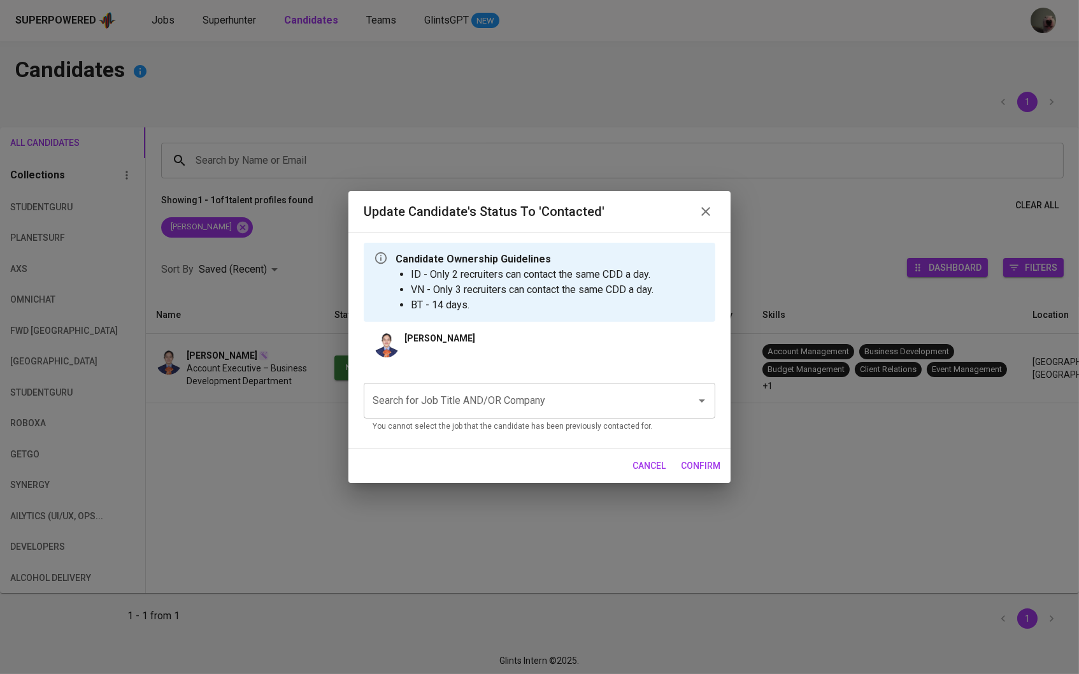
click at [451, 419] on div "Search for Job Title AND/OR Company" at bounding box center [540, 401] width 352 height 36
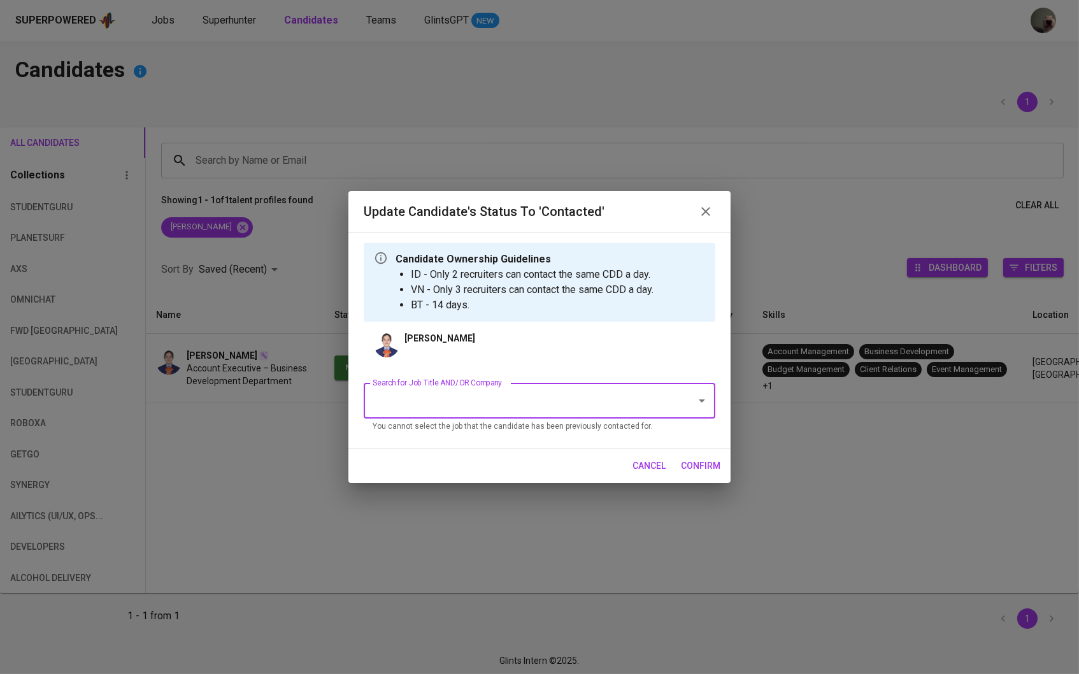
type input "a"
click at [460, 439] on li "Sales B2B (Triv)" at bounding box center [540, 439] width 352 height 23
type input "triv"
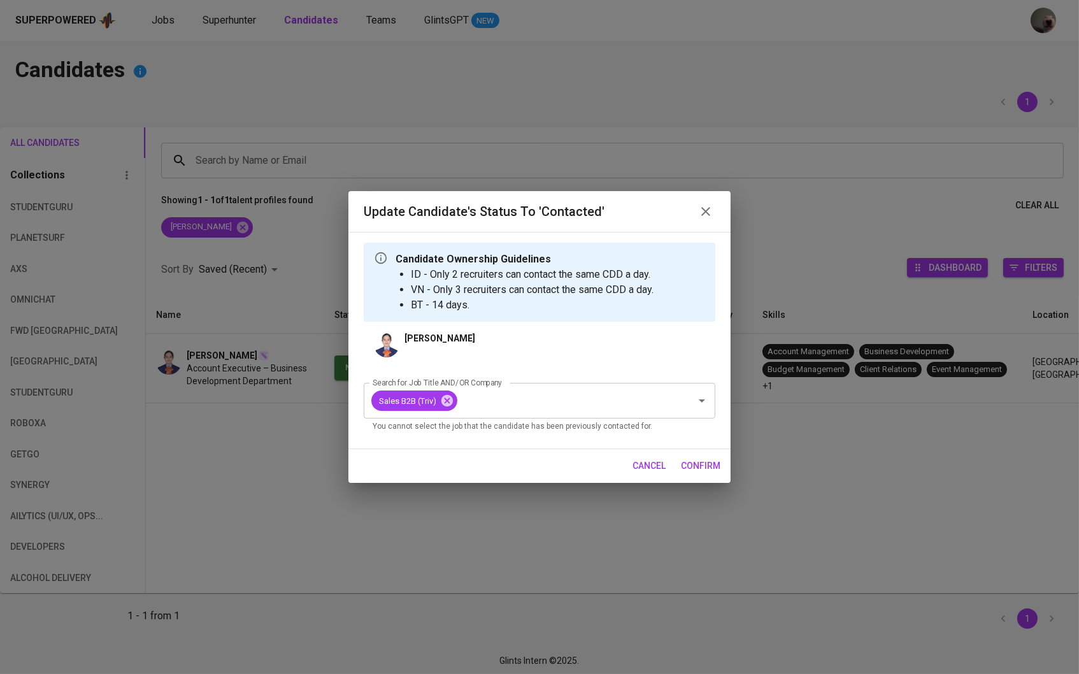
click at [680, 461] on button "confirm" at bounding box center [701, 466] width 50 height 24
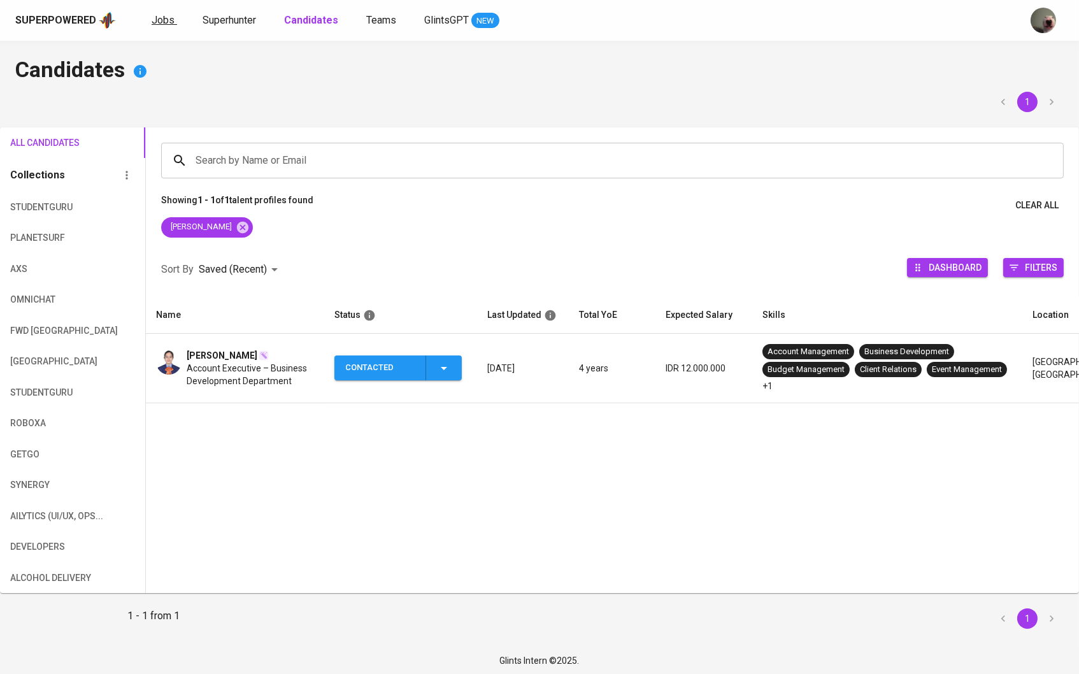
click at [165, 20] on span "Jobs" at bounding box center [163, 20] width 23 height 12
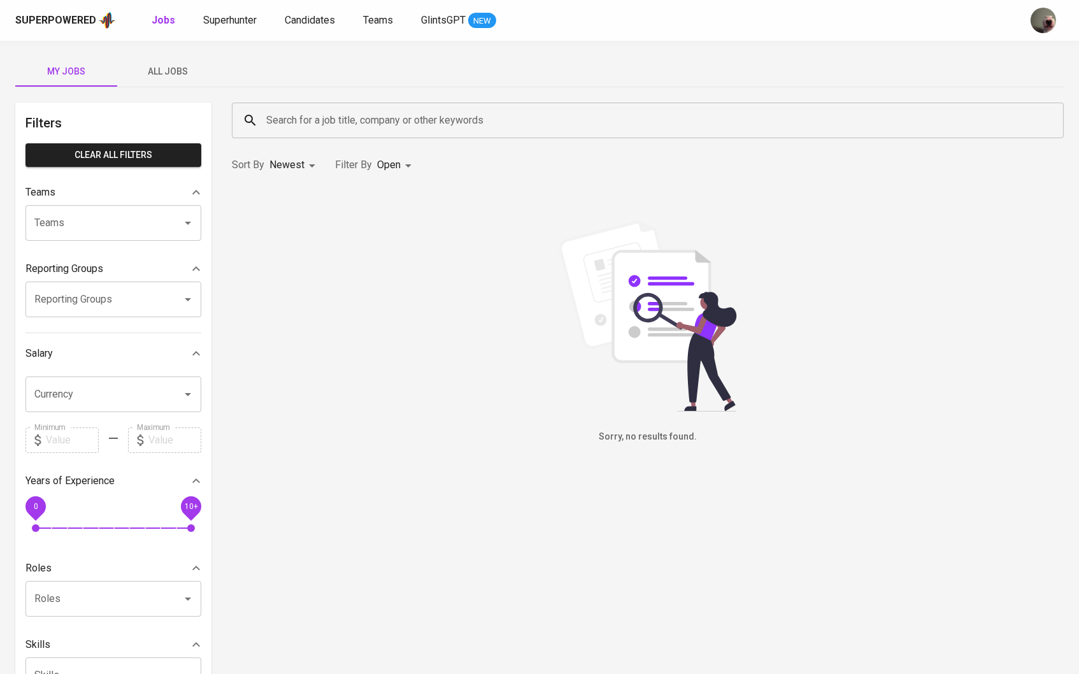
click at [185, 61] on button "All Jobs" at bounding box center [168, 71] width 102 height 31
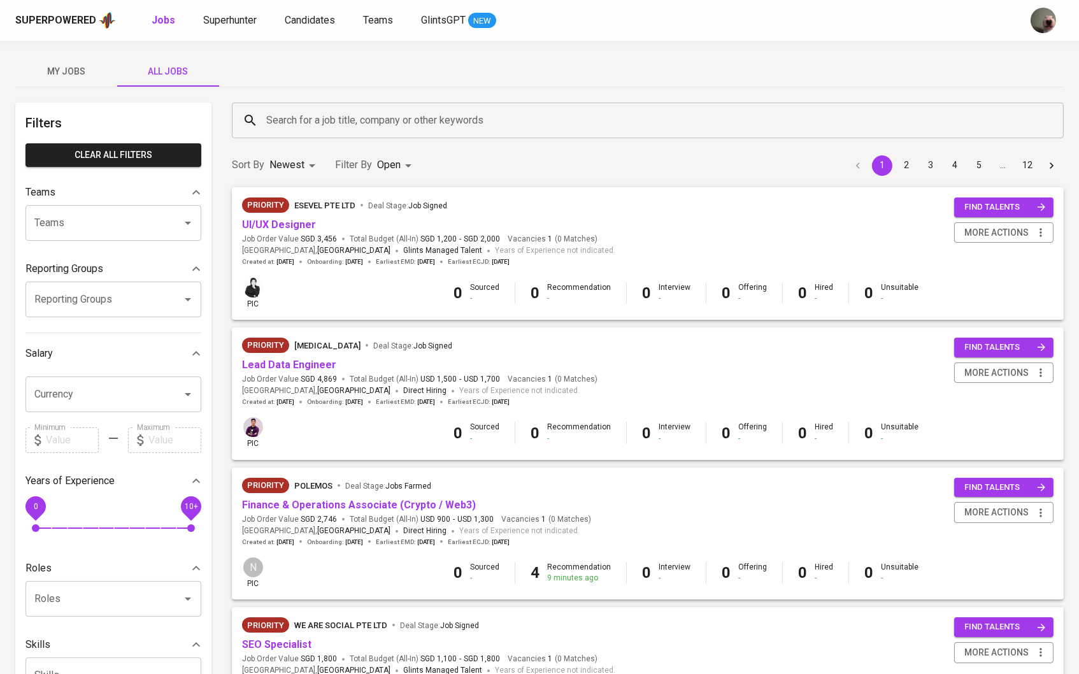
click at [299, 115] on input "Search for a job title, company or other keywords" at bounding box center [651, 120] width 776 height 24
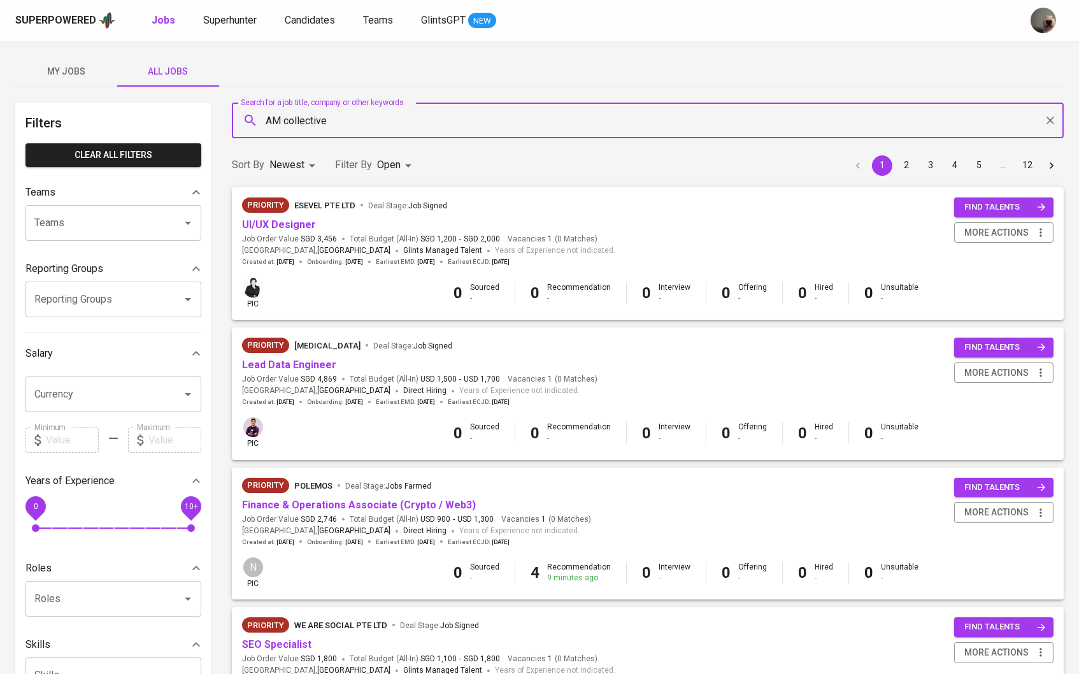
type input "AM collective"
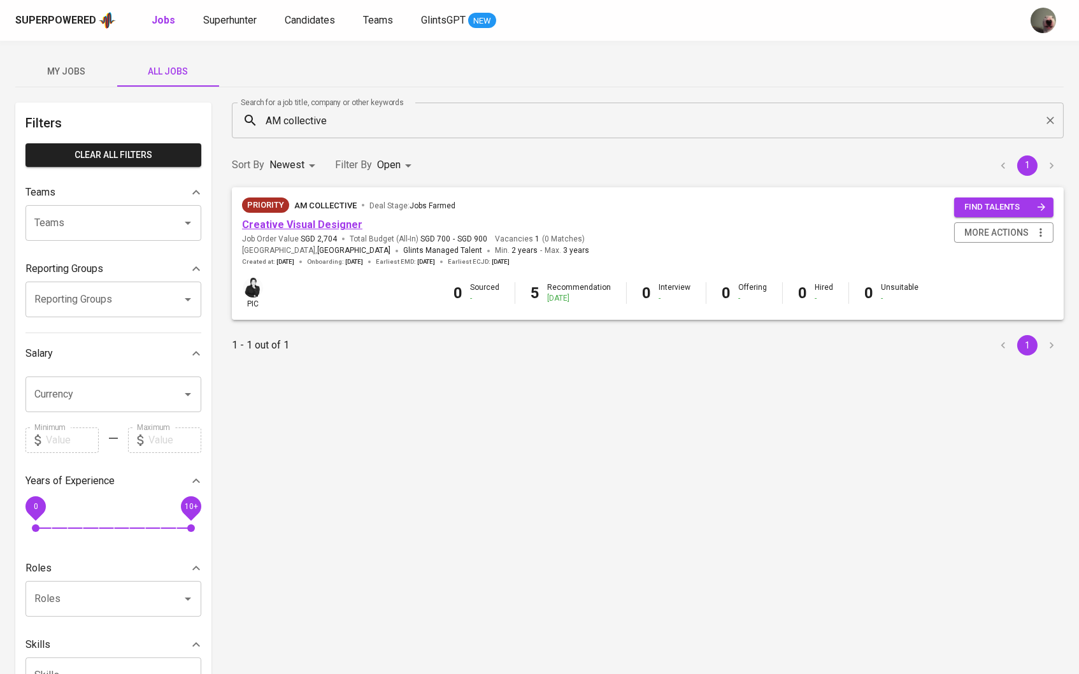
click at [317, 228] on link "Creative Visual Designer" at bounding box center [302, 225] width 120 height 12
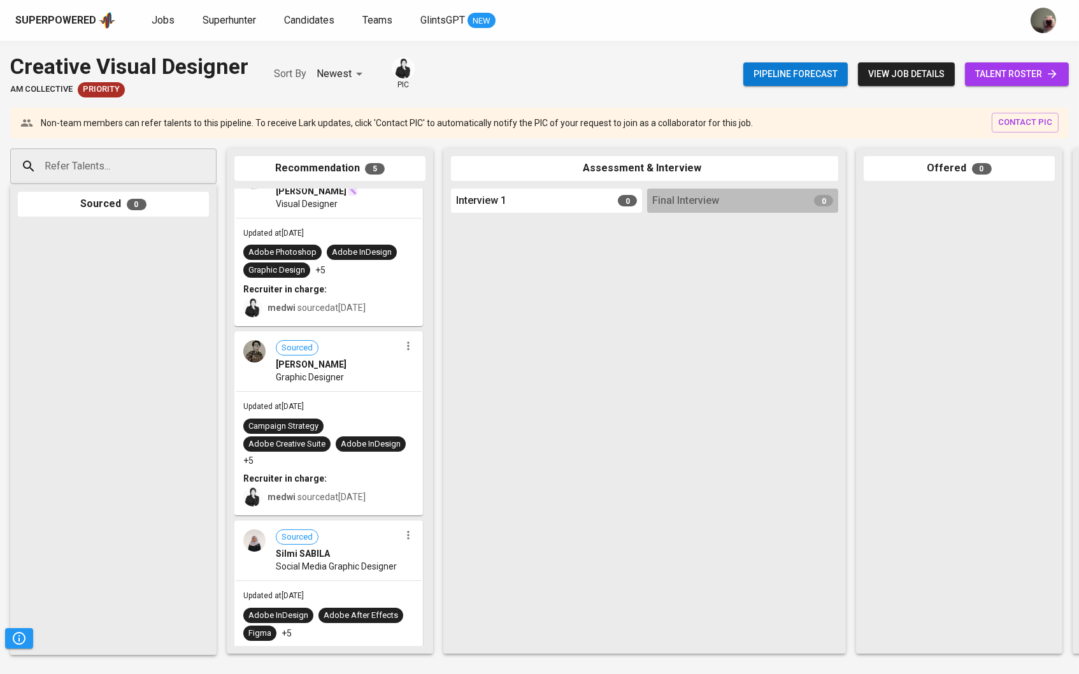
scroll to position [33, 0]
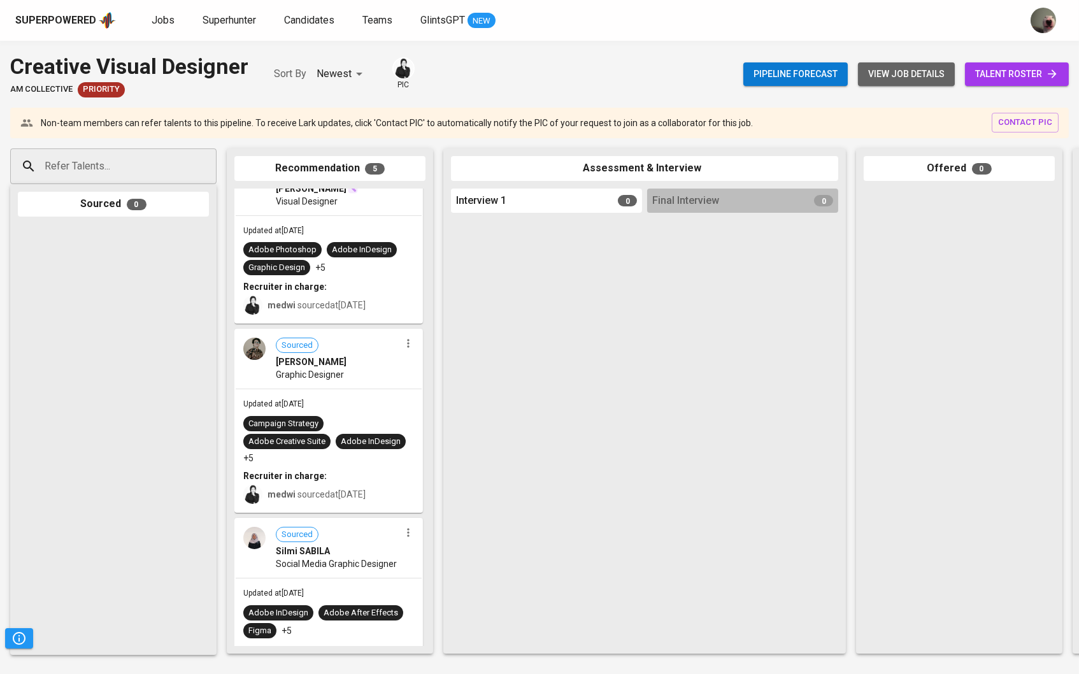
click at [923, 79] on span "view job details" at bounding box center [906, 74] width 76 height 16
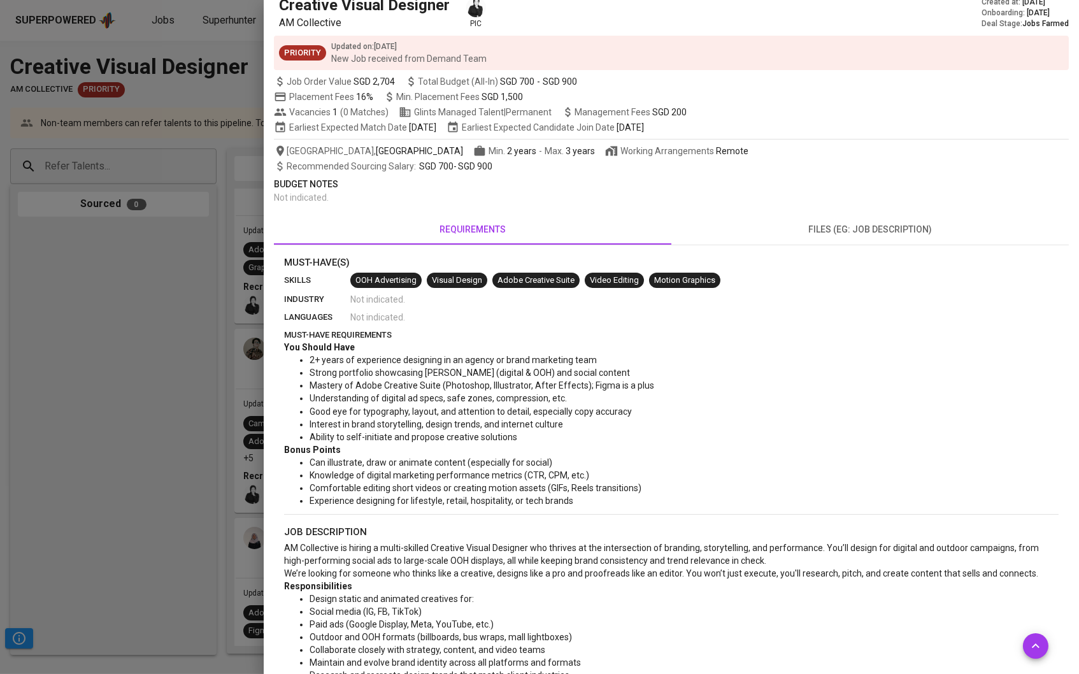
scroll to position [75, 0]
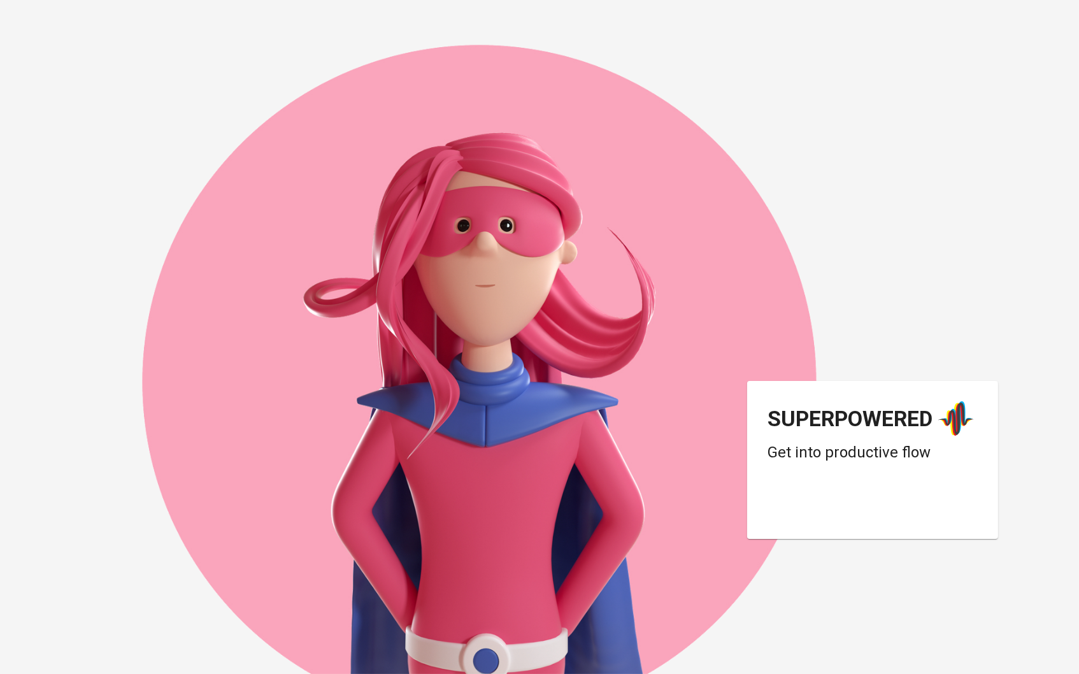
click at [873, 519] on div "Login dengan Google. Dibuka di tab baru" at bounding box center [870, 507] width 204 height 28
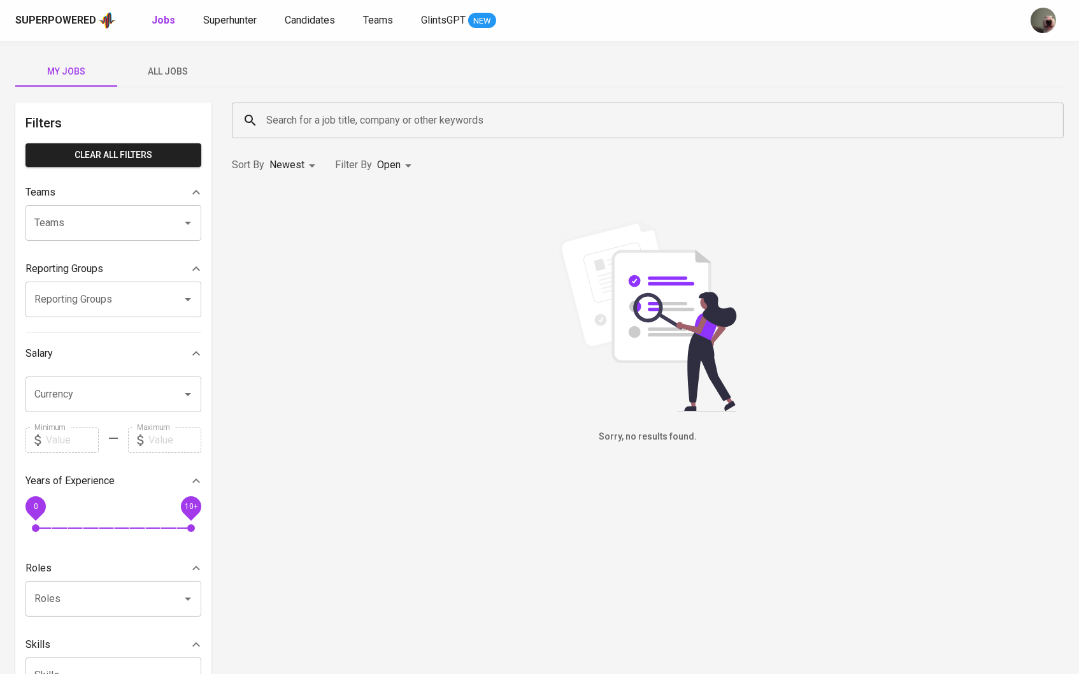
click at [180, 66] on span "All Jobs" at bounding box center [168, 72] width 87 height 16
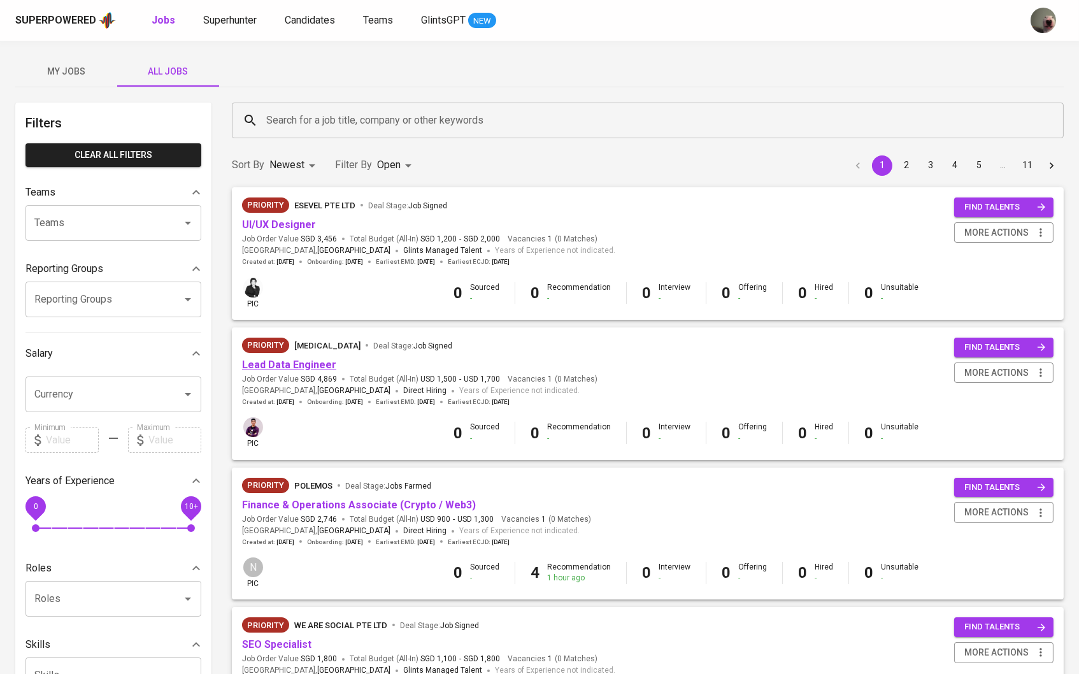
click at [290, 359] on link "Lead Data Engineer" at bounding box center [289, 365] width 94 height 12
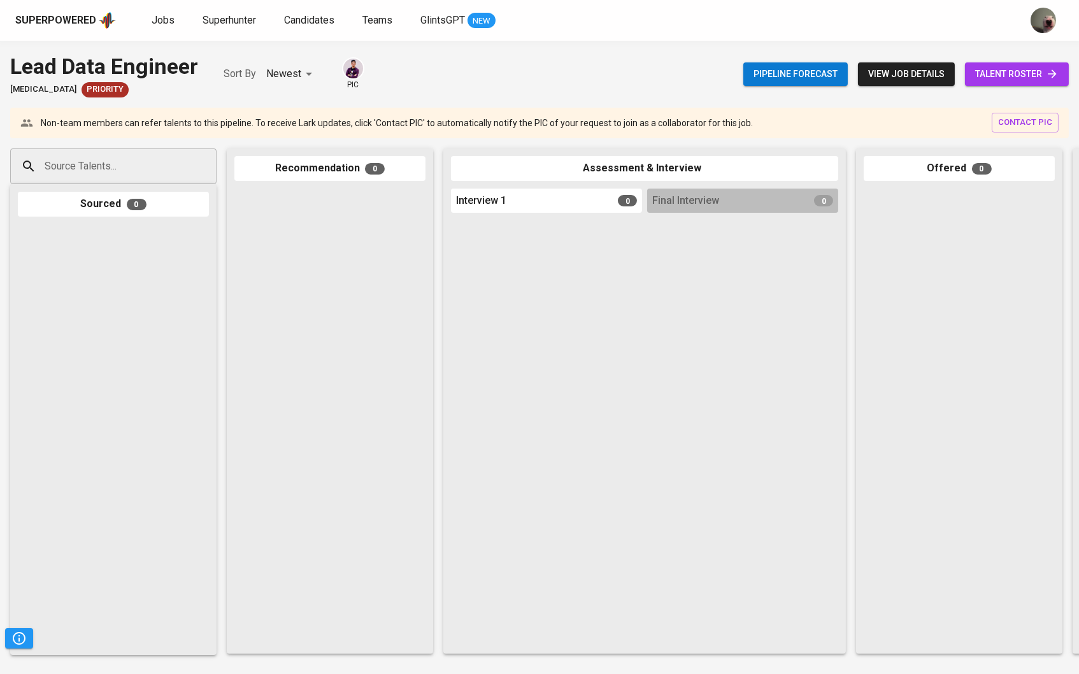
click at [1014, 68] on span "talent roster" at bounding box center [1016, 74] width 83 height 16
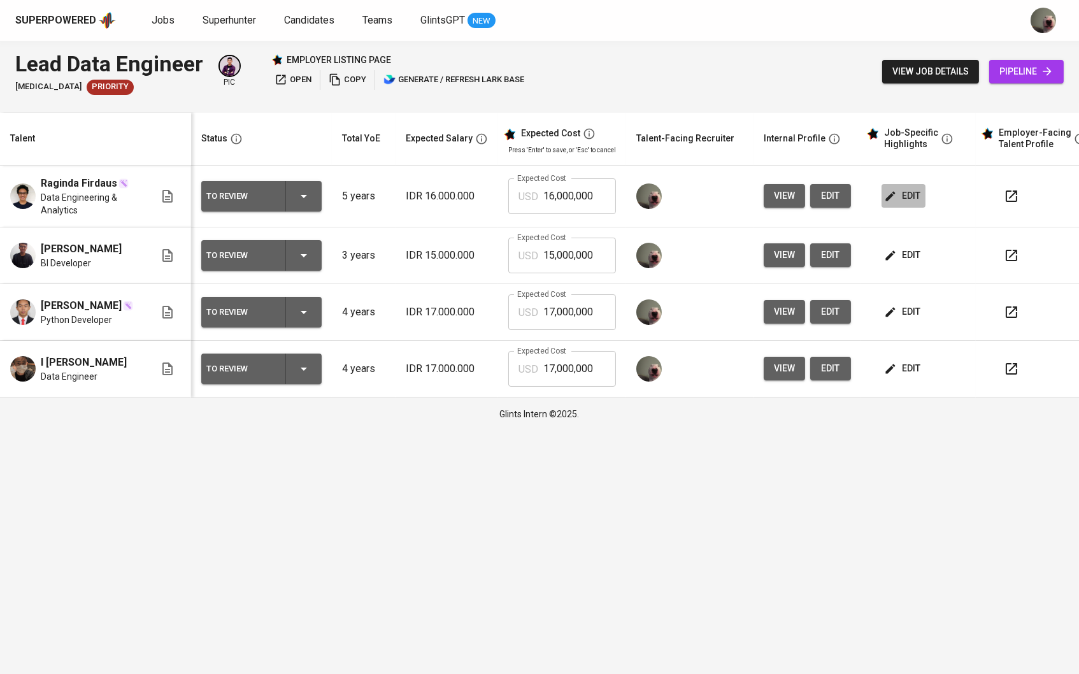
click at [896, 194] on icon "button" at bounding box center [891, 196] width 10 height 10
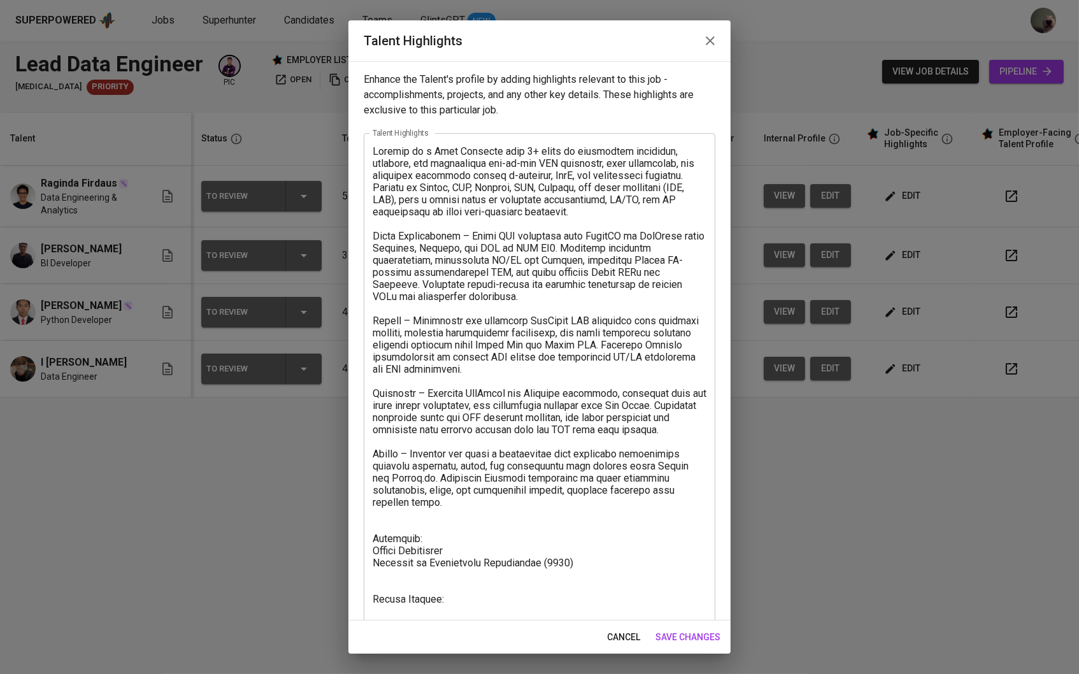
click at [712, 32] on button "button" at bounding box center [710, 40] width 31 height 31
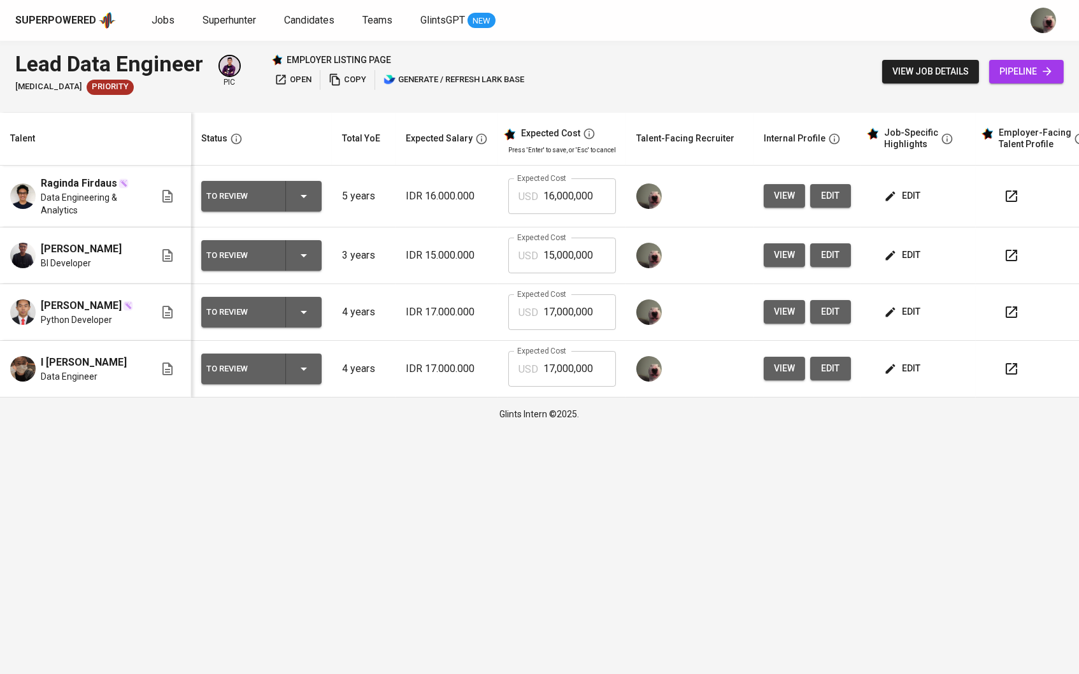
click at [552, 194] on input "16,000,000" at bounding box center [579, 196] width 73 height 36
type input "17,000,000"
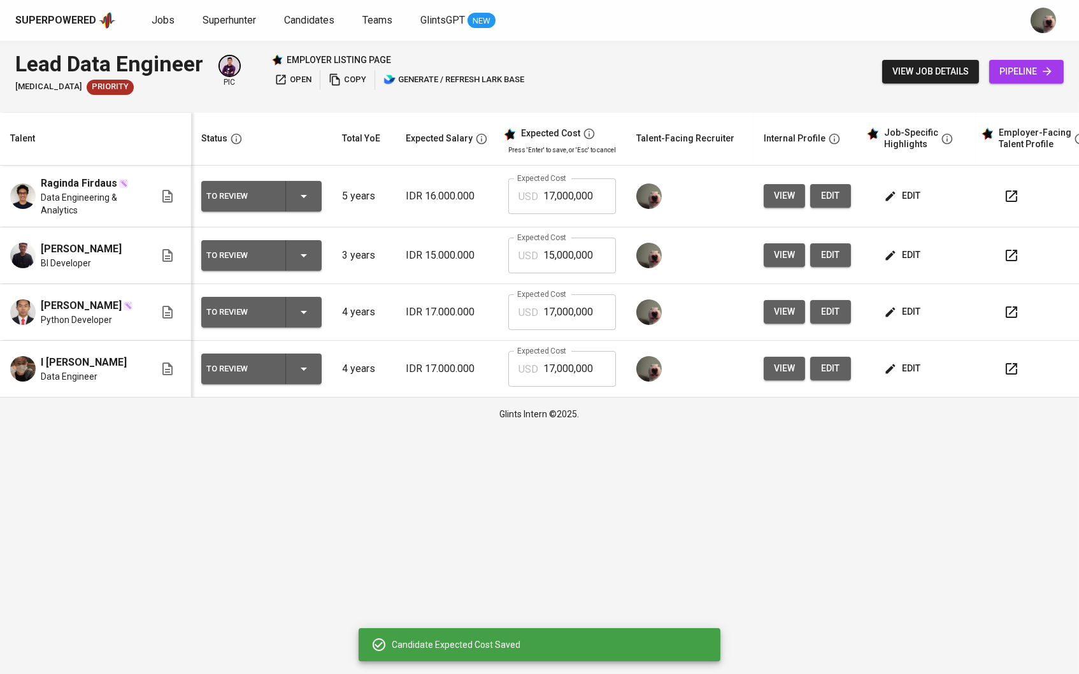
click at [912, 206] on button "edit" at bounding box center [904, 196] width 44 height 24
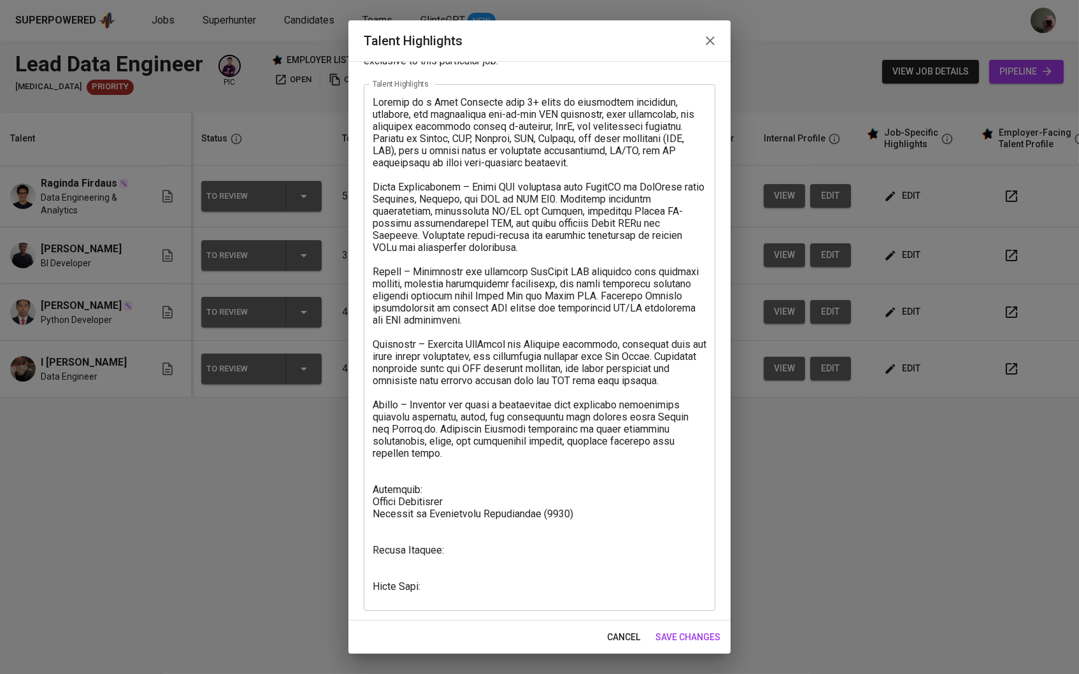
scroll to position [48, 0]
click at [466, 585] on textarea at bounding box center [540, 348] width 334 height 503
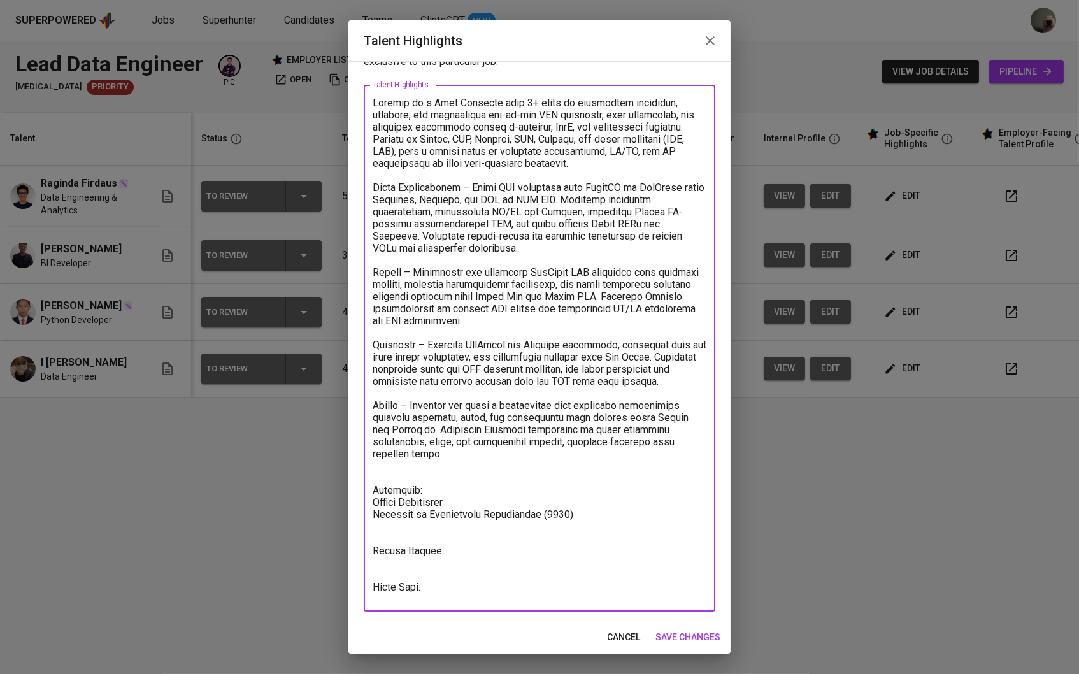
click at [461, 591] on textarea at bounding box center [540, 348] width 334 height 503
paste textarea "[URL][DOMAIN_NAME]"
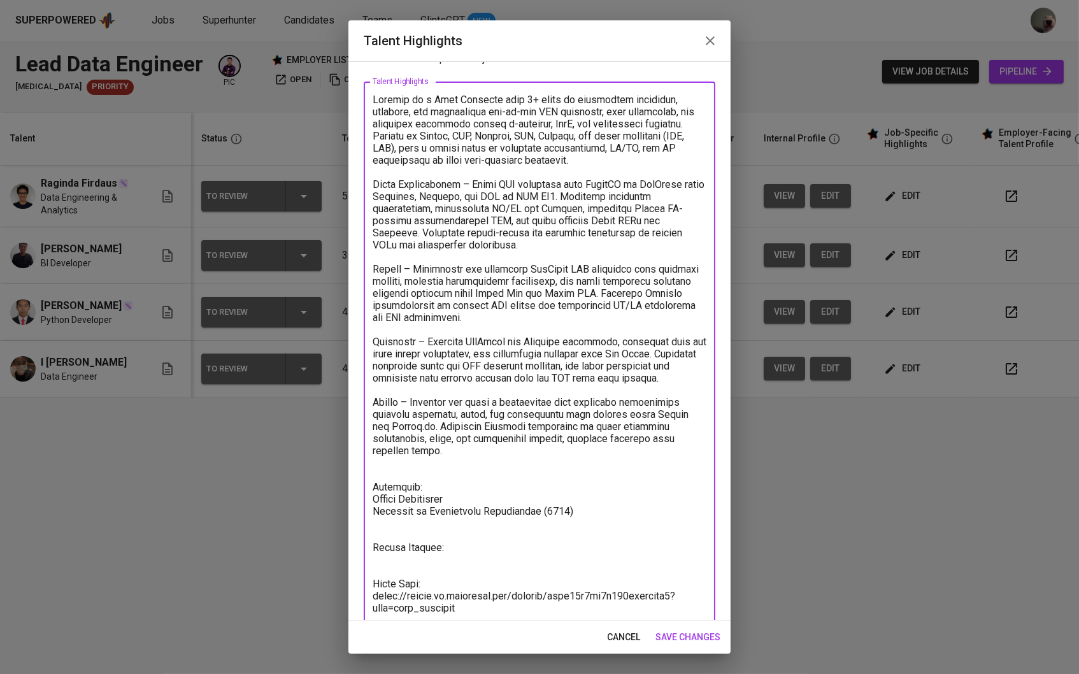
click at [473, 554] on textarea at bounding box center [540, 358] width 334 height 528
type textarea "Loremip do s Amet Consecte adip 2+ elits do eiusmodtem incididun, utlabore, etd…"
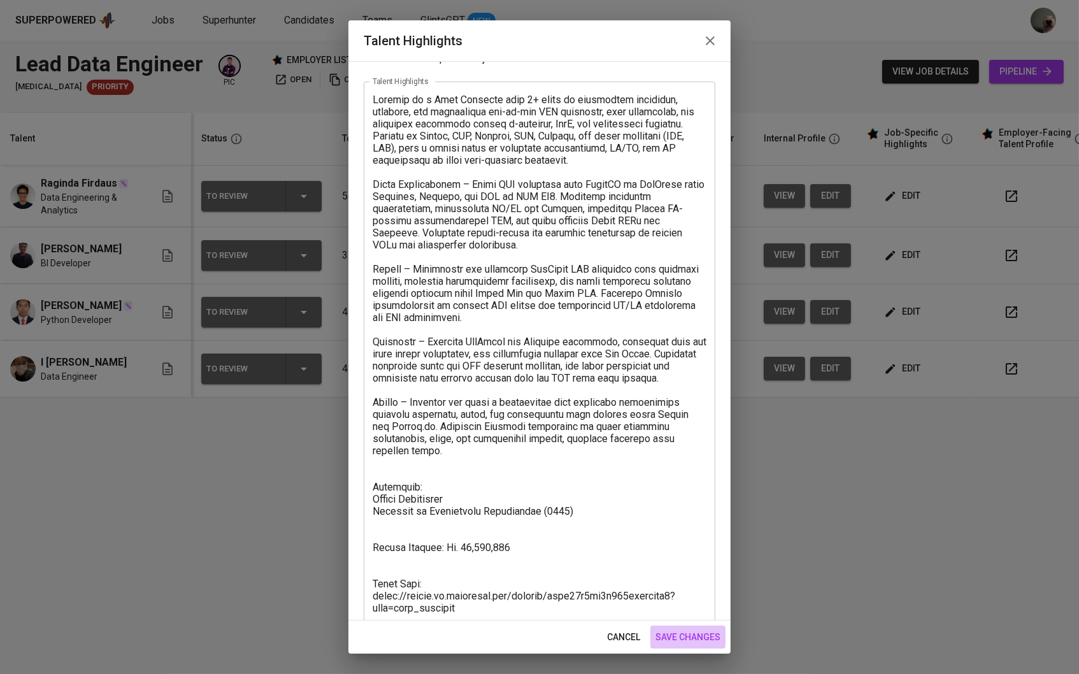
click at [707, 629] on span "save changes" at bounding box center [688, 637] width 65 height 16
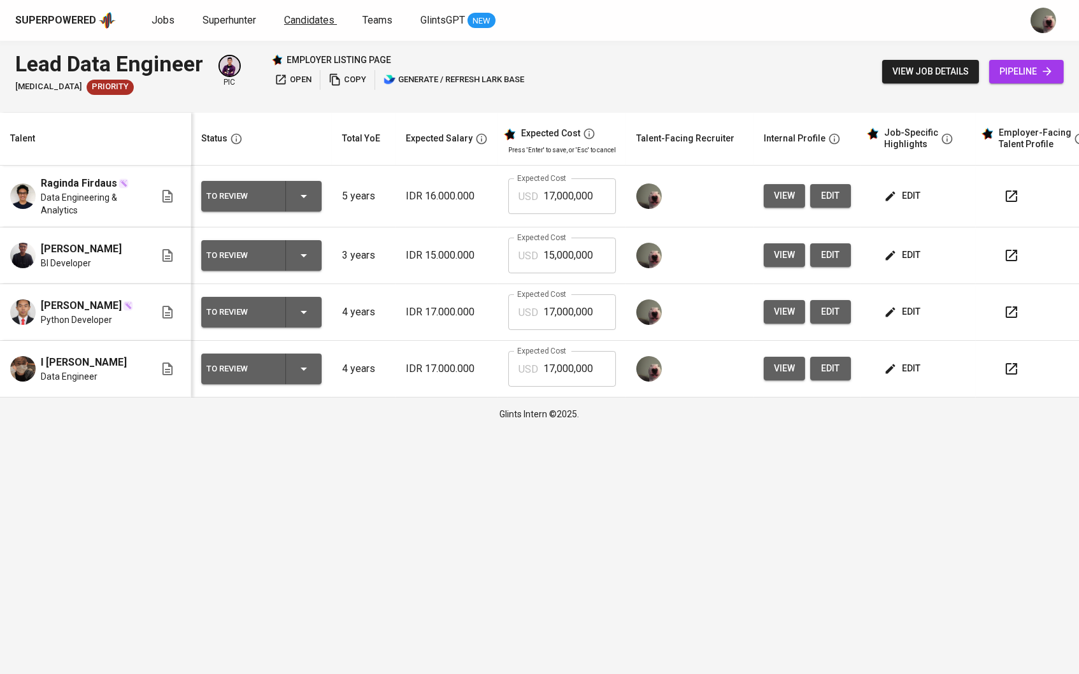
click at [299, 20] on span "Candidates" at bounding box center [309, 20] width 50 height 12
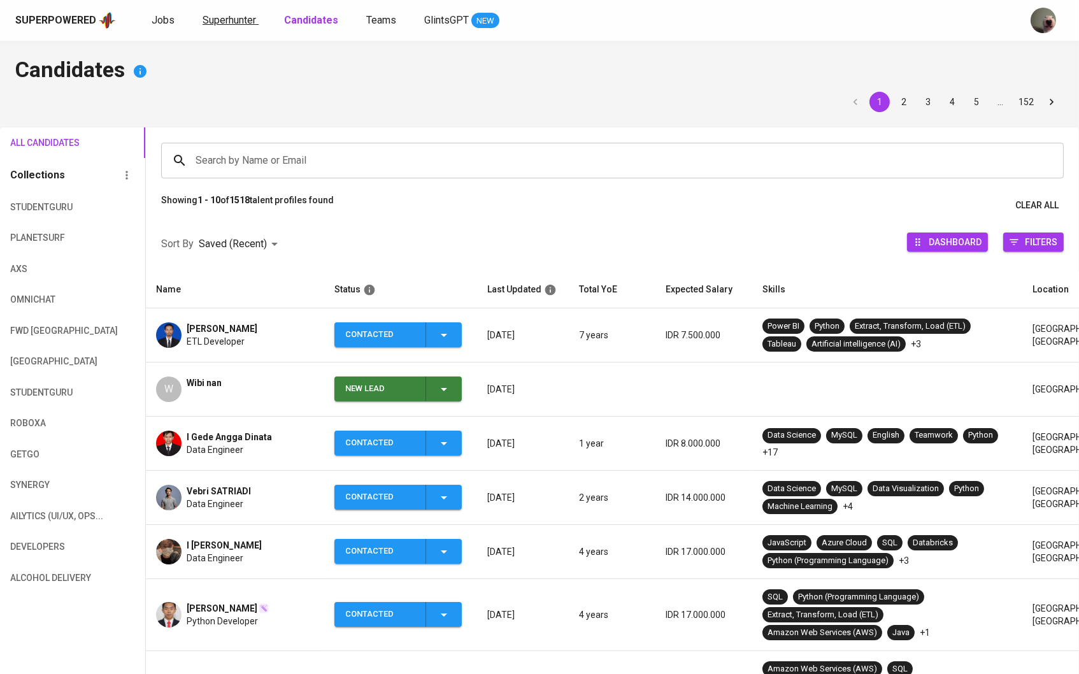
click at [241, 18] on span "Superhunter" at bounding box center [230, 20] width 54 height 12
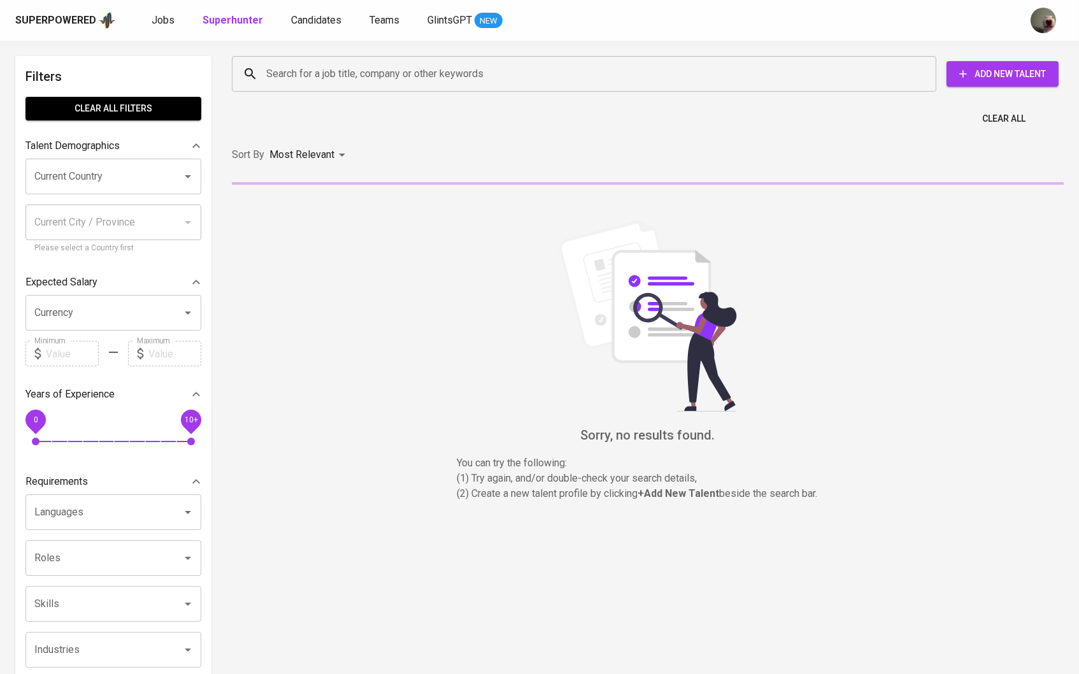
click at [313, 73] on input "Search for a job title, company or other keywords" at bounding box center [587, 74] width 649 height 24
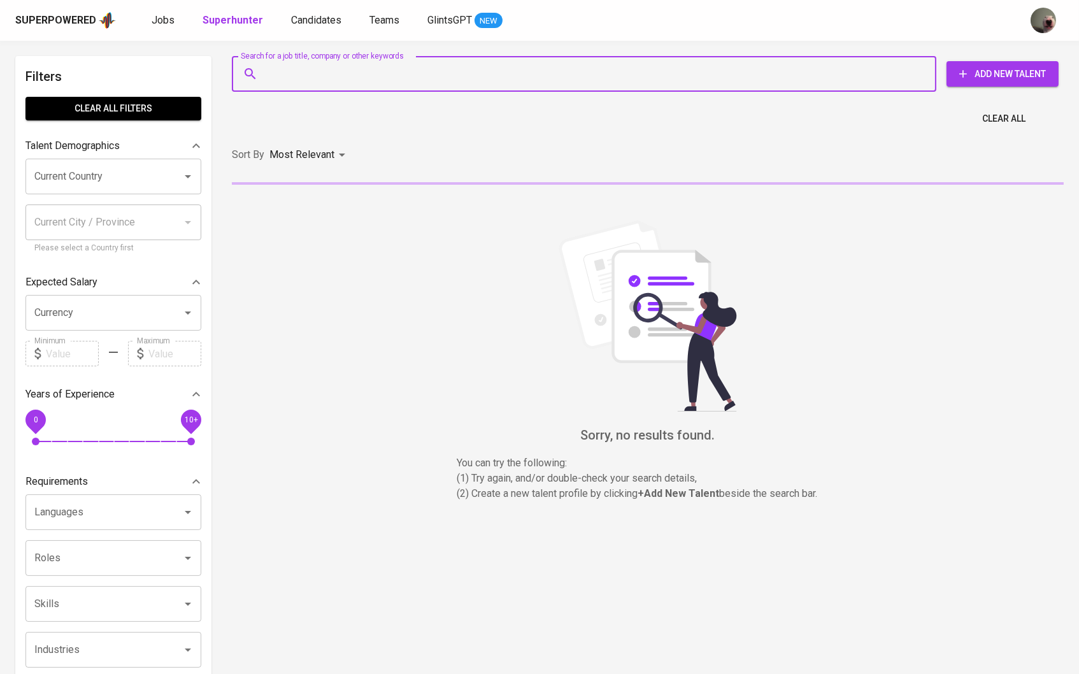
paste input "[EMAIL_ADDRESS][DOMAIN_NAME]"
type input "[EMAIL_ADDRESS][DOMAIN_NAME]"
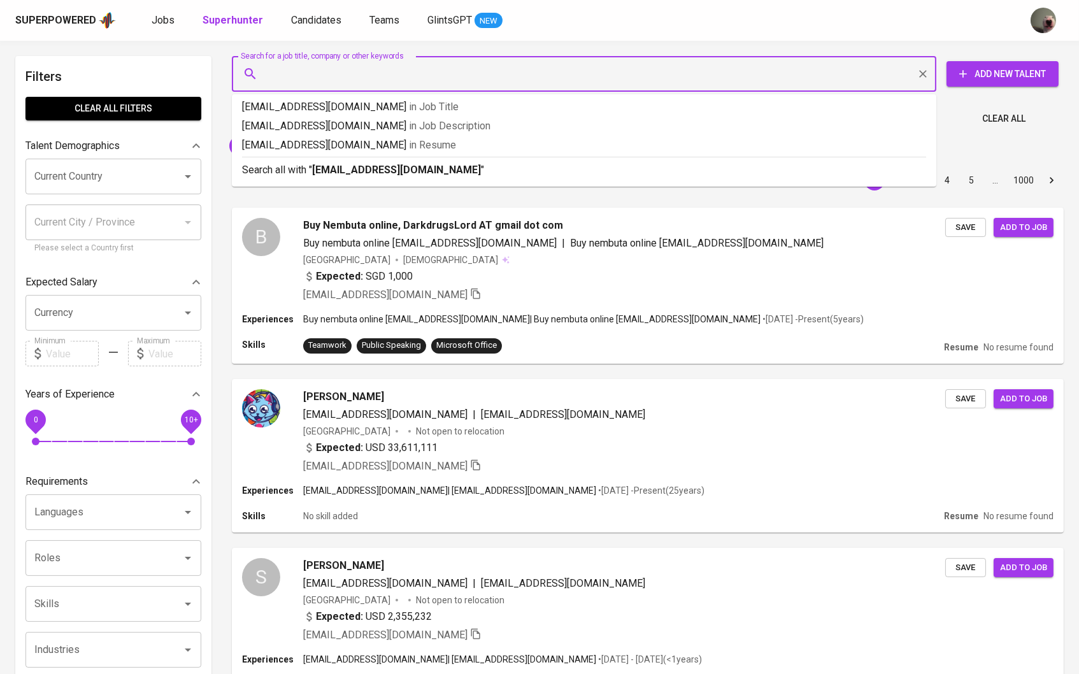
type input "[EMAIL_ADDRESS][DOMAIN_NAME]"
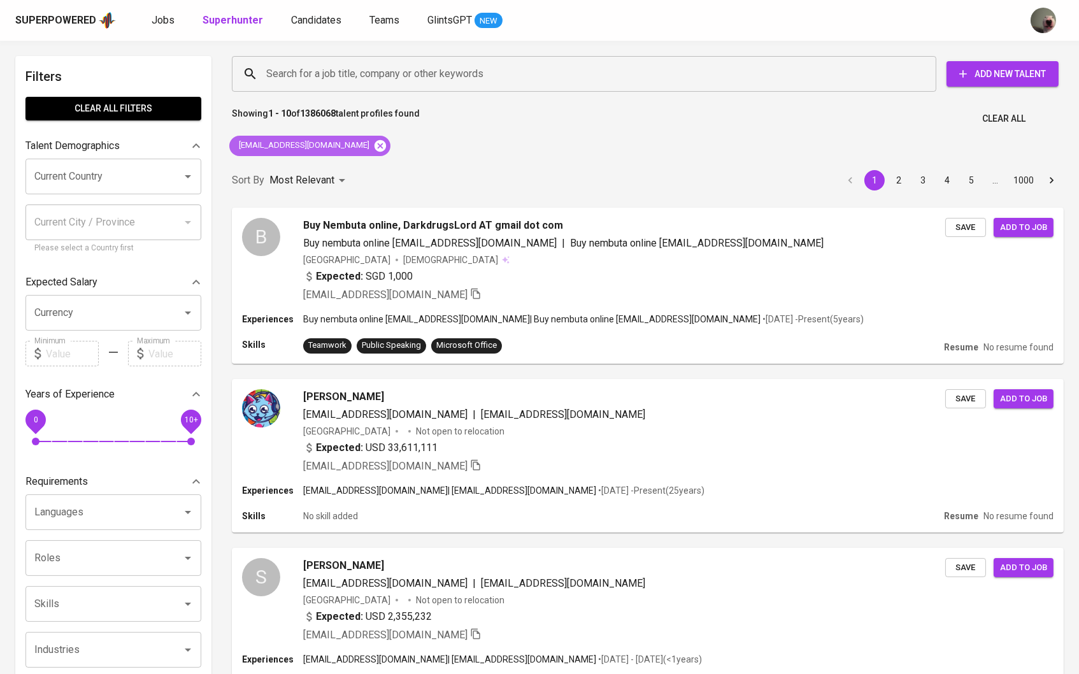
click at [373, 147] on icon at bounding box center [380, 146] width 14 height 14
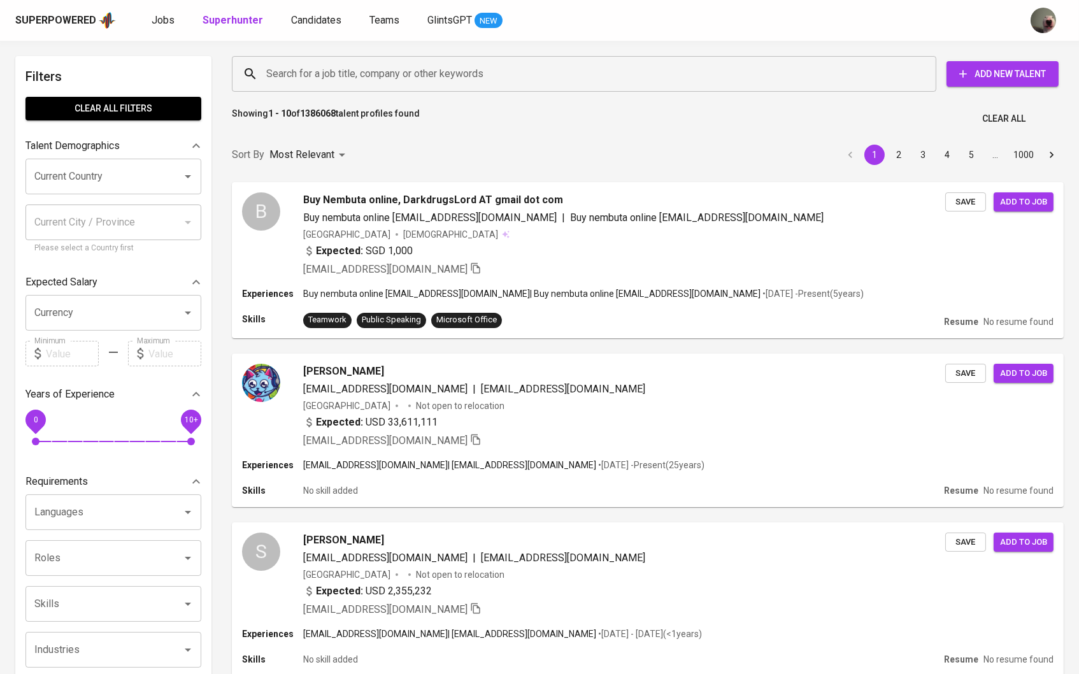
click at [329, 75] on input "Search for a job title, company or other keywords" at bounding box center [587, 74] width 649 height 24
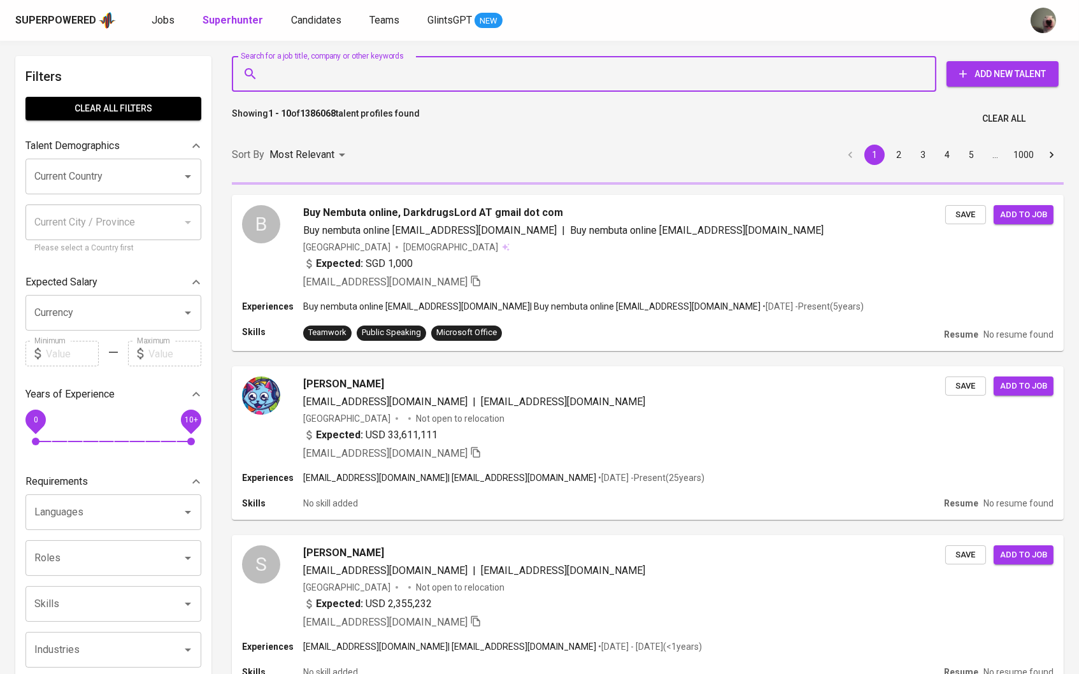
click at [329, 73] on input "Search for a job title, company or other keywords" at bounding box center [587, 74] width 649 height 24
paste input "[EMAIL_ADDRESS][DOMAIN_NAME]"
type input "[EMAIL_ADDRESS][DOMAIN_NAME]"
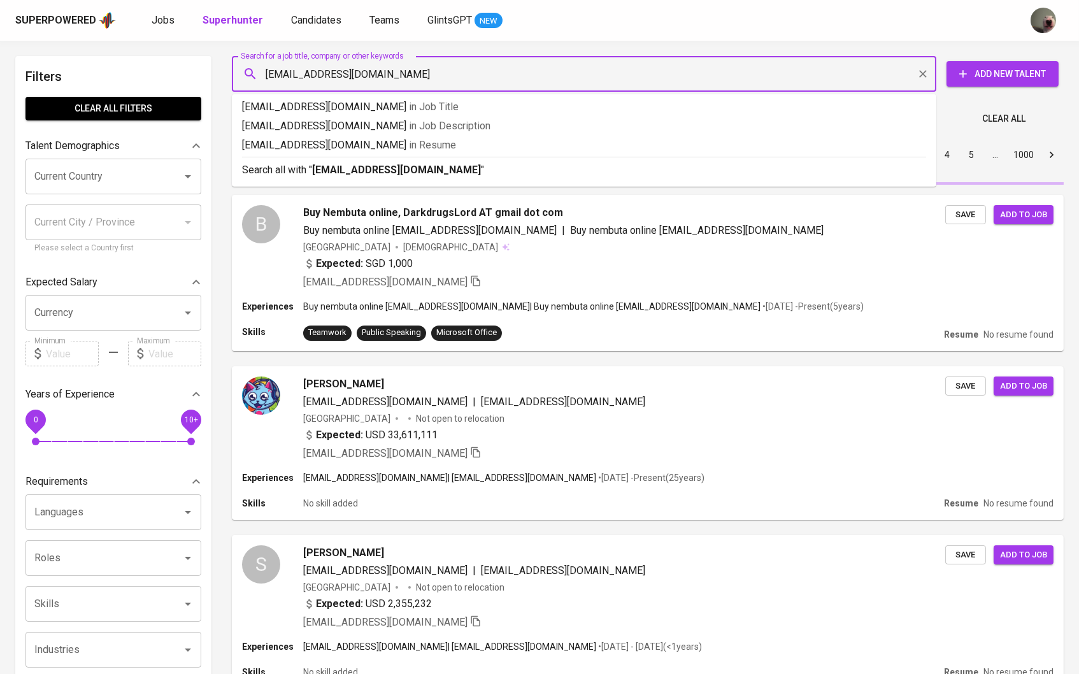
click at [269, 71] on input "[EMAIL_ADDRESS][DOMAIN_NAME]" at bounding box center [587, 74] width 649 height 24
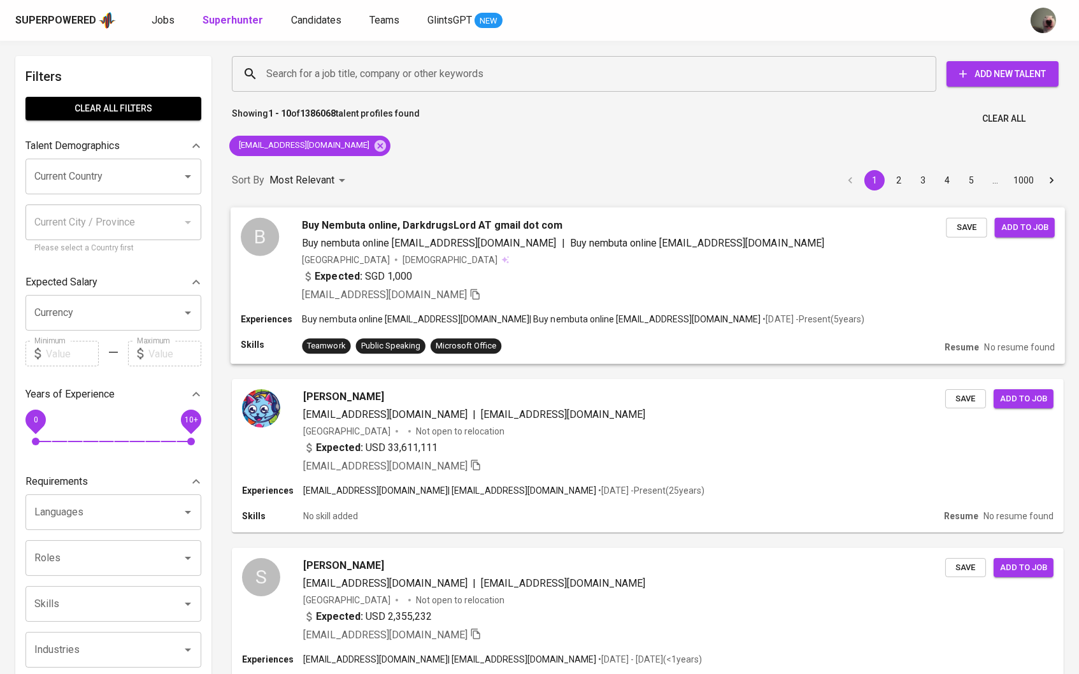
click at [430, 214] on div "B Buy Nembuta online, DarkdrugsLord AT gmail dot com Buy nembuta online [EMAIL_…" at bounding box center [648, 260] width 835 height 106
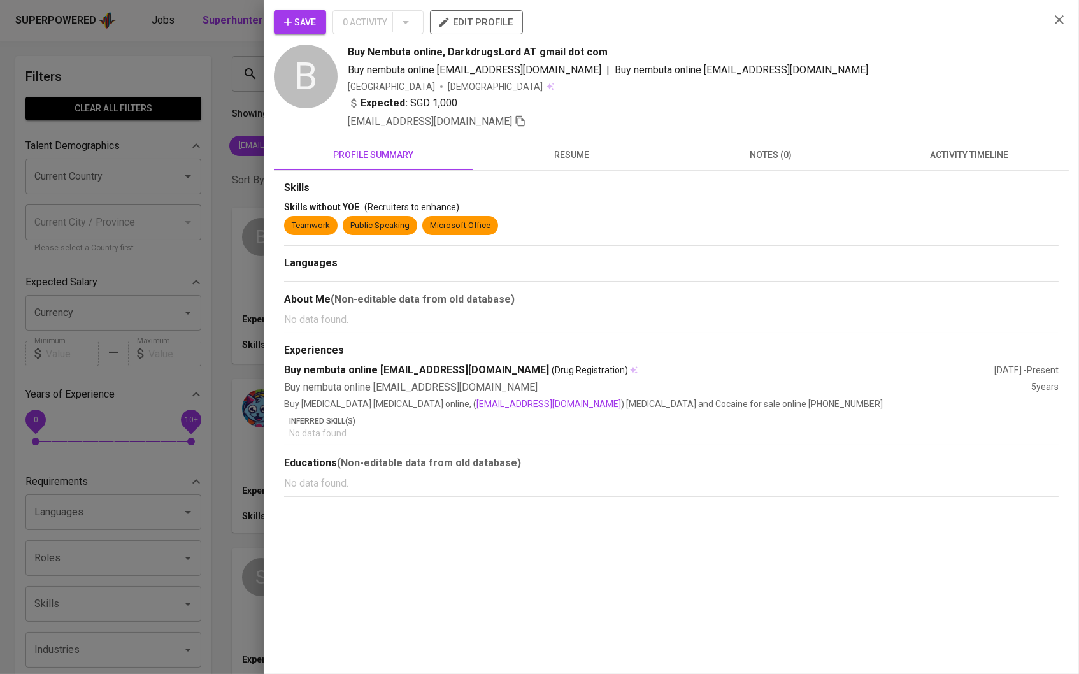
click at [252, 469] on div at bounding box center [539, 337] width 1079 height 674
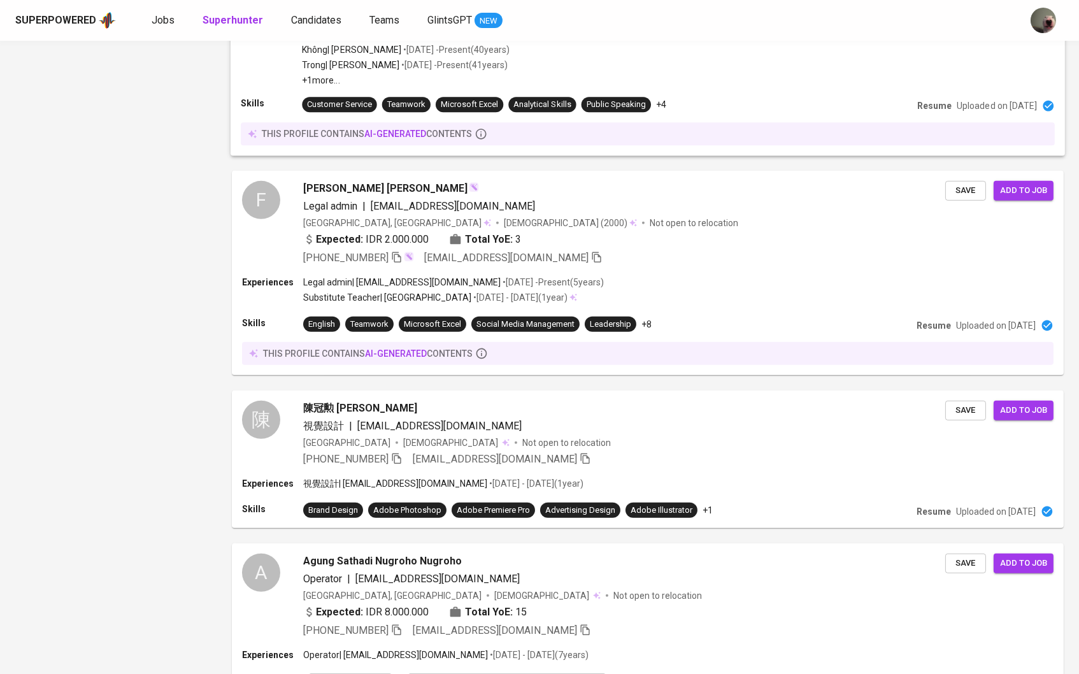
scroll to position [-10, 0]
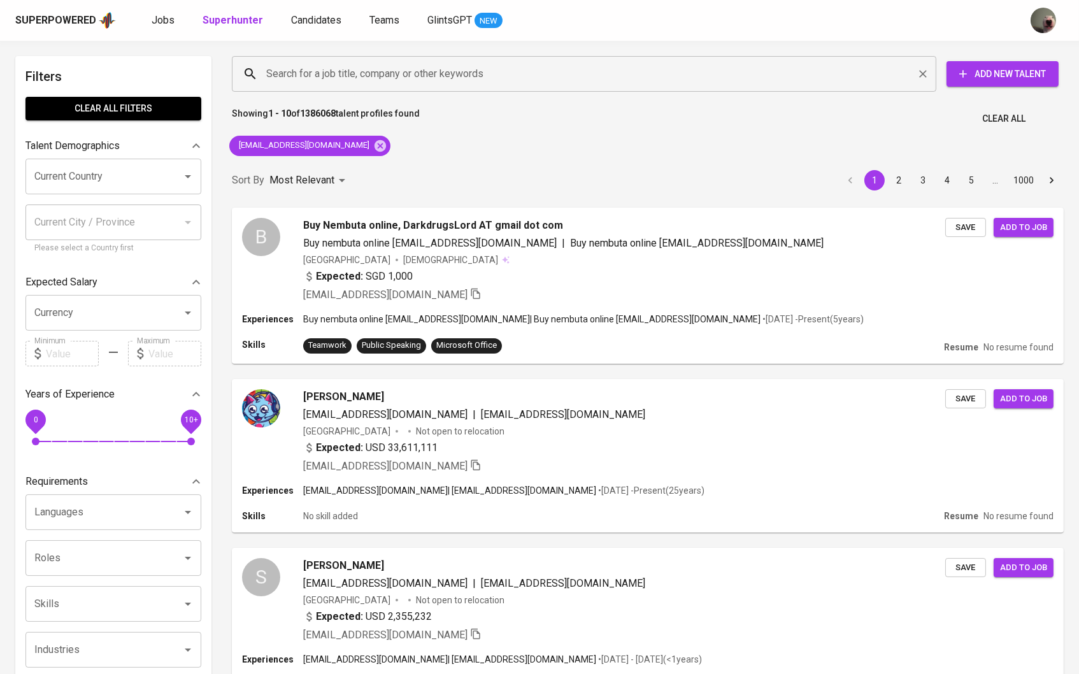
click at [350, 59] on div "Search for a job title, company or other keywords" at bounding box center [584, 74] width 705 height 36
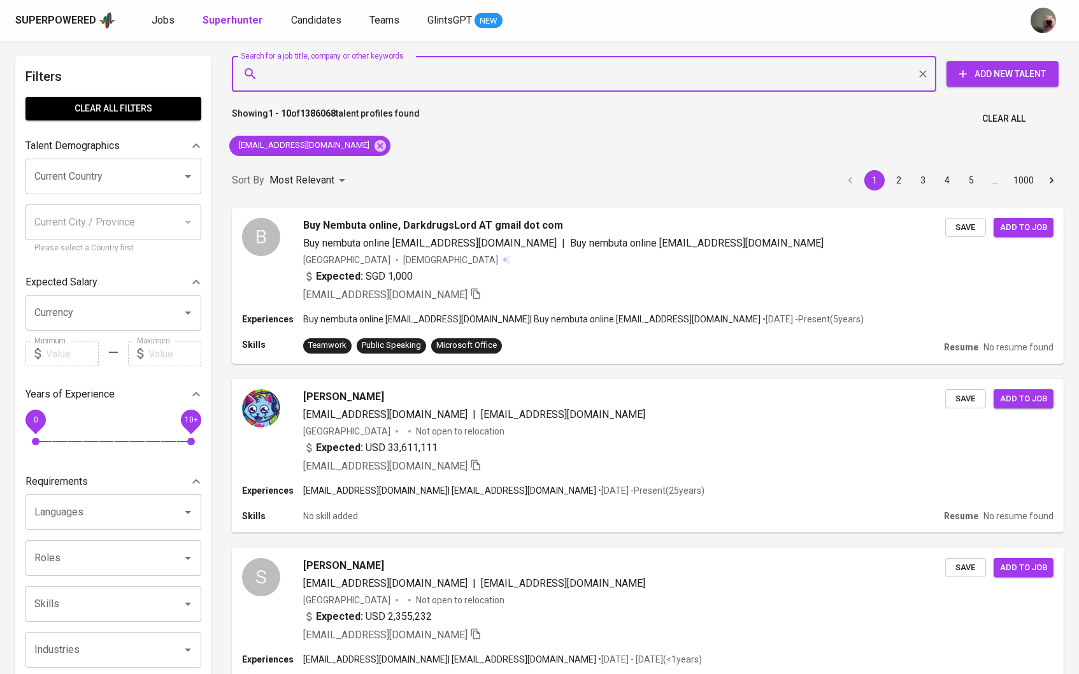
paste input "[EMAIL_ADDRESS][DOMAIN_NAME]"
type input "[EMAIL_ADDRESS][DOMAIN_NAME]"
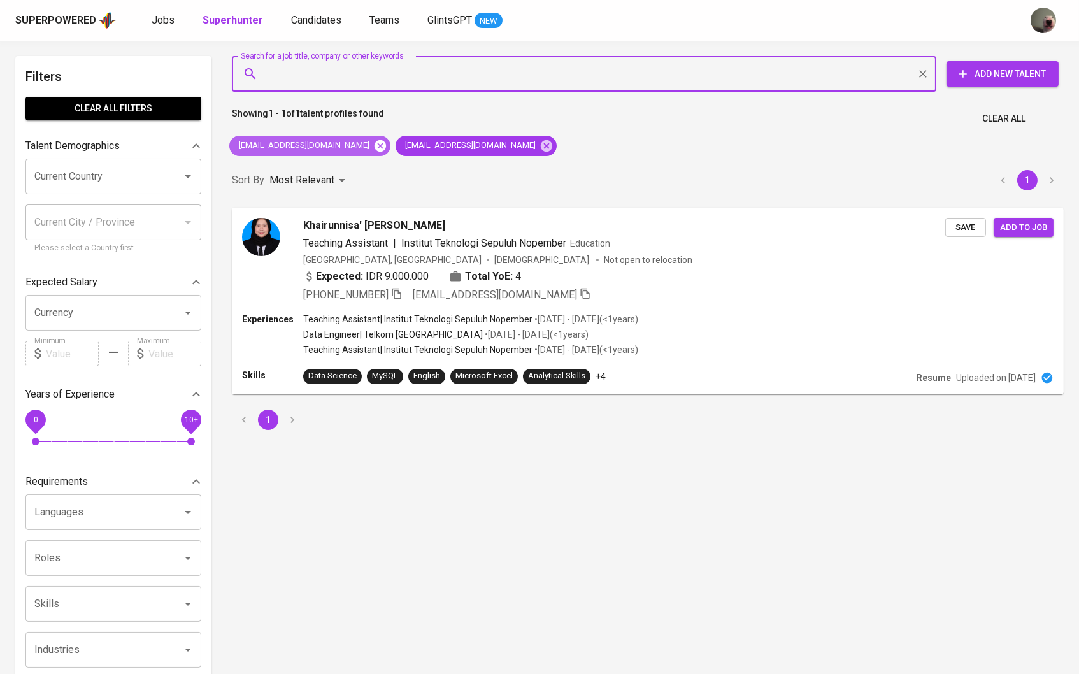
click at [375, 149] on icon at bounding box center [380, 145] width 11 height 11
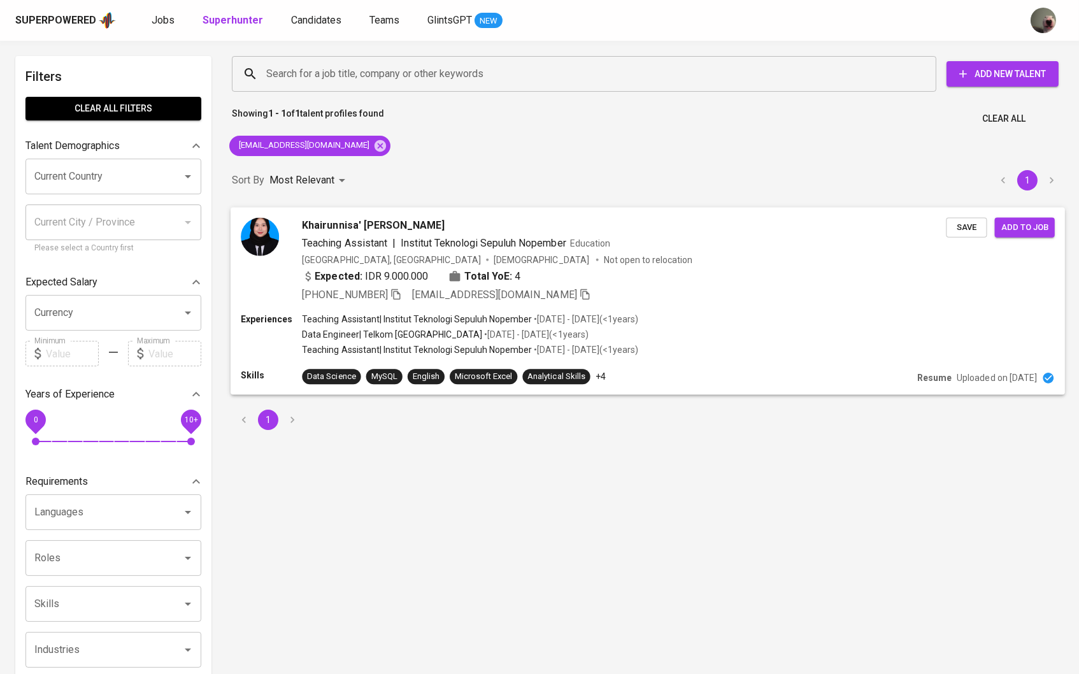
click at [340, 221] on span "Khairunnisa' [PERSON_NAME]" at bounding box center [373, 224] width 143 height 15
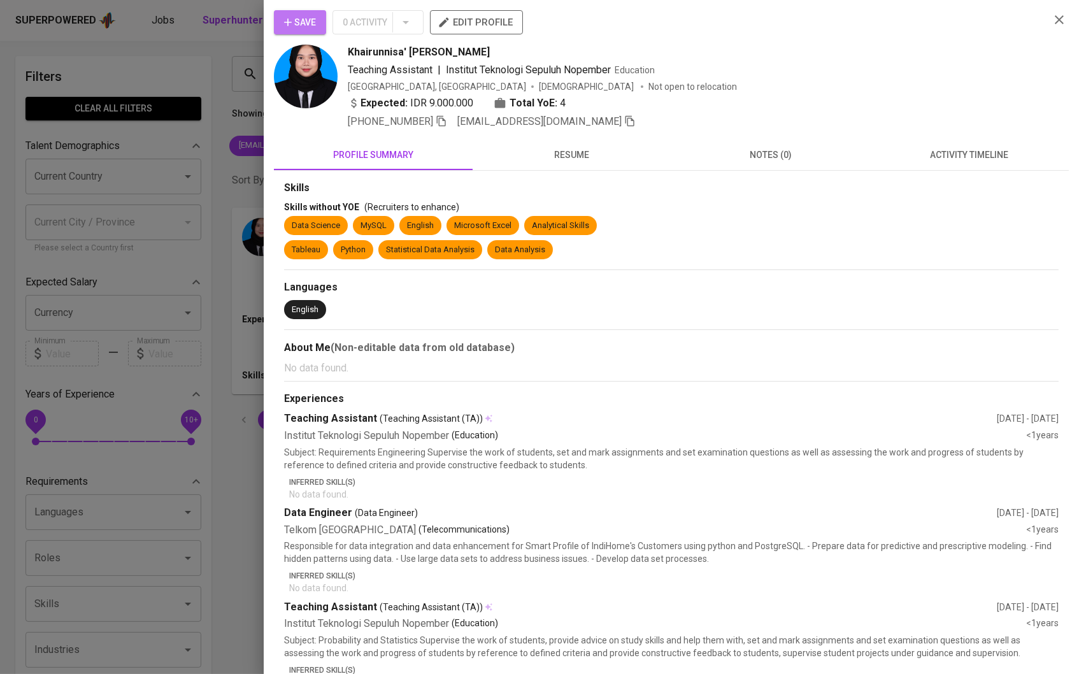
click at [315, 34] on button "Save" at bounding box center [300, 22] width 52 height 24
click at [294, 31] on button "Save" at bounding box center [300, 22] width 52 height 24
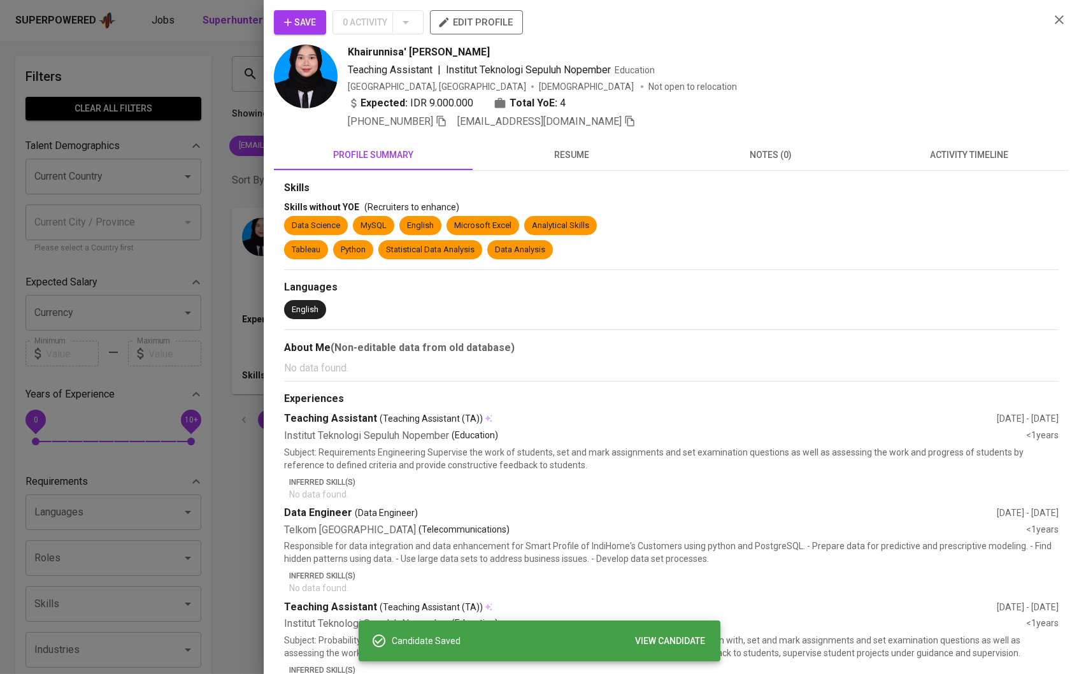
click at [218, 59] on div at bounding box center [539, 337] width 1079 height 674
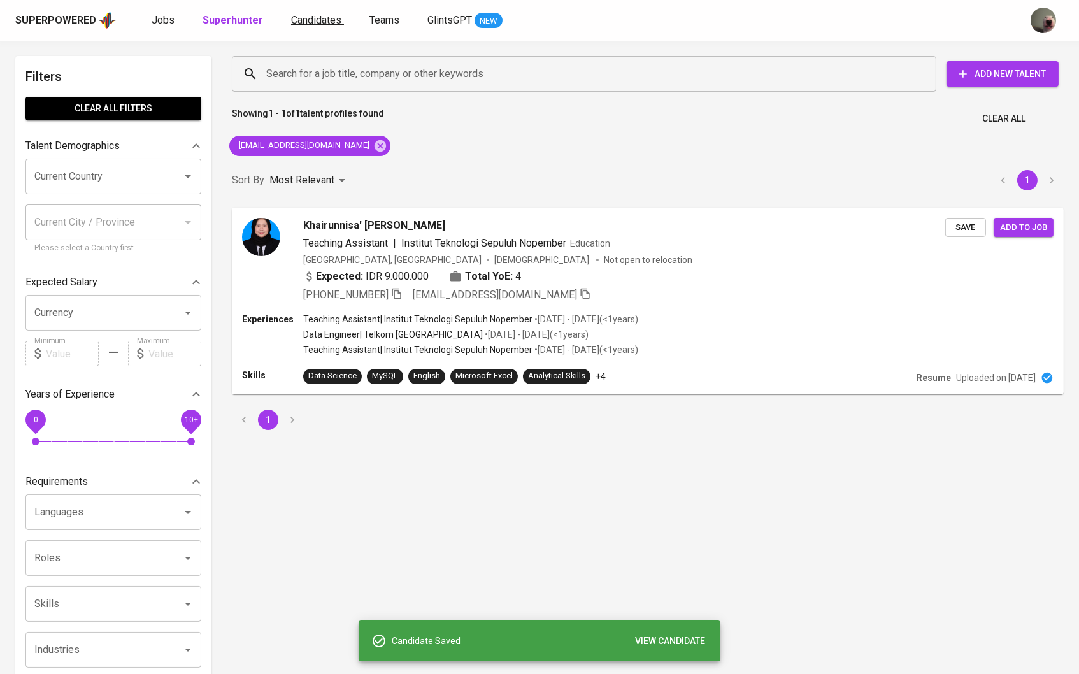
click at [291, 26] on link "Candidates" at bounding box center [317, 21] width 53 height 16
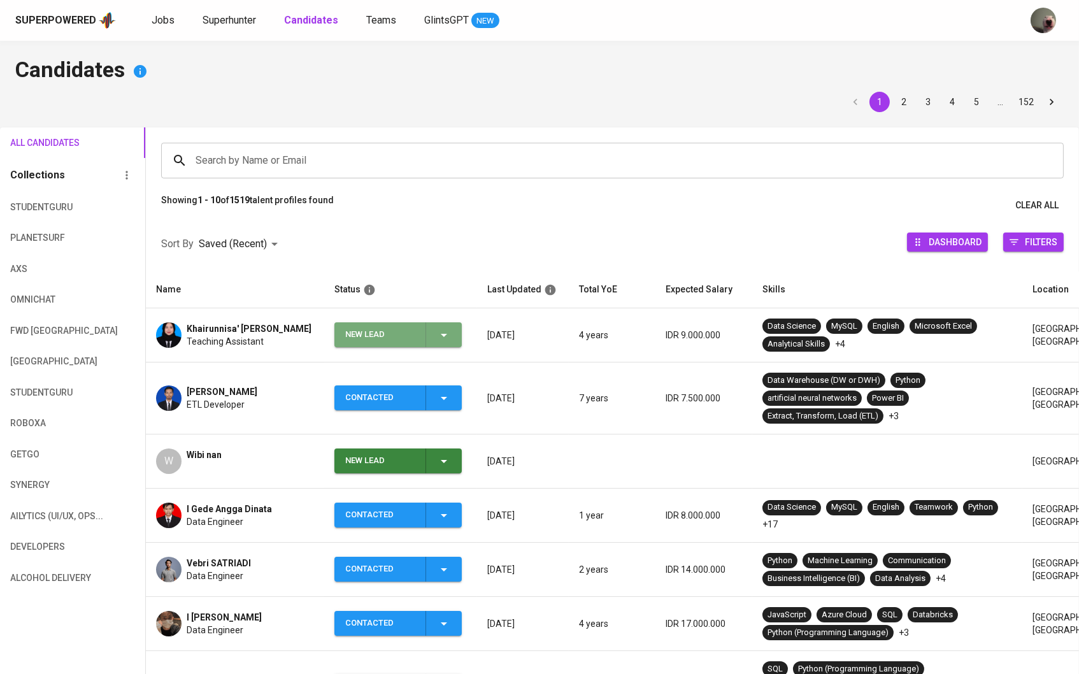
click at [443, 325] on div "New Lead" at bounding box center [398, 334] width 106 height 25
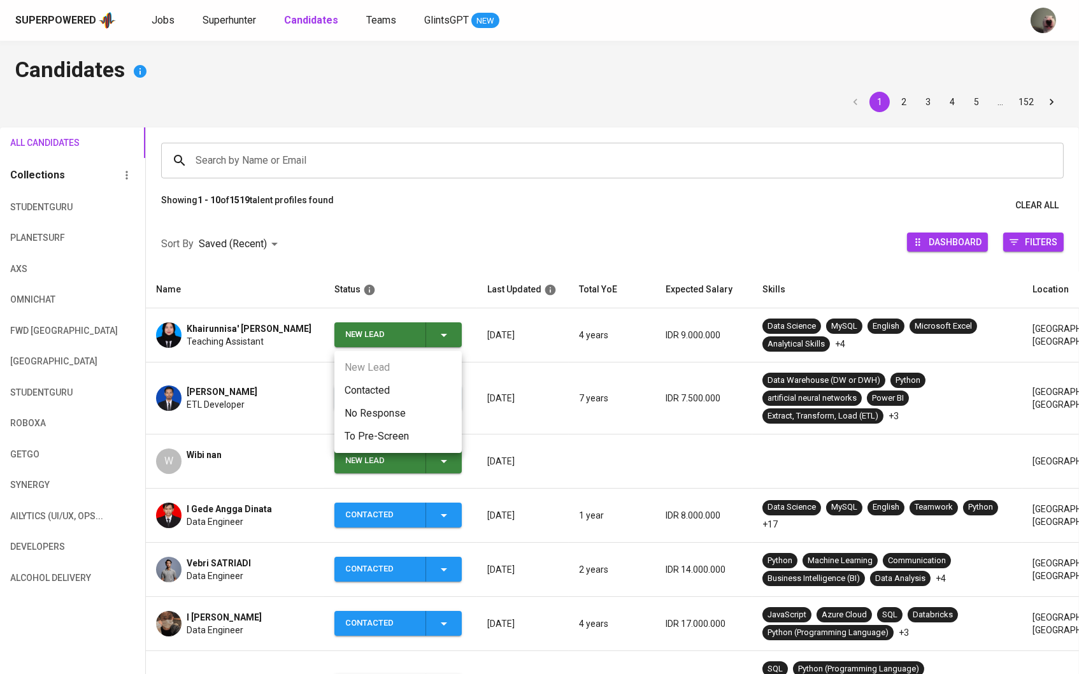
click at [422, 384] on li "Contacted" at bounding box center [397, 390] width 127 height 23
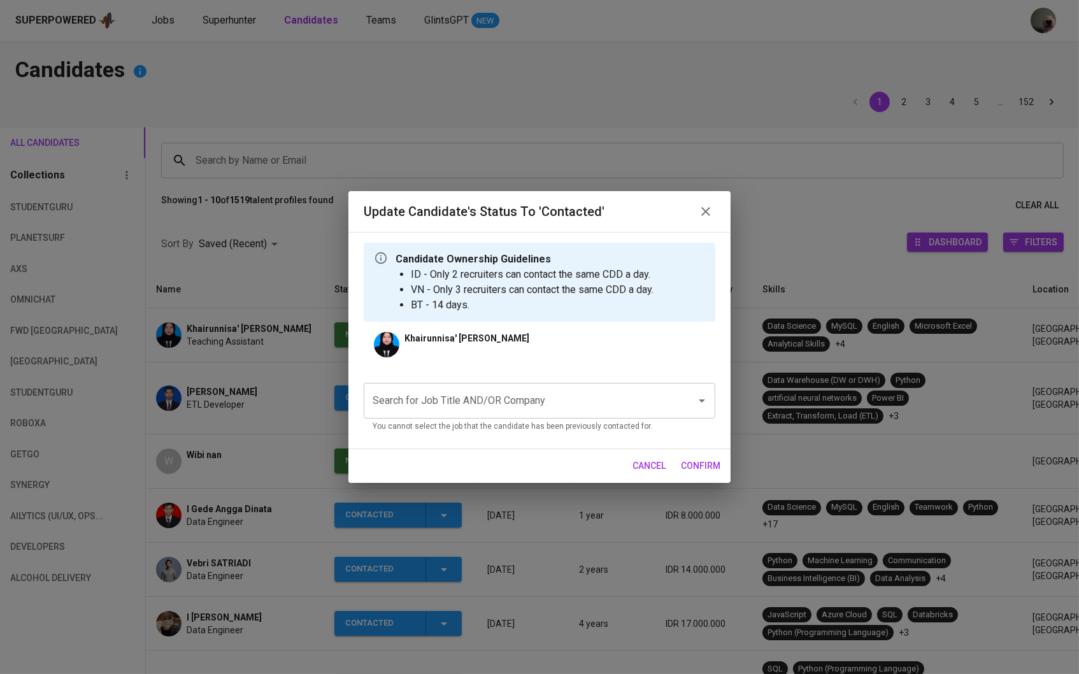
click at [458, 410] on input "Search for Job Title AND/OR Company" at bounding box center [522, 401] width 305 height 24
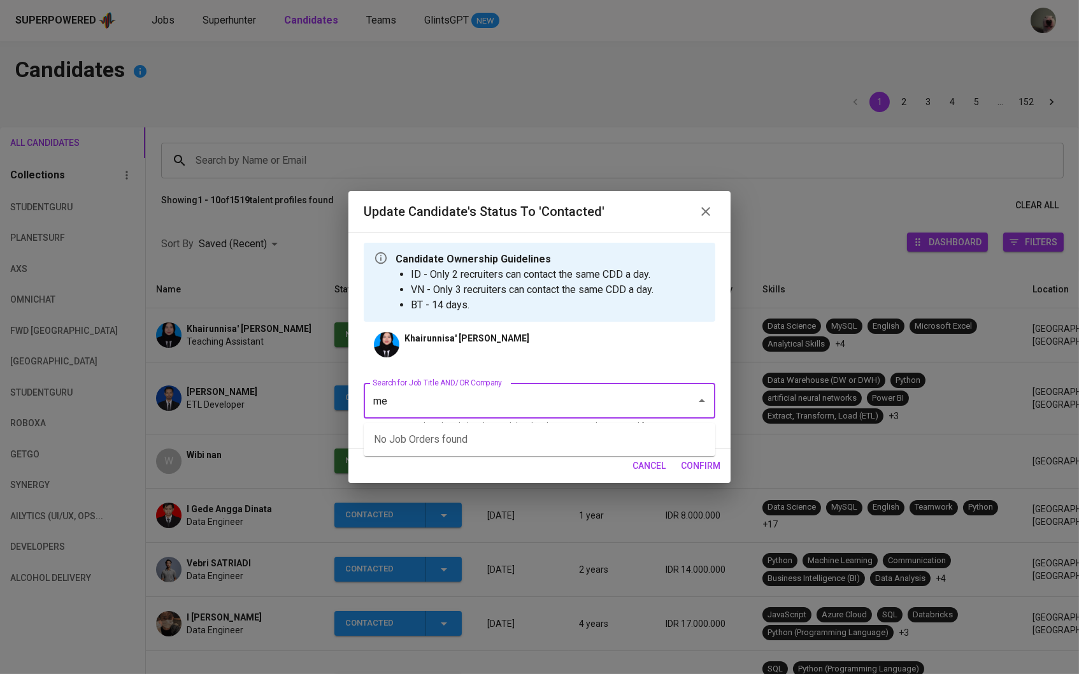
type input "m"
click at [522, 434] on li "Sales B2B (Triv)" at bounding box center [540, 439] width 352 height 23
type input "triv"
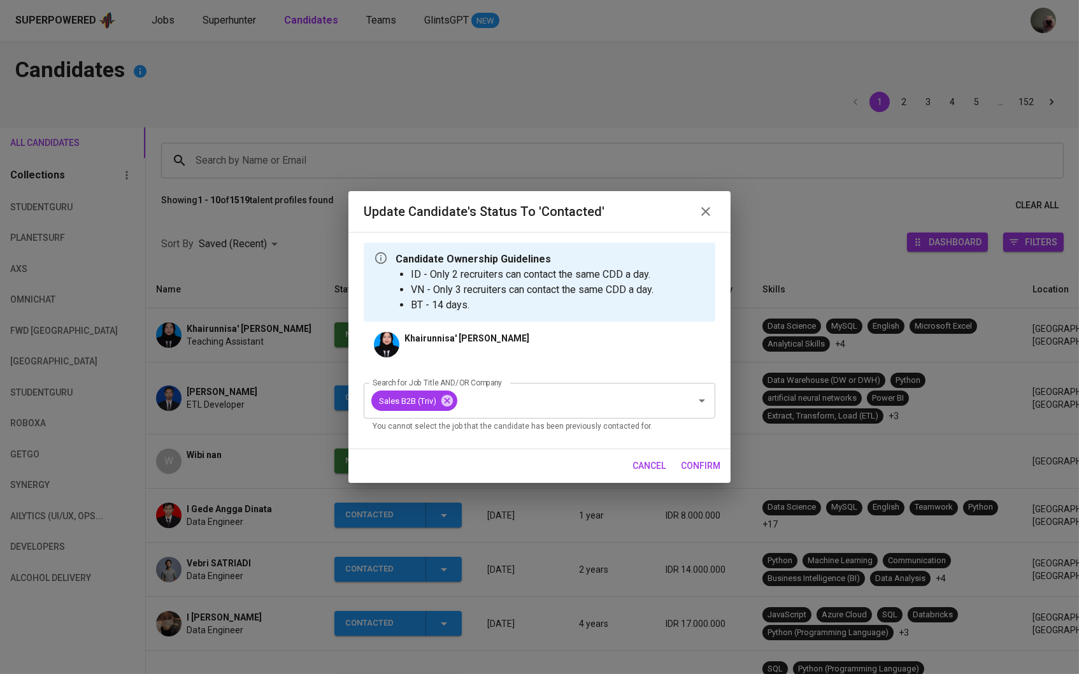
click at [699, 475] on button "confirm" at bounding box center [701, 466] width 50 height 24
